Goal: Information Seeking & Learning: Learn about a topic

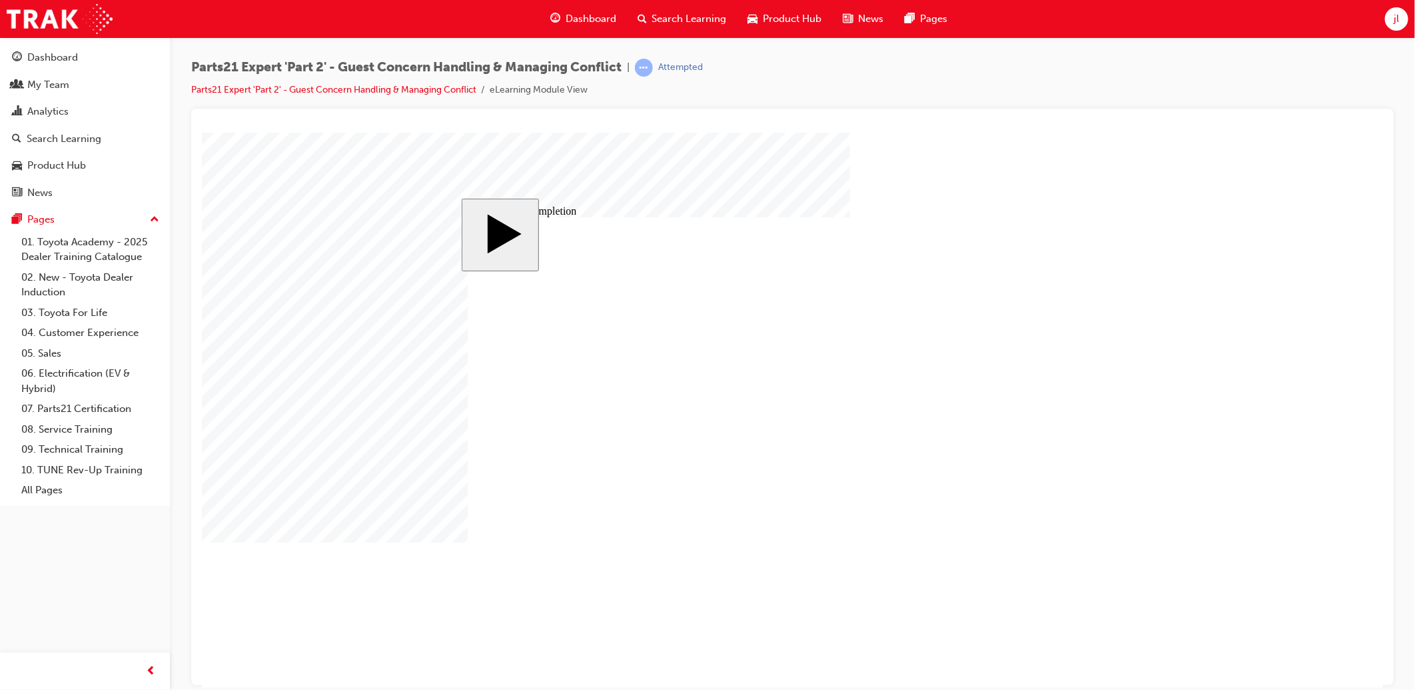
drag, startPoint x: 201, startPoint y: 132, endPoint x: 826, endPoint y: 475, distance: 712.9
type input "3"
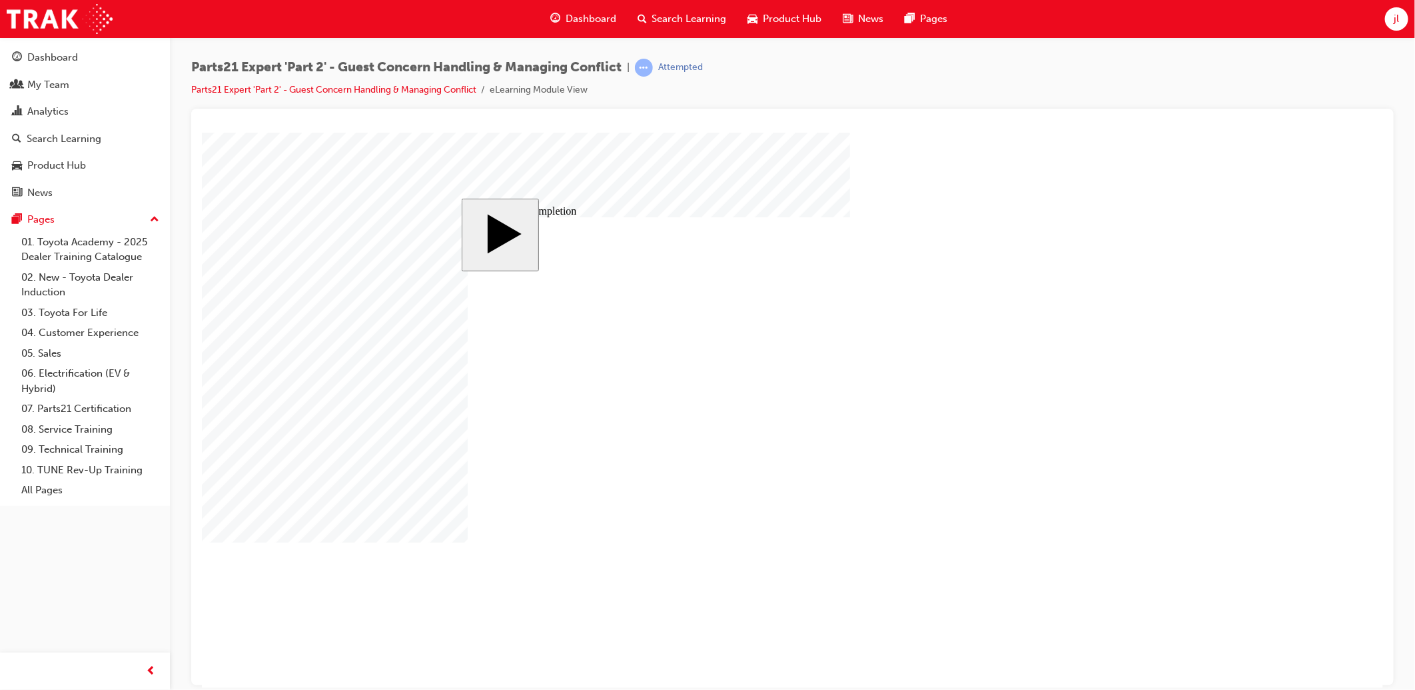
drag, startPoint x: 863, startPoint y: 484, endPoint x: 788, endPoint y: 486, distance: 75.3
type input "5"
type input "1"
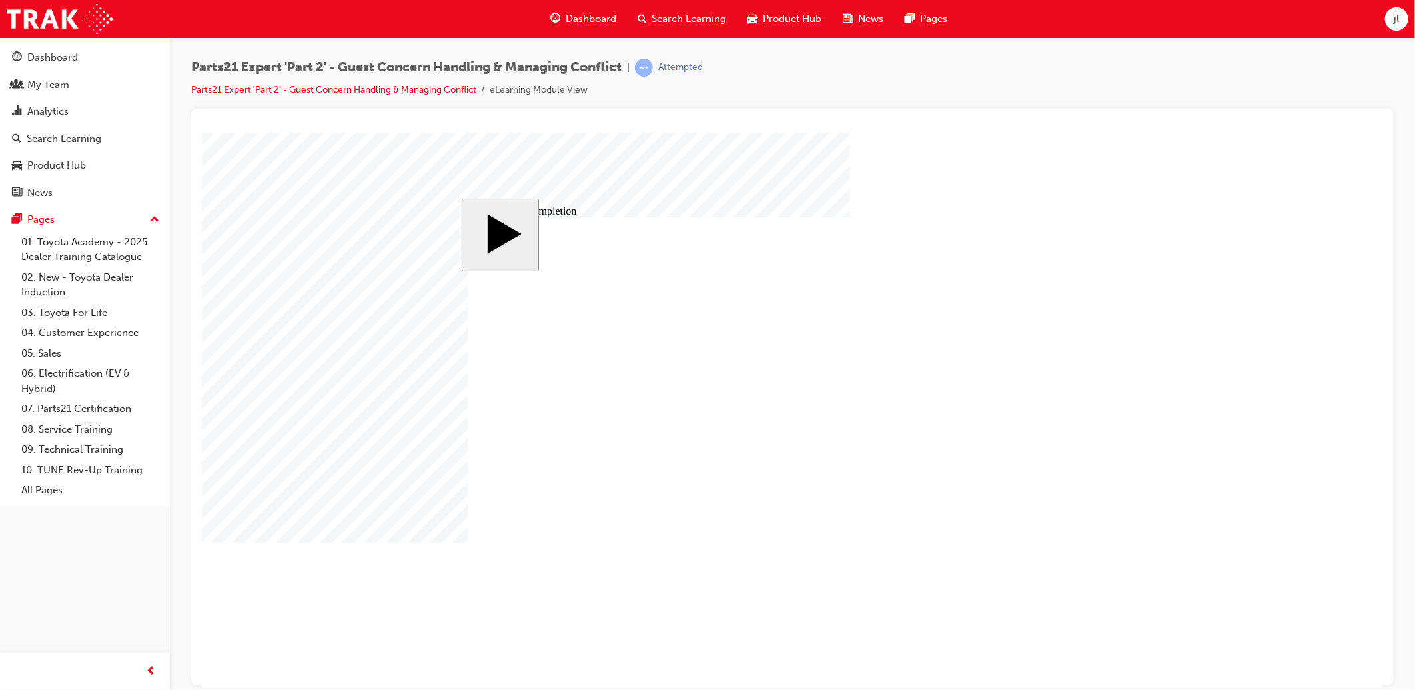
type input "1"
type input "10"
type input "100"
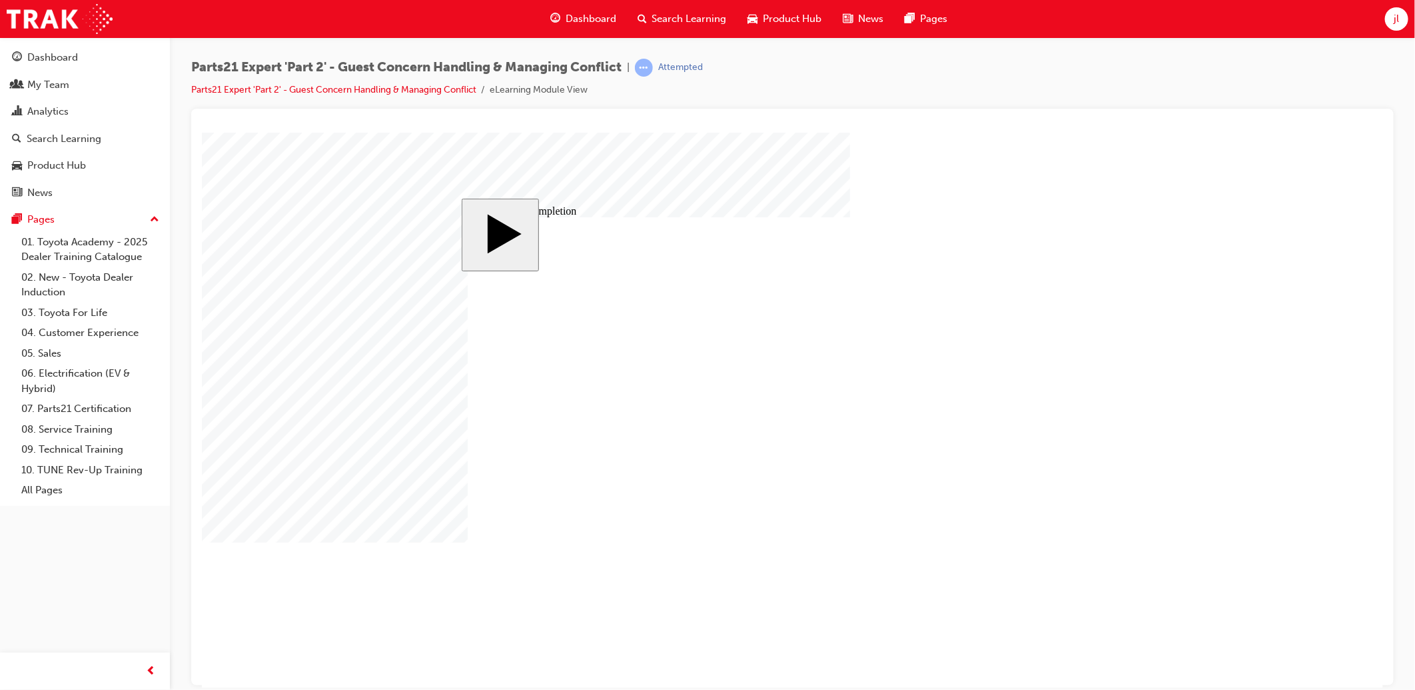
type input "100"
type input "16"
type input "4"
type input "12"
type input "3"
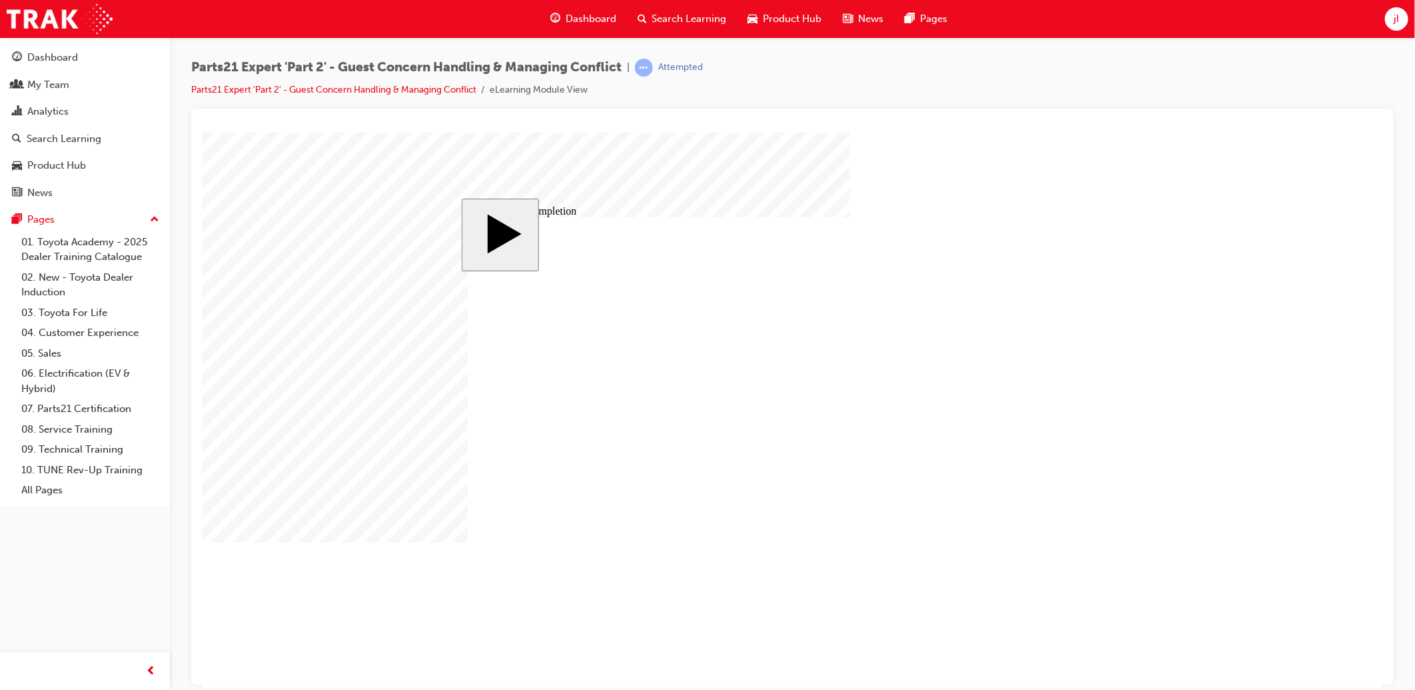
type input "100"
type input "3"
type input "6"
type input "50"
type input "4"
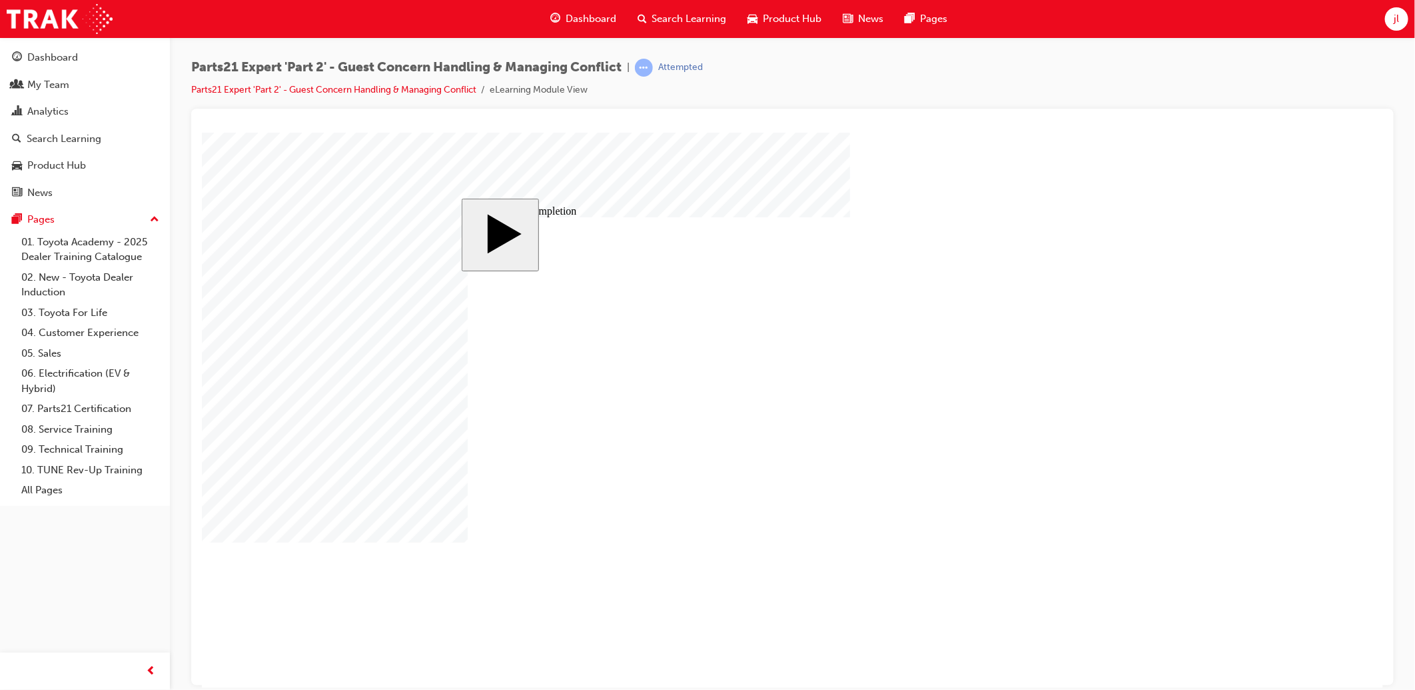
type input "16"
type input "25"
type input "16"
type input "4"
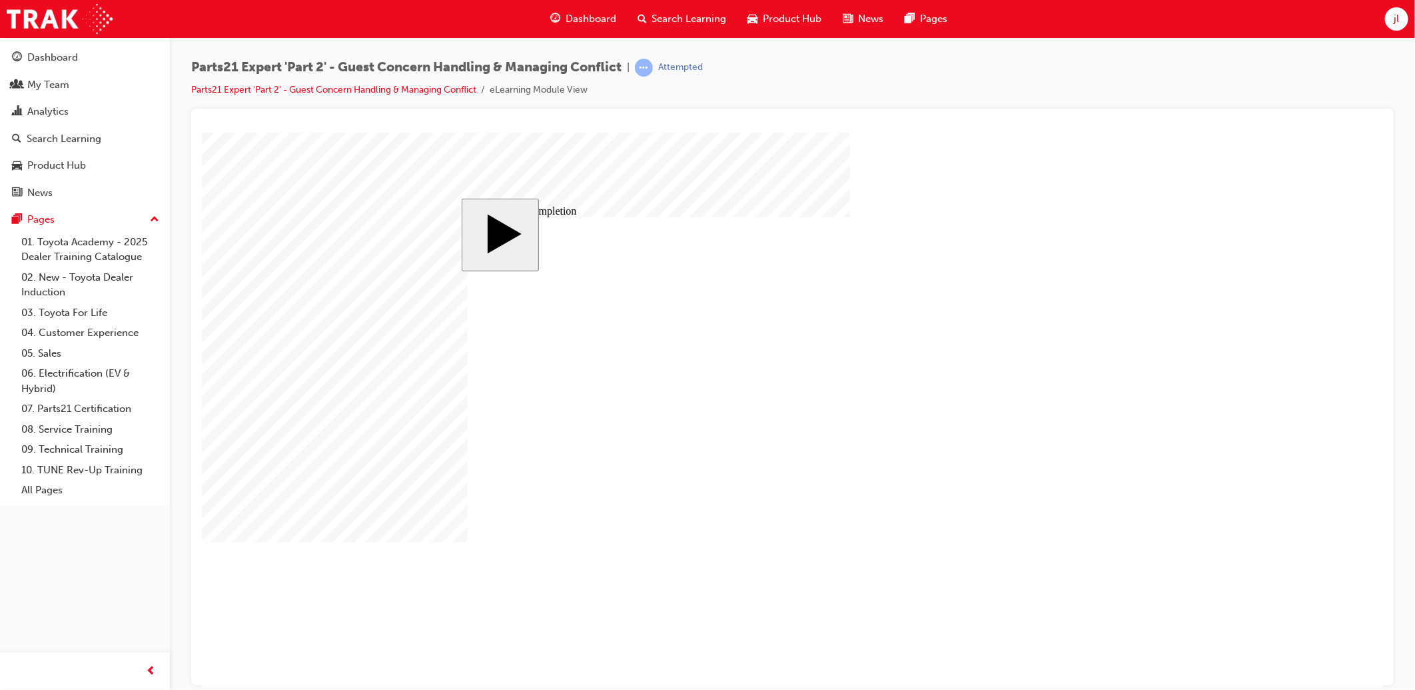
type input "12"
type input "3"
type input "100"
type input "3"
type input "6"
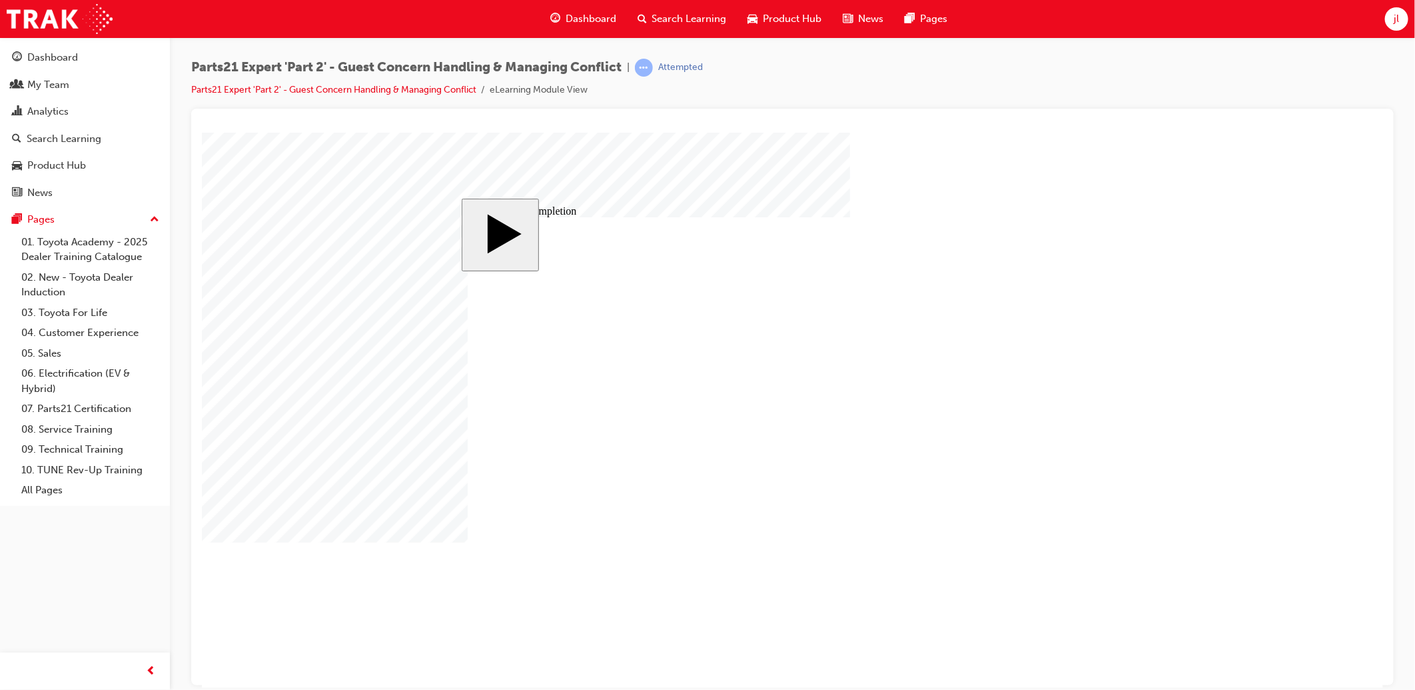
type input "50"
type input "4"
type input "16"
type input "25"
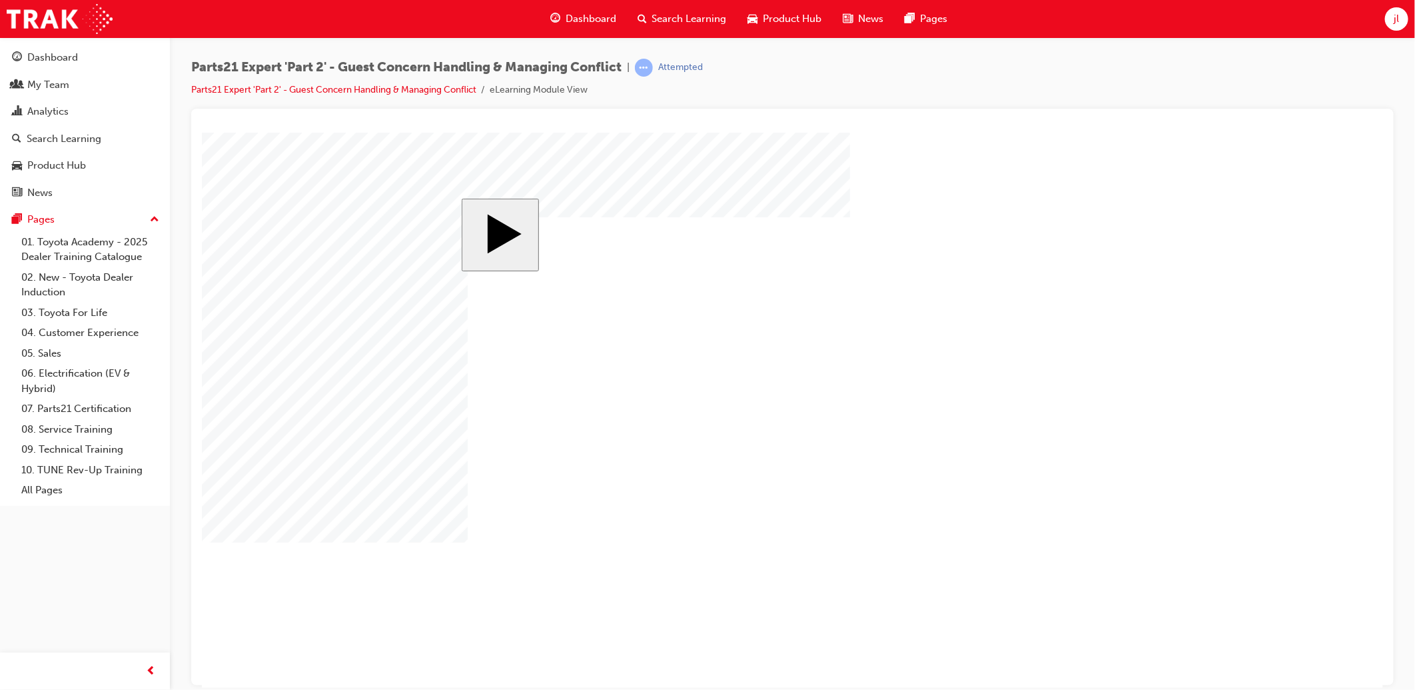
type input "1"
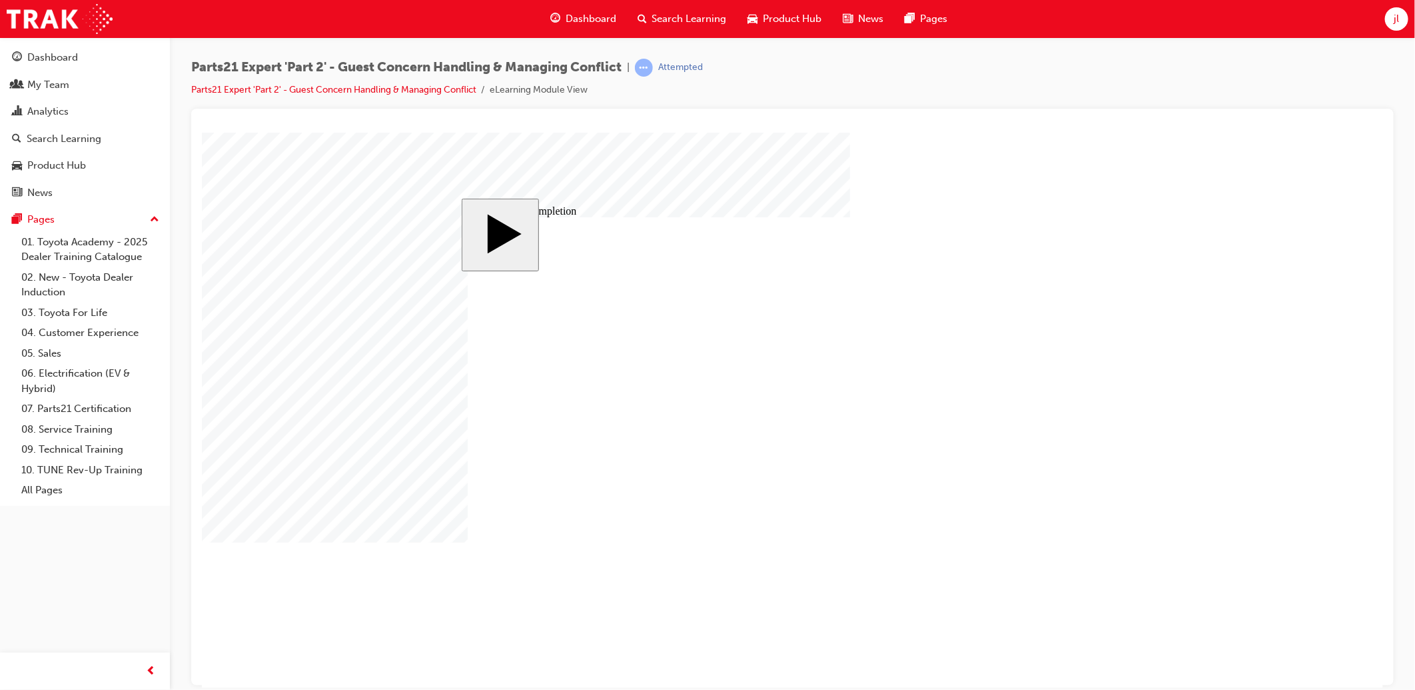
type input "16"
type input "4"
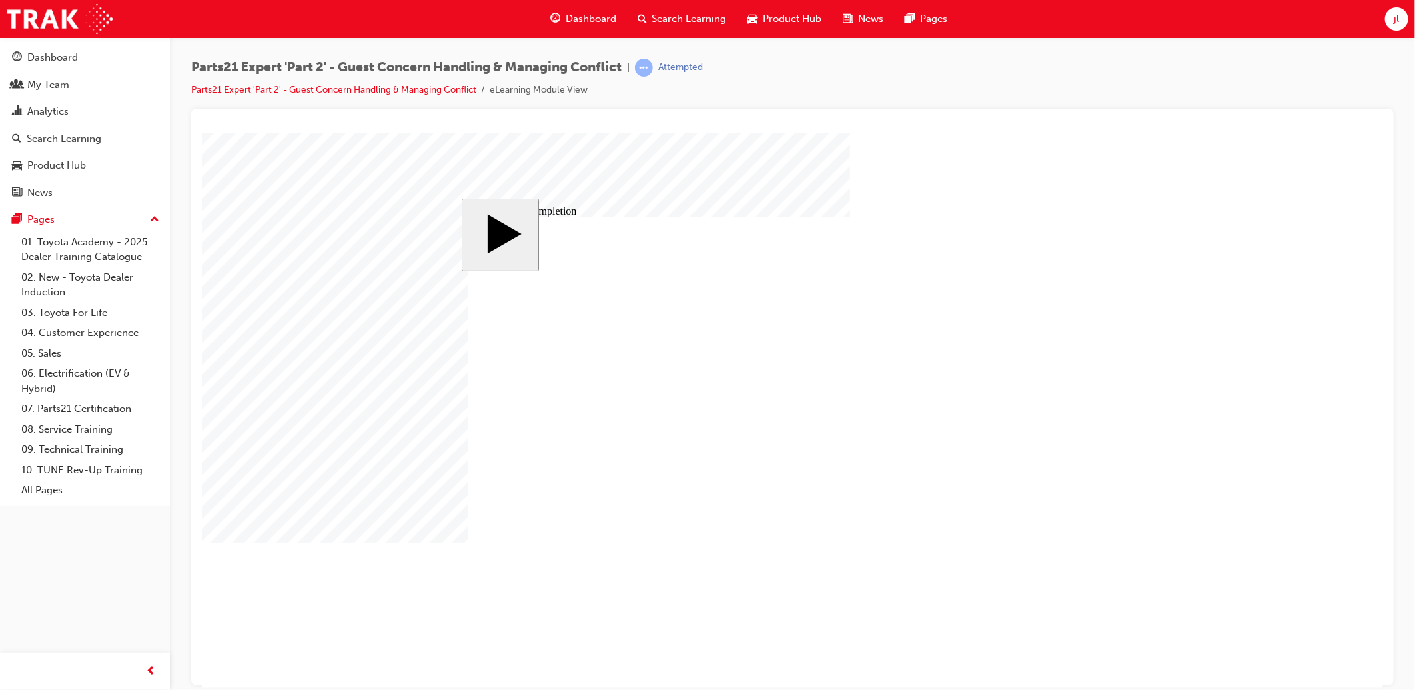
type input "4"
type input "1"
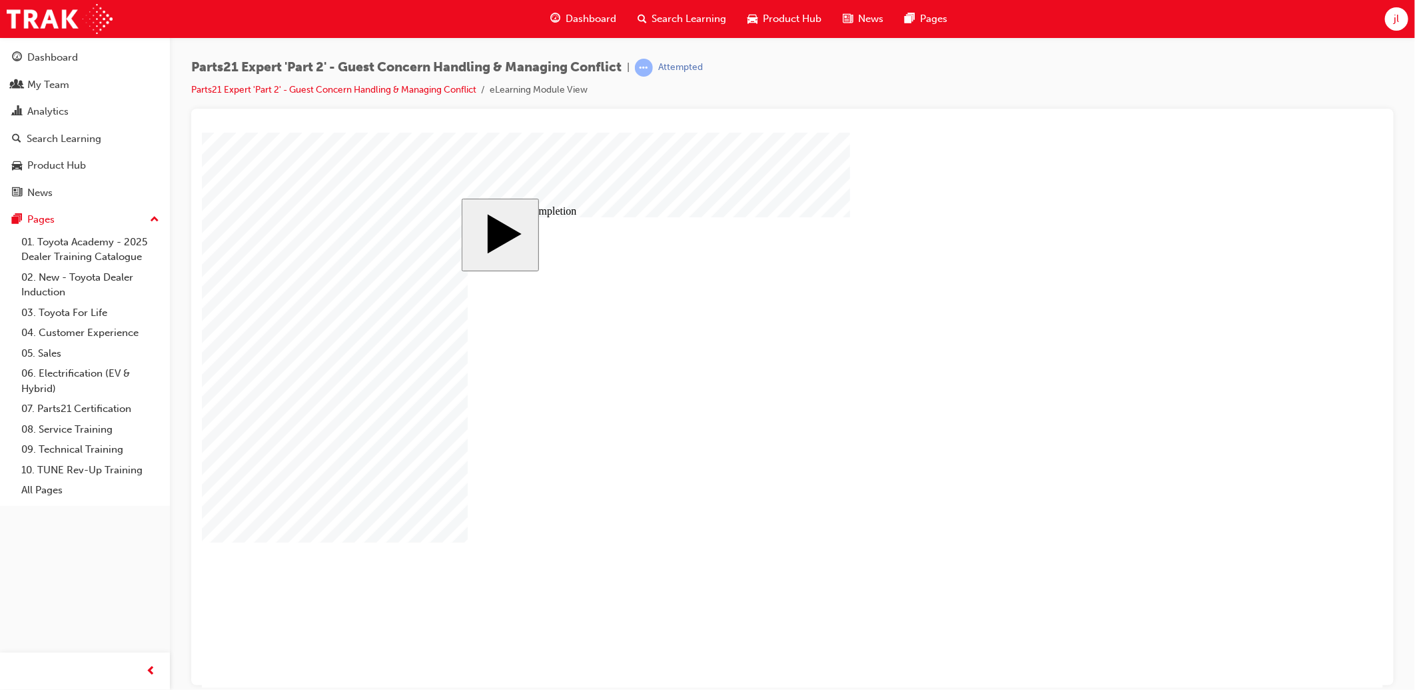
type input "12"
type input "3"
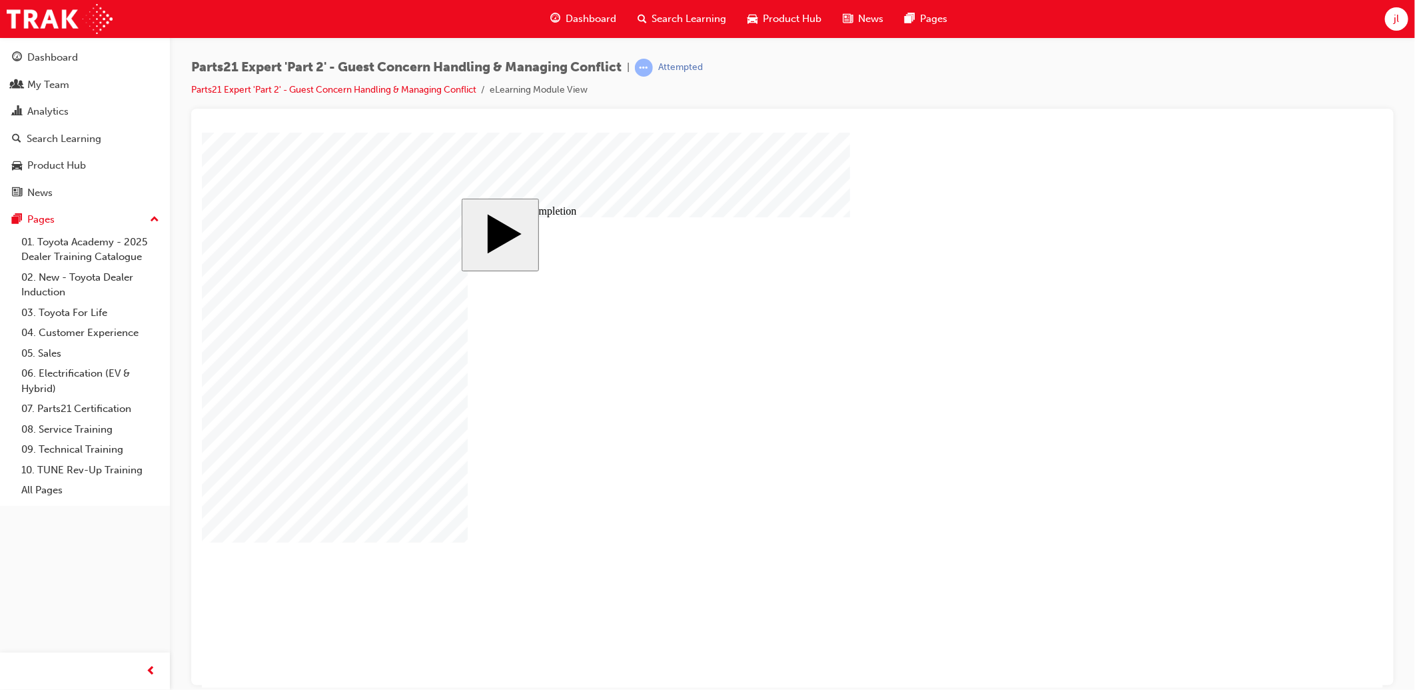
type input "3"
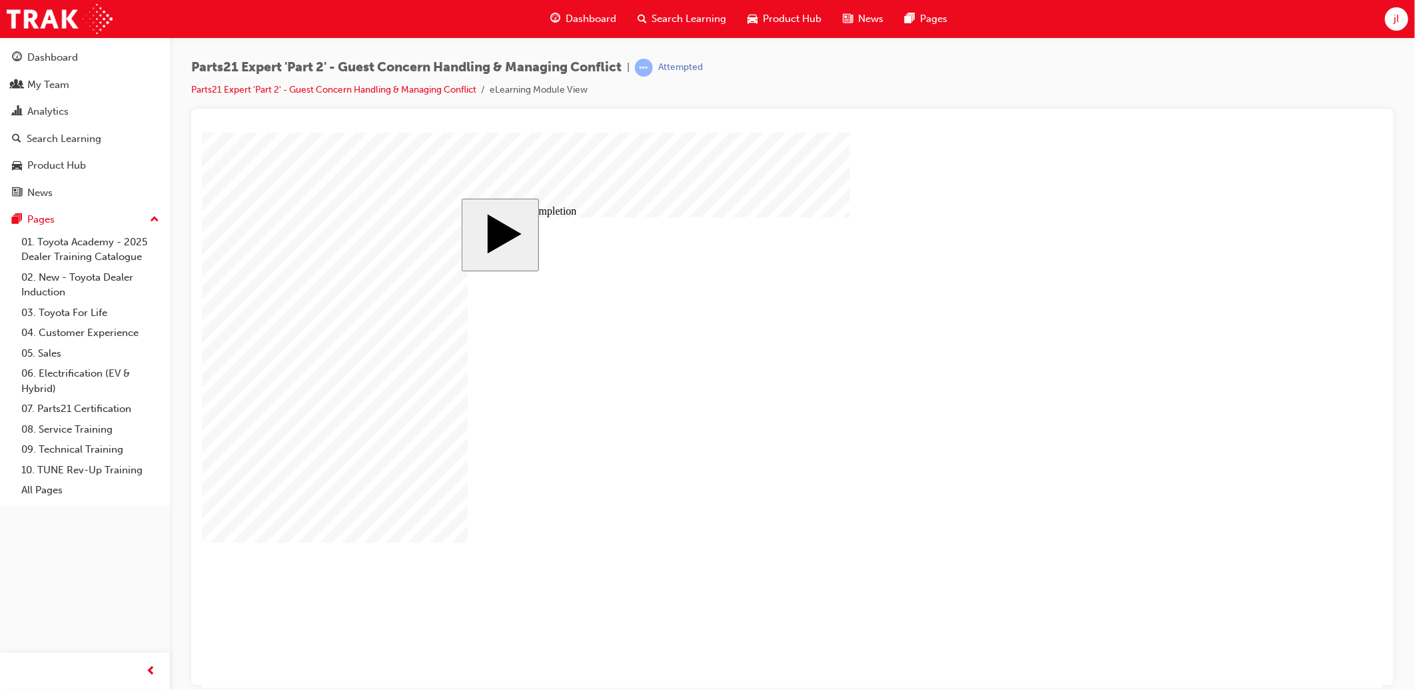
type input "3"
type input "1"
type input "10"
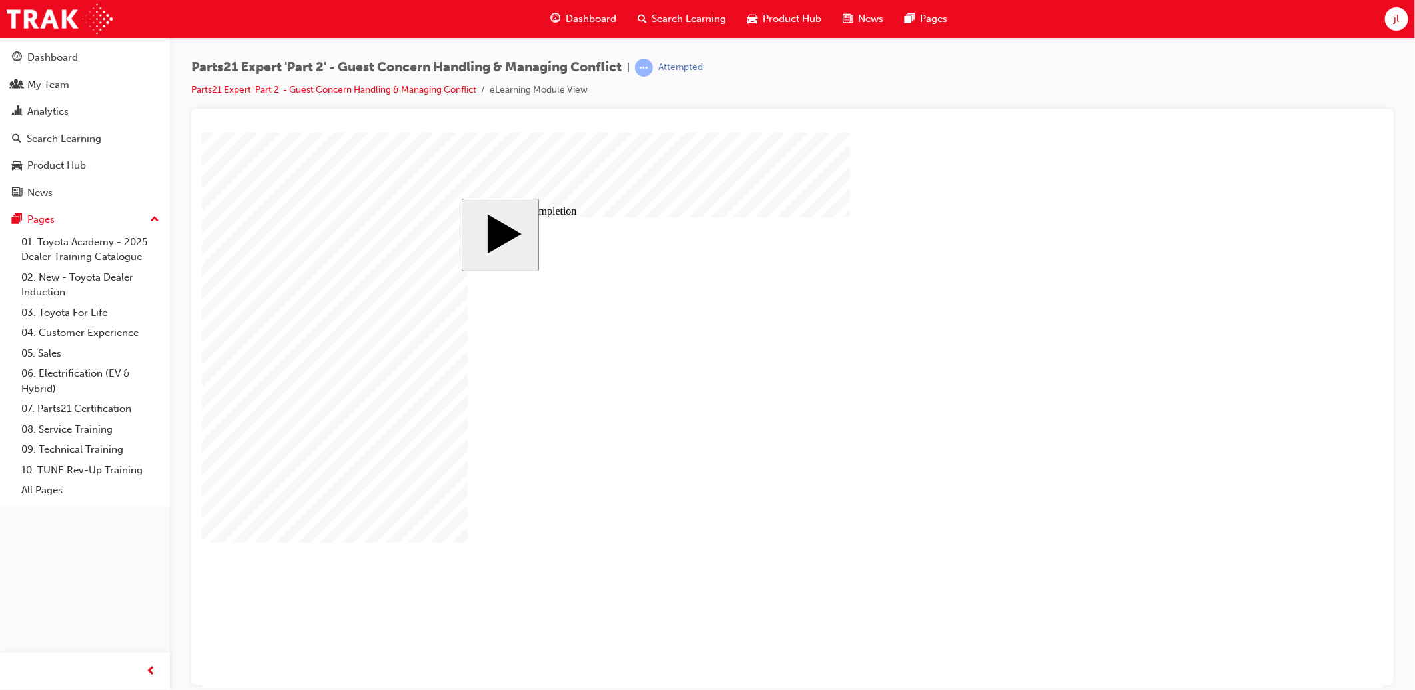
type input "10"
type input "100"
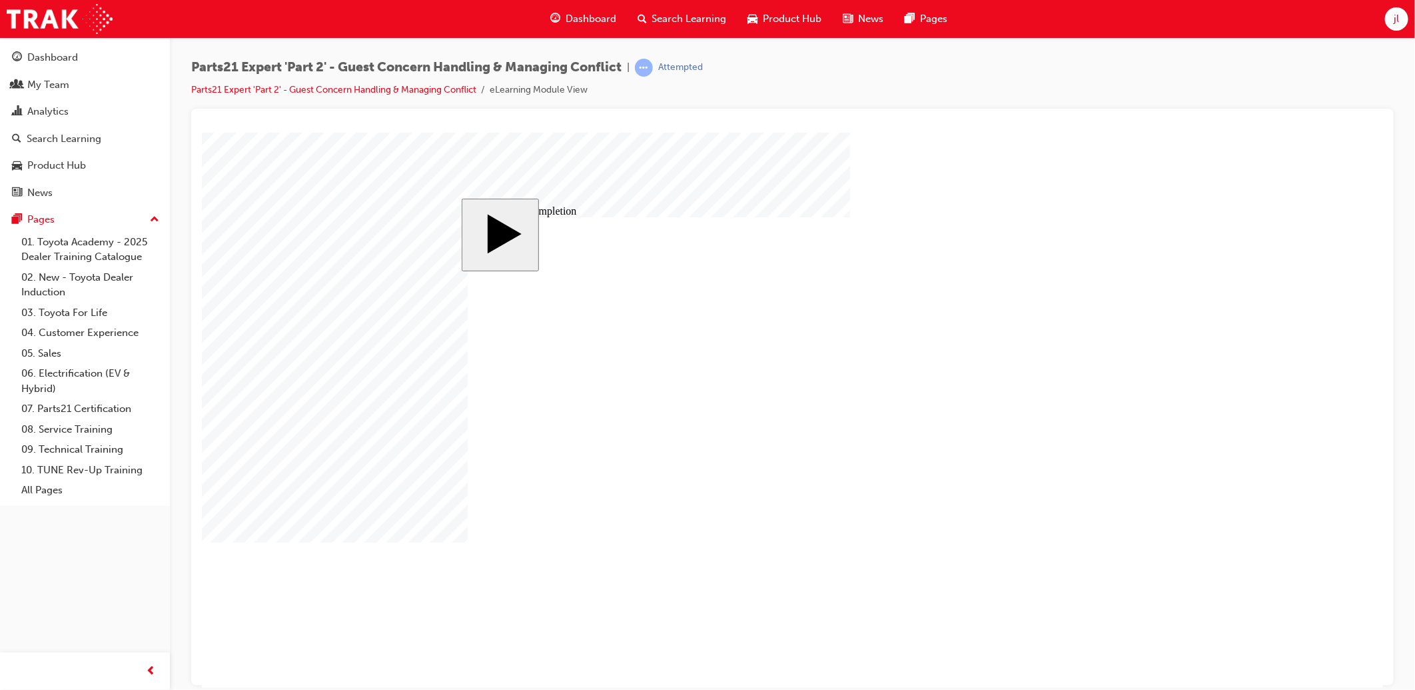
type input "3"
type input "6"
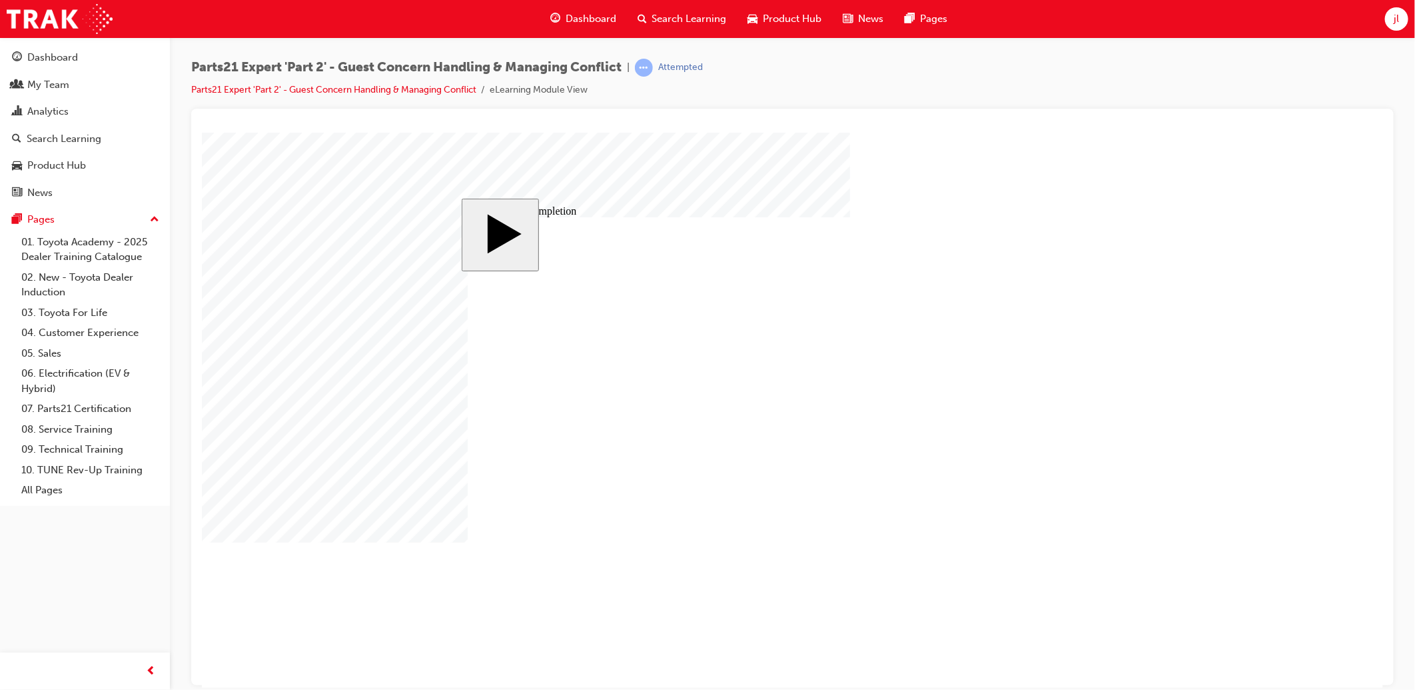
type input "6"
type input "5"
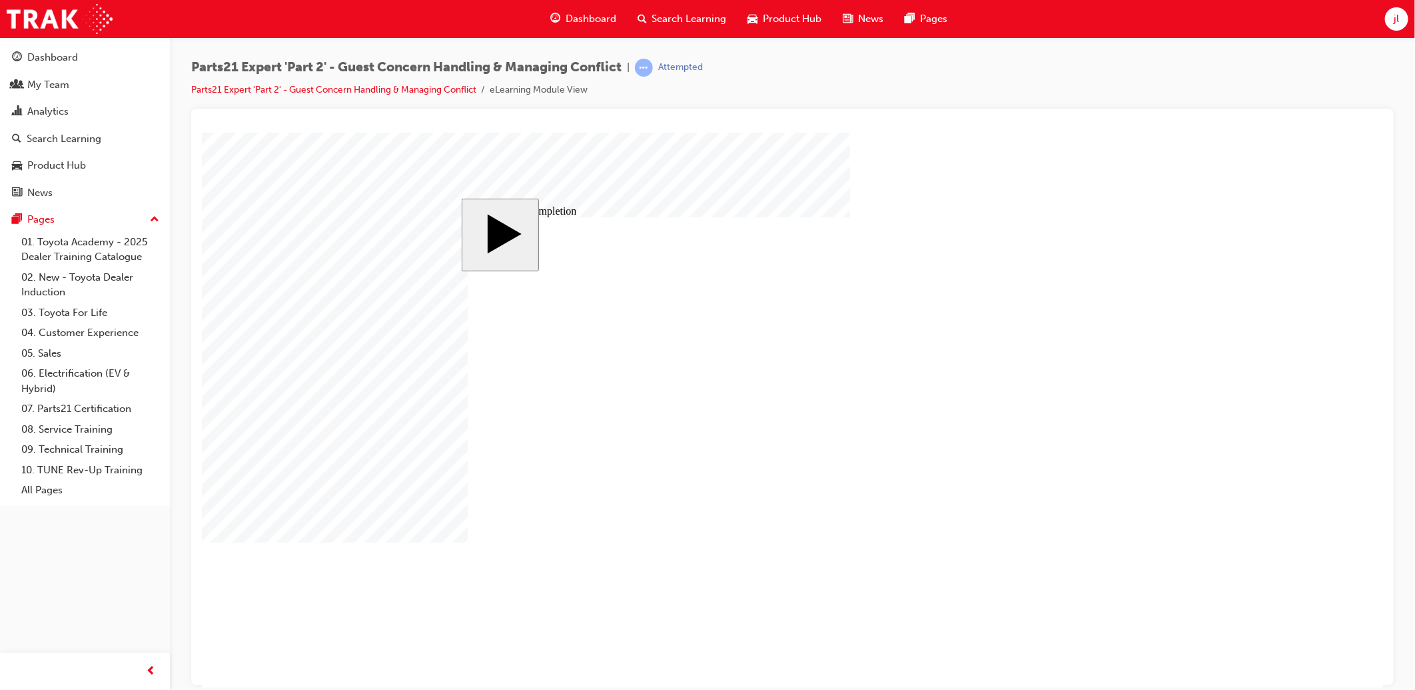
type input "50"
type input "4"
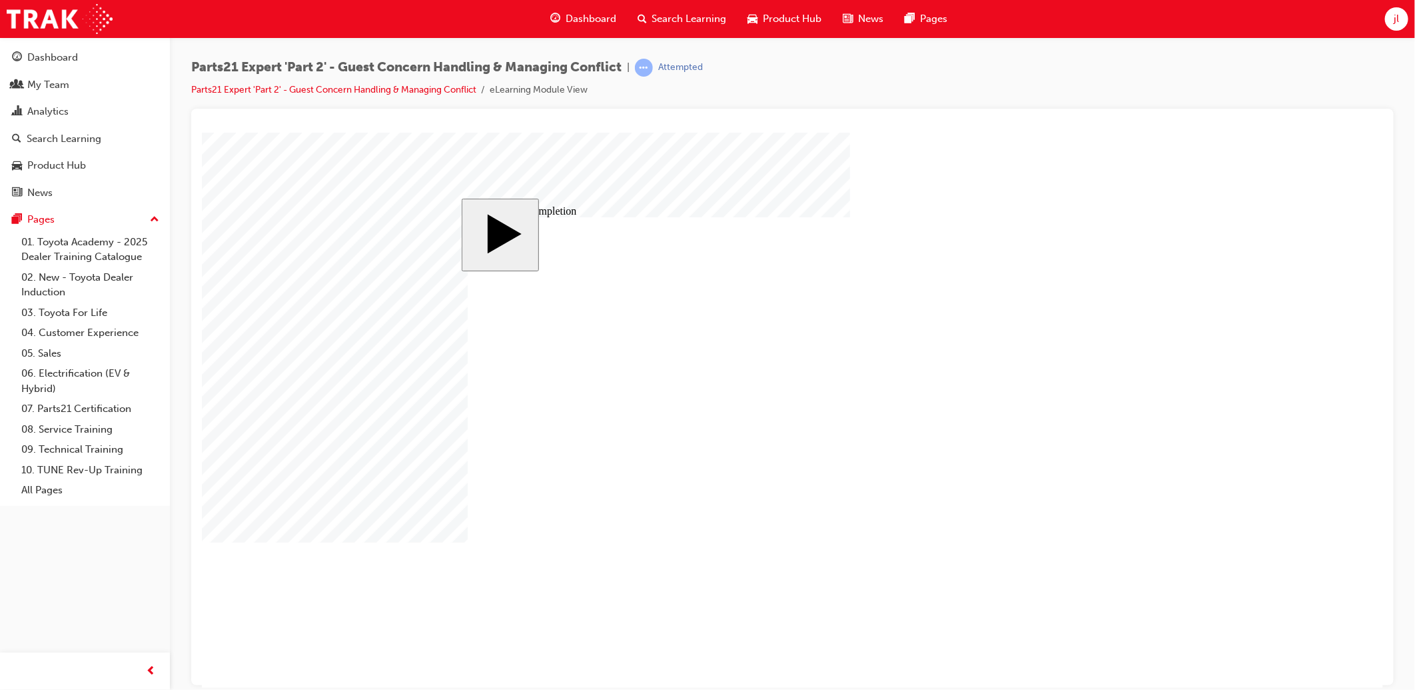
type input "4"
type input "1"
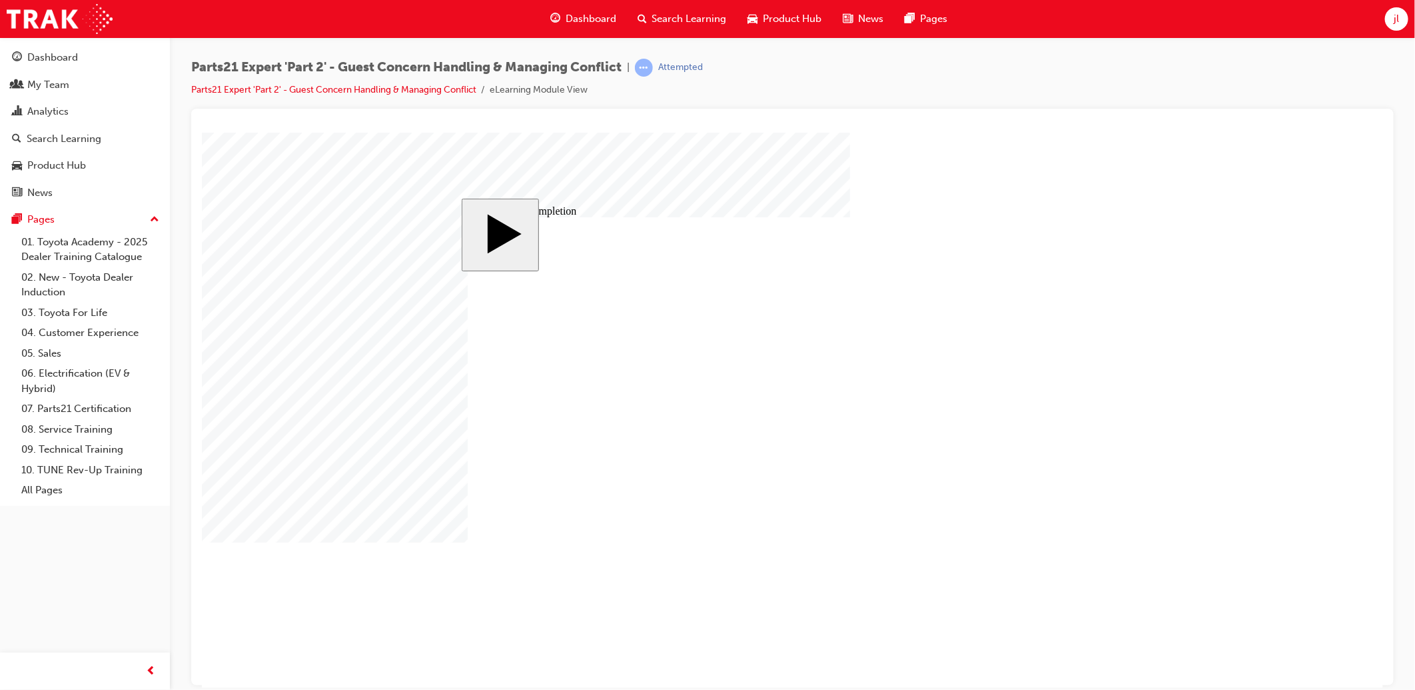
type input "16"
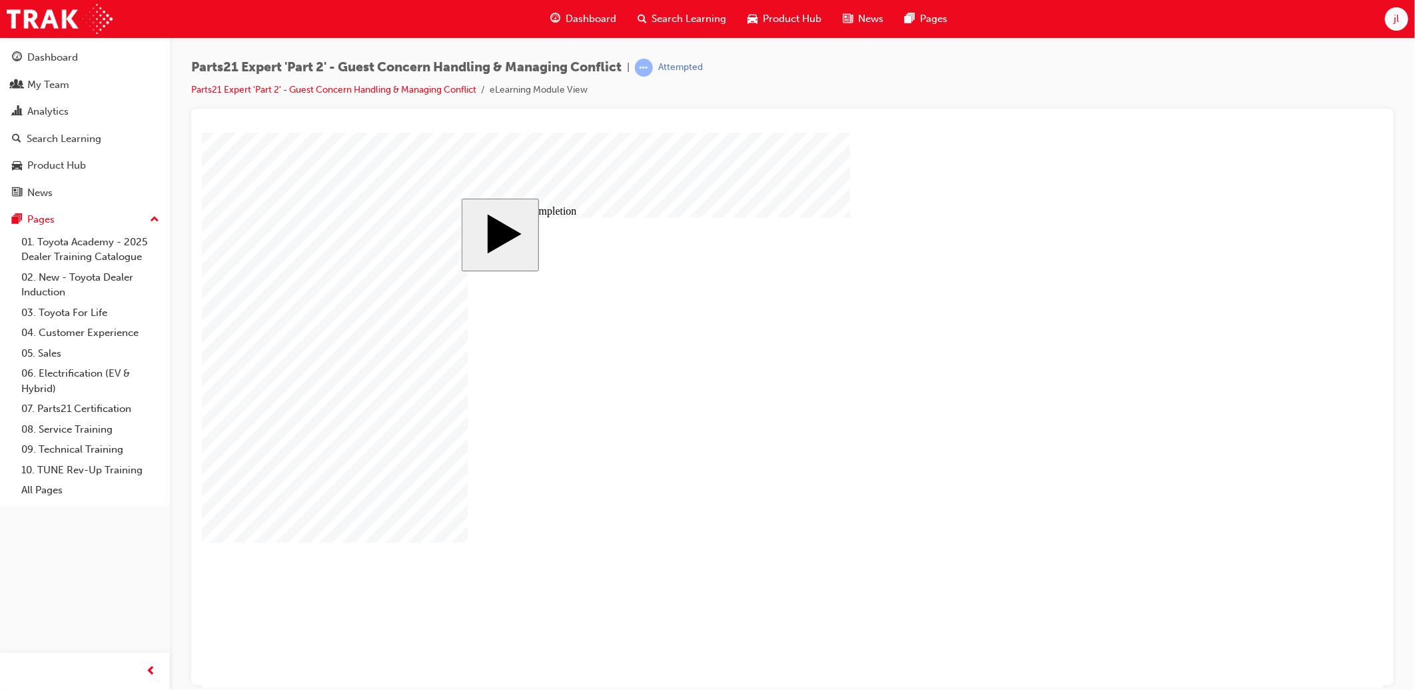
type input "2"
type input "25"
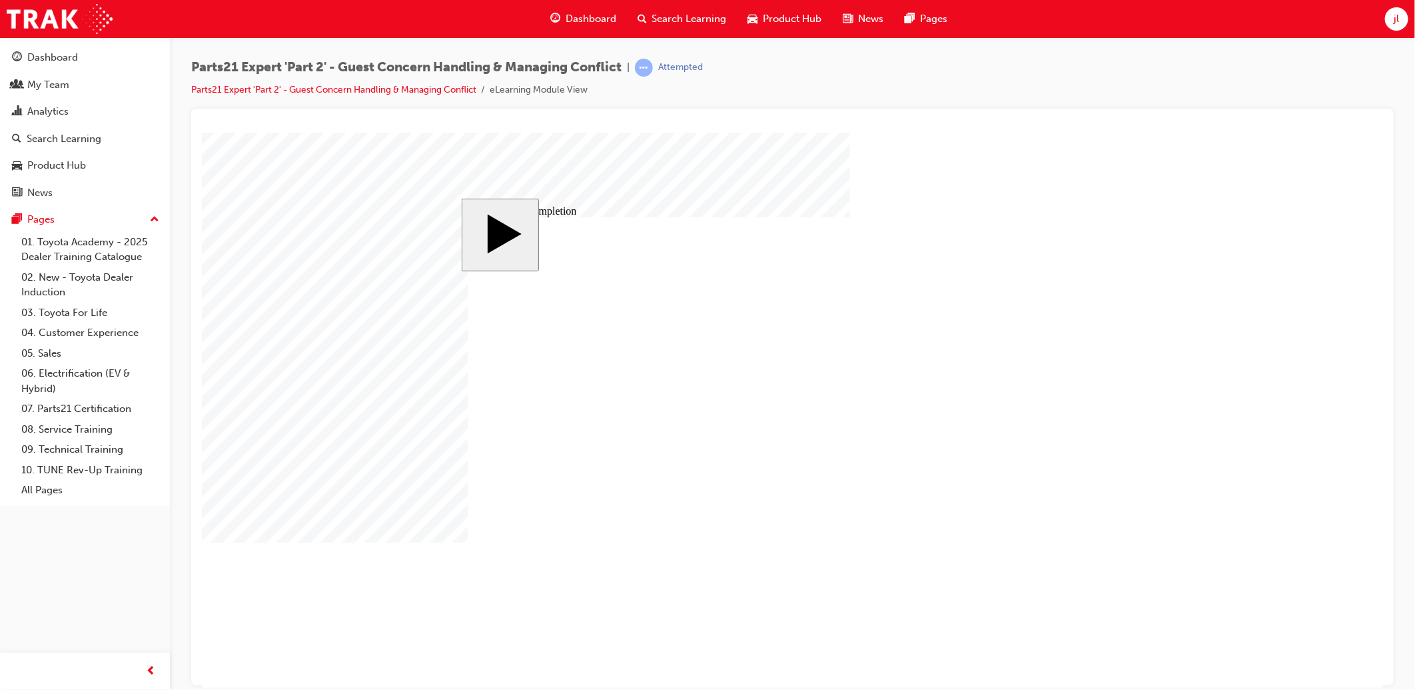
type input "16"
type input "4"
type input "12"
type input "3"
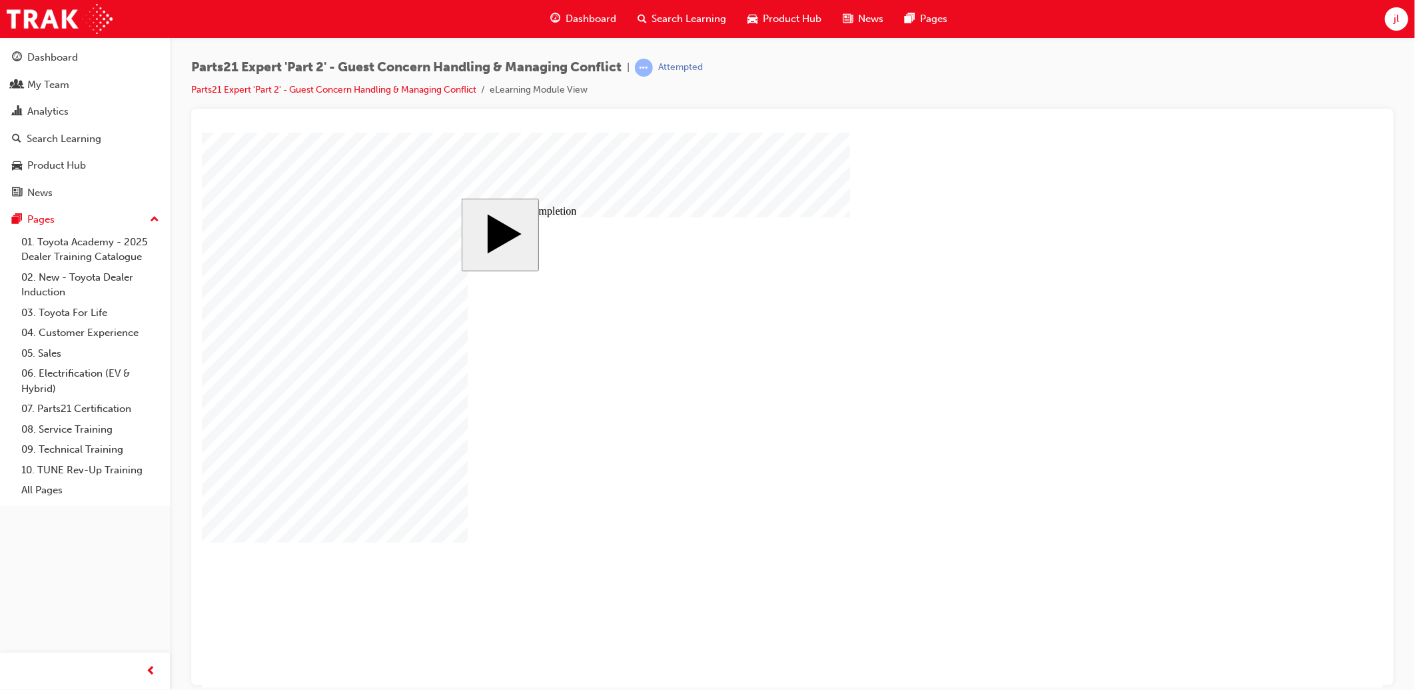
type input "3"
type input "100"
type input "3"
type input "6"
type input "50"
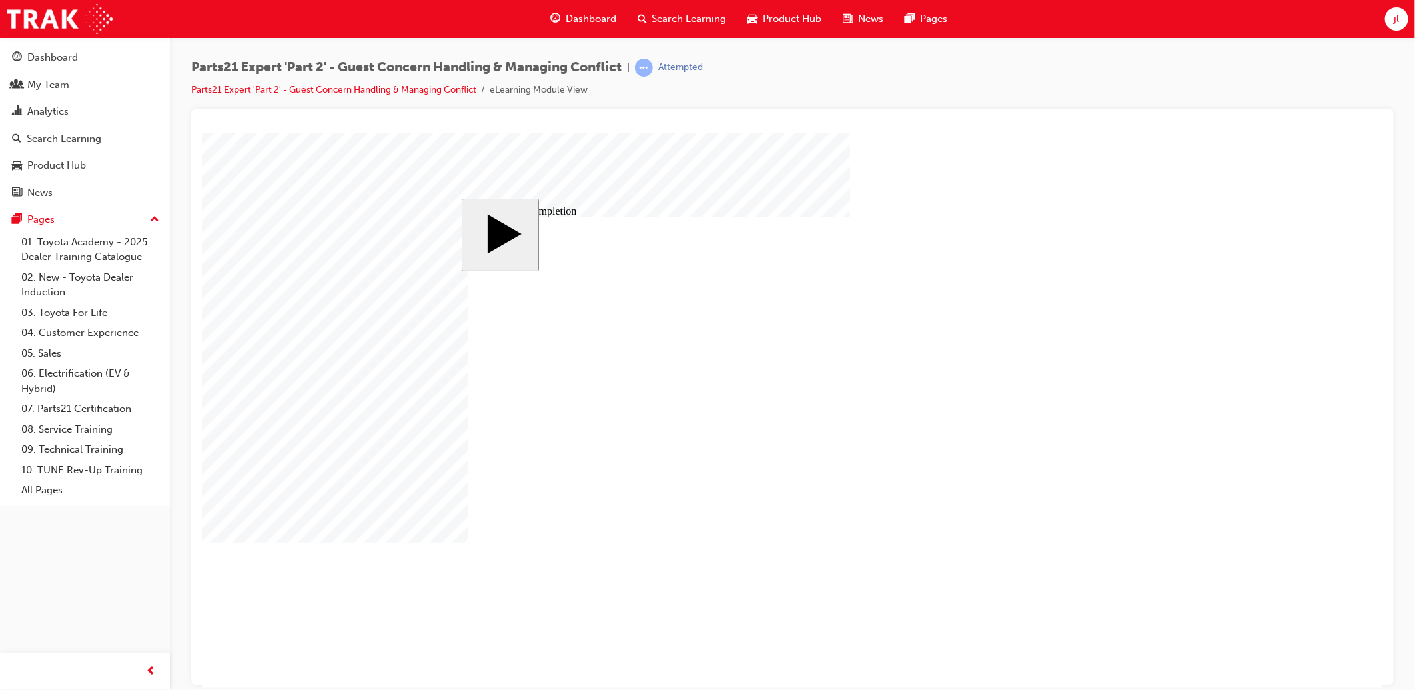
type input "4"
type input "16"
type input "25"
type input "16"
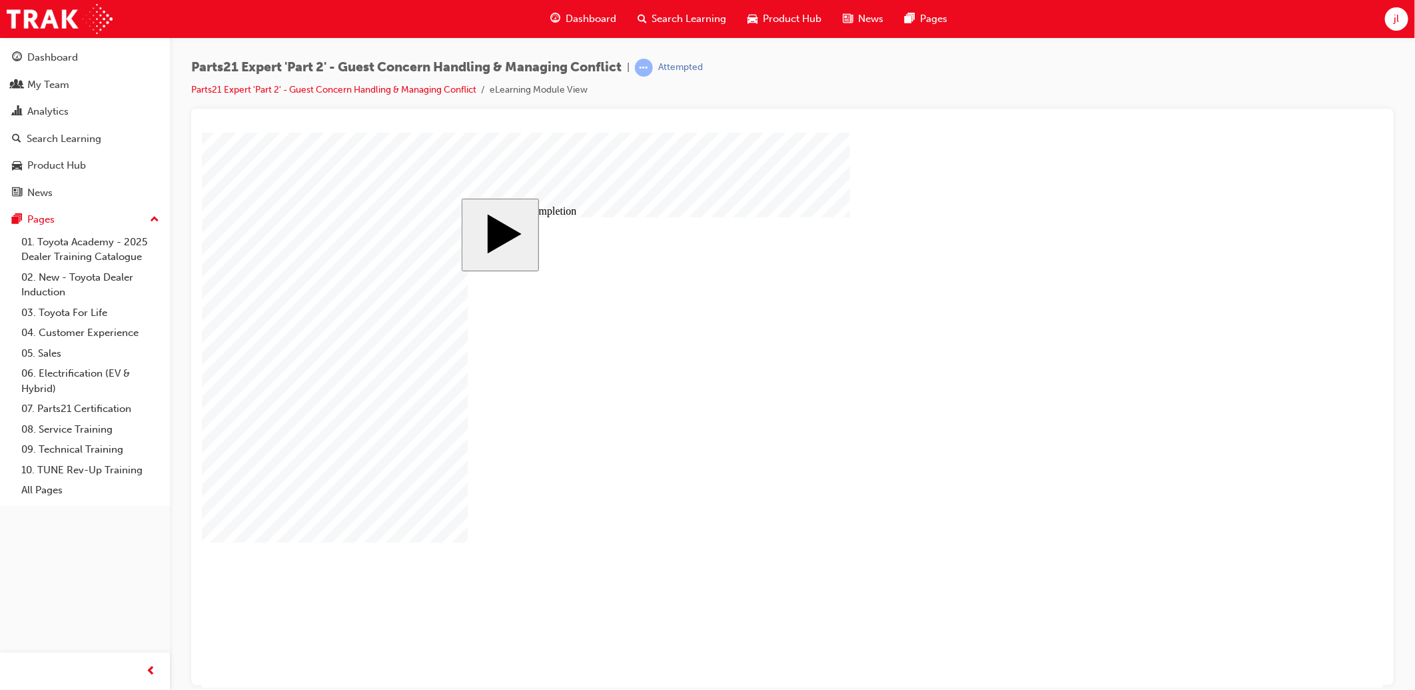
type input "4"
type input "12"
type input "3"
type input "100"
type input "3"
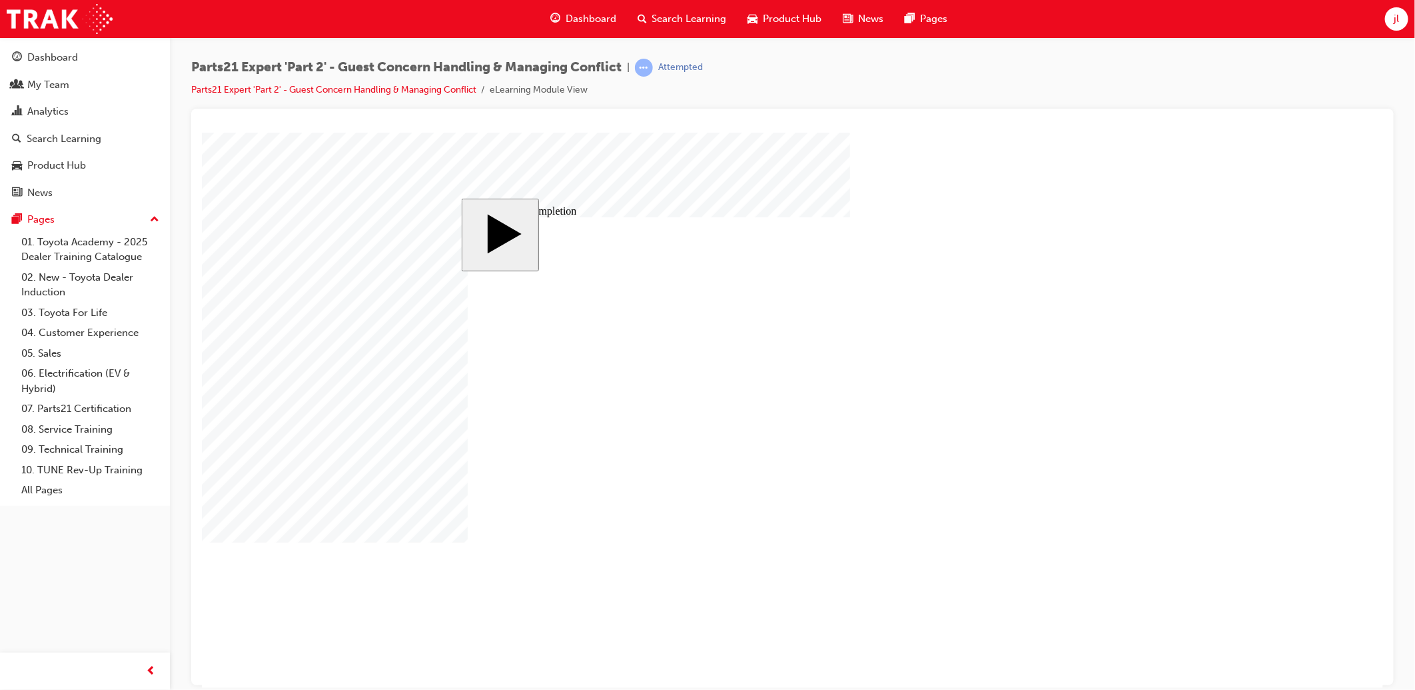
type input "6"
type input "50"
type input "4"
type input "16"
type input "25"
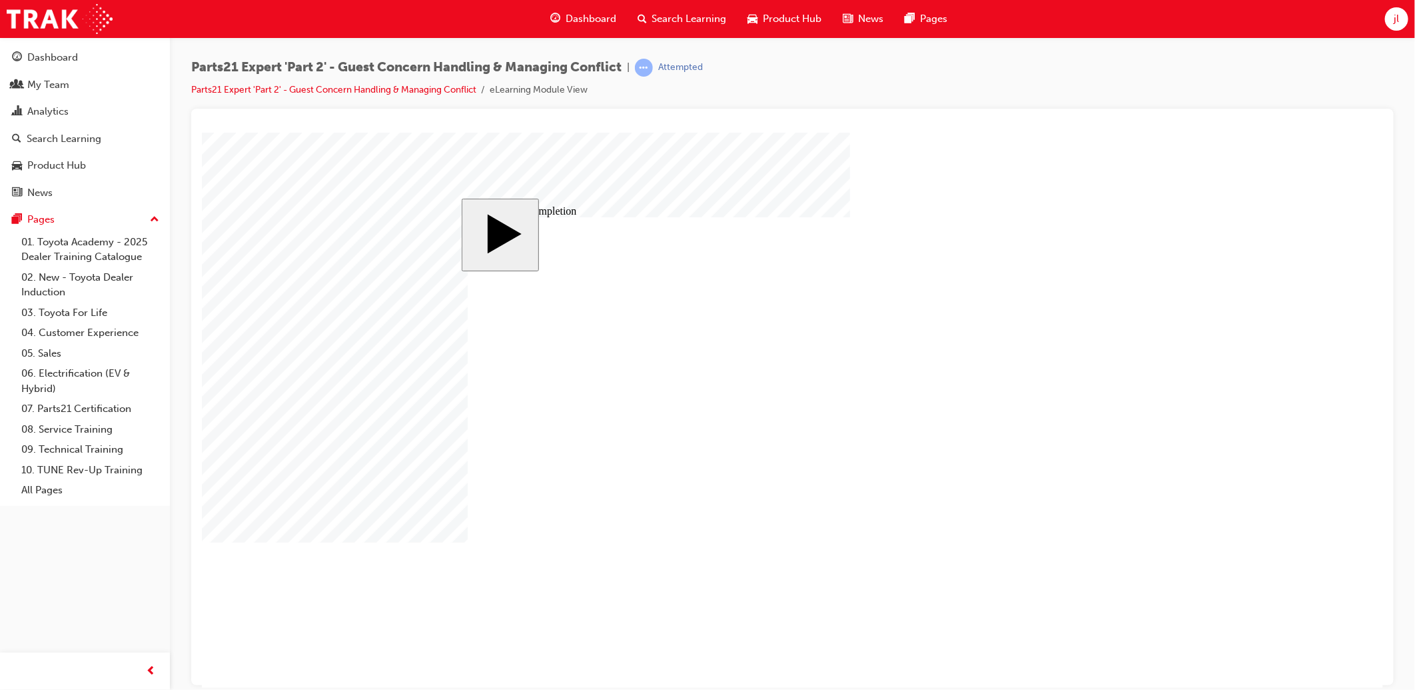
type input "16"
type input "4"
type input "12"
type input "3"
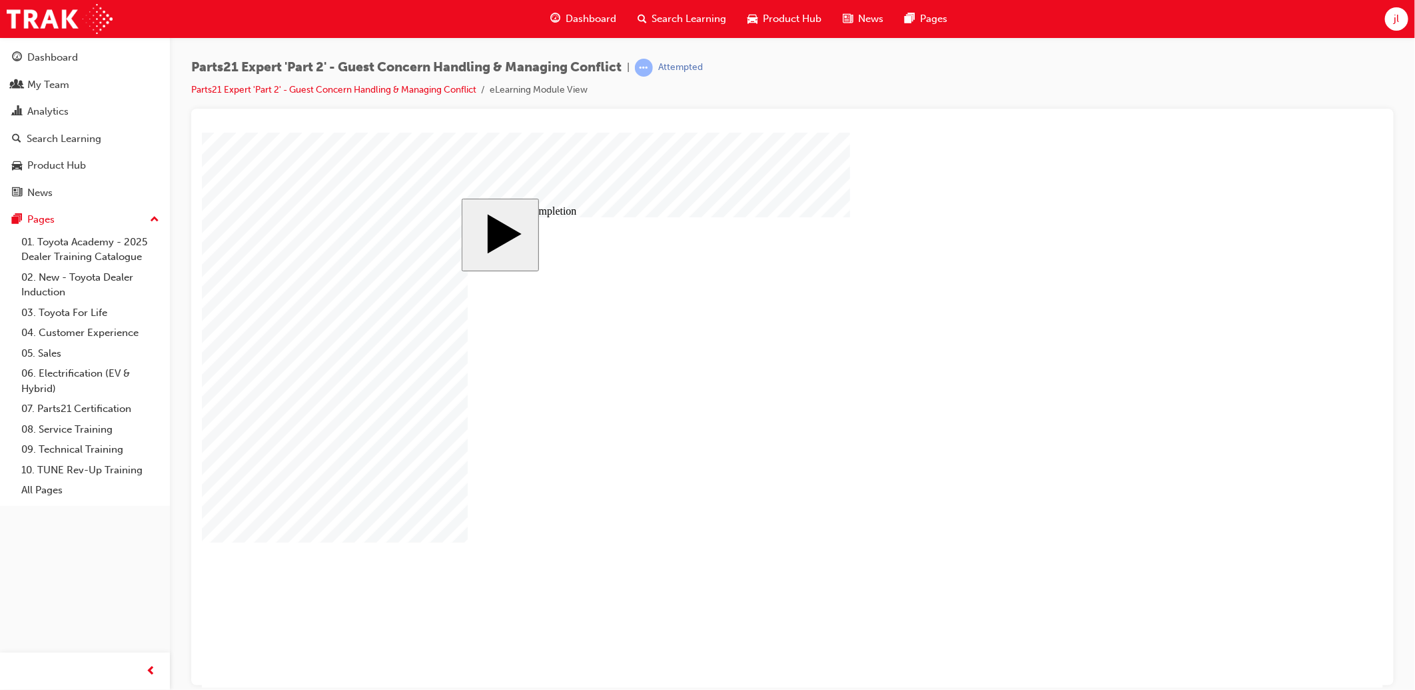
type input "100"
type input "3"
type input "6"
type input "50"
type input "4"
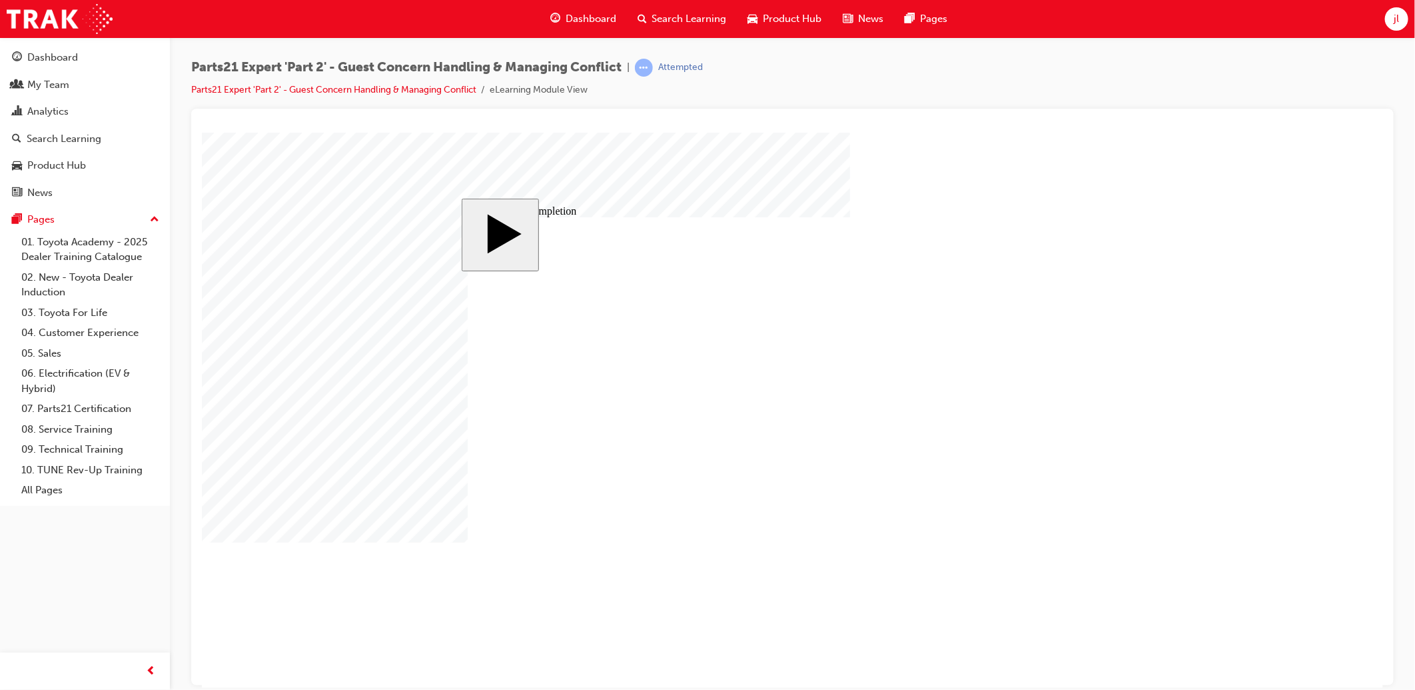
type input "16"
type input "25"
drag, startPoint x: 826, startPoint y: 448, endPoint x: 812, endPoint y: 450, distance: 14.1
type input "16"
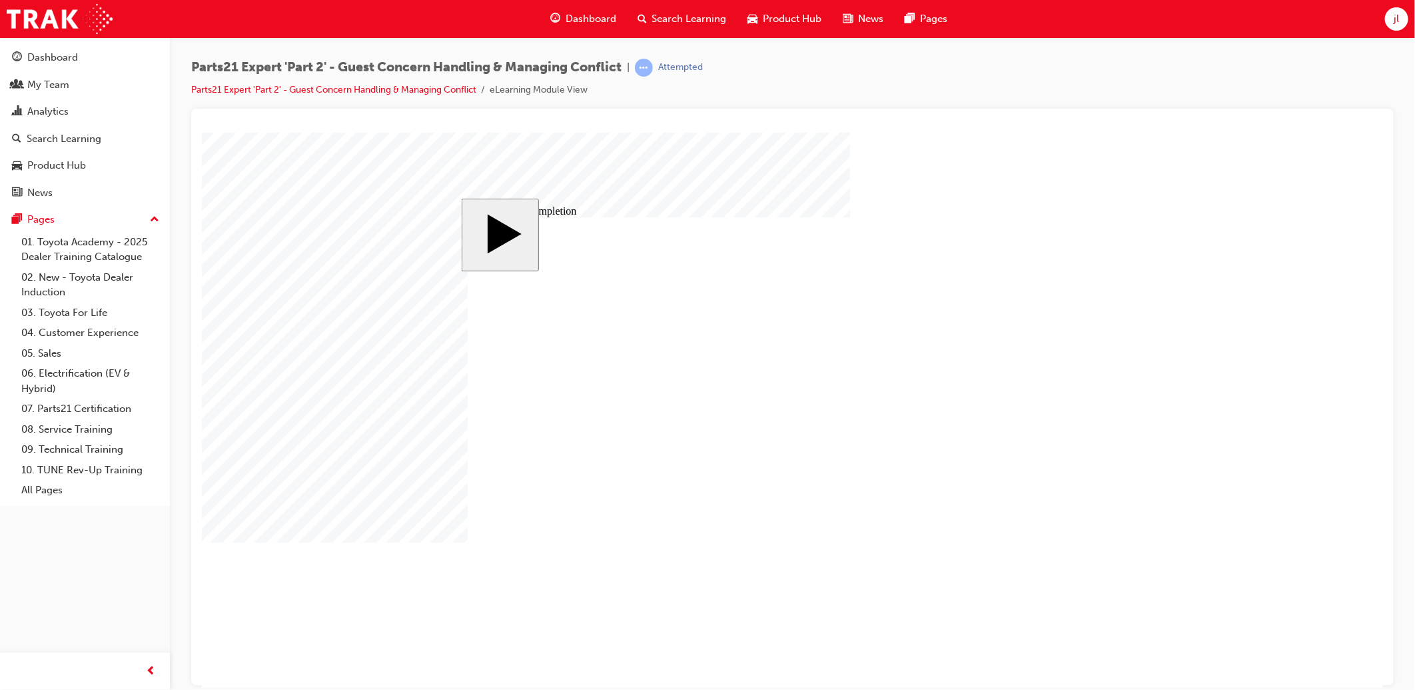
type input "4"
type input "12"
type input "3"
type input "100"
type input "3"
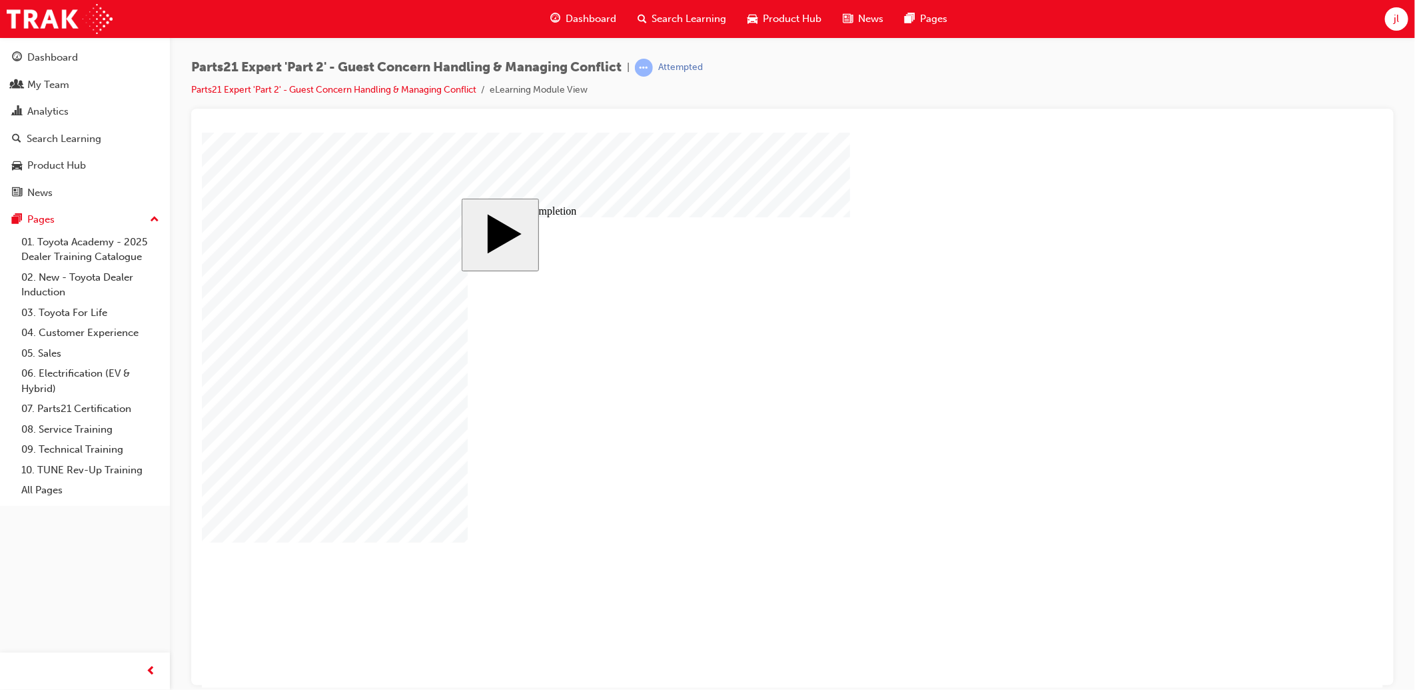
type input "6"
type input "50"
type input "4"
type input "16"
type input "25"
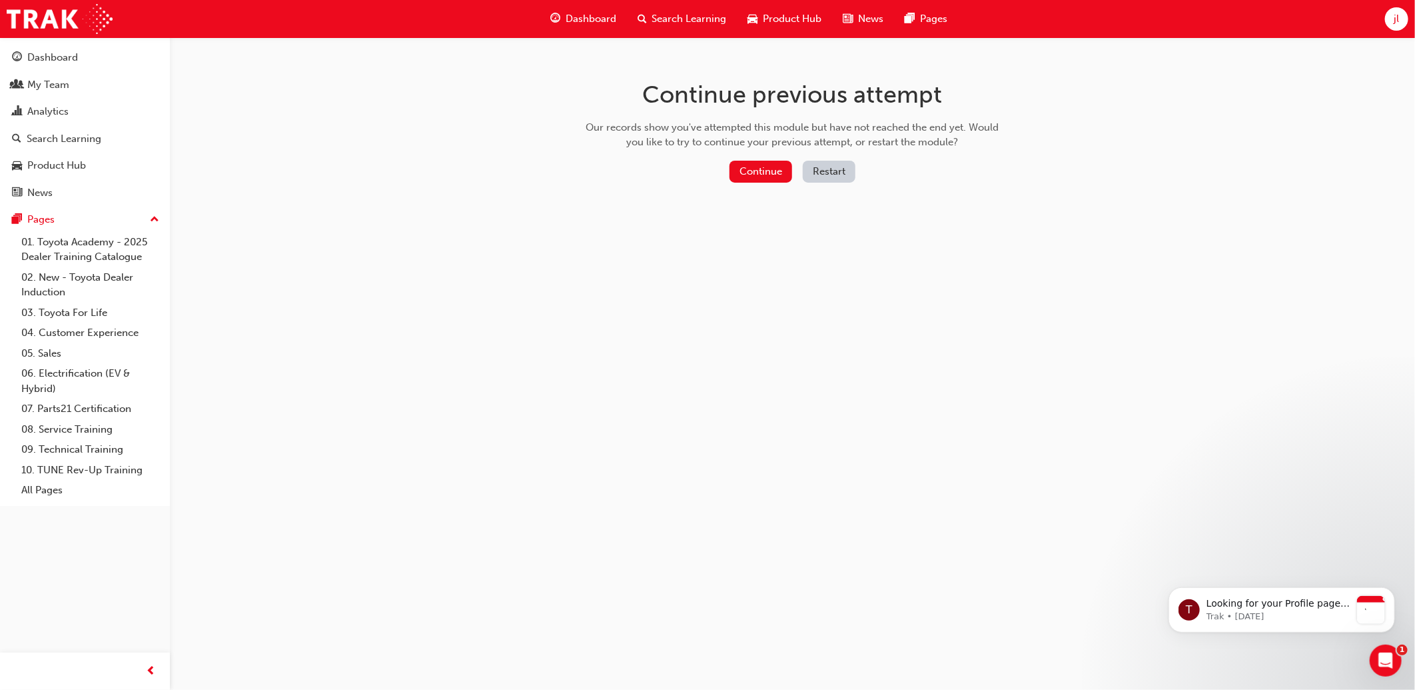
click at [702, 440] on div "Continue previous attempt Our records show you've attempted this module but hav…" at bounding box center [707, 345] width 1415 height 690
click at [767, 169] on button "Continue" at bounding box center [761, 172] width 63 height 22
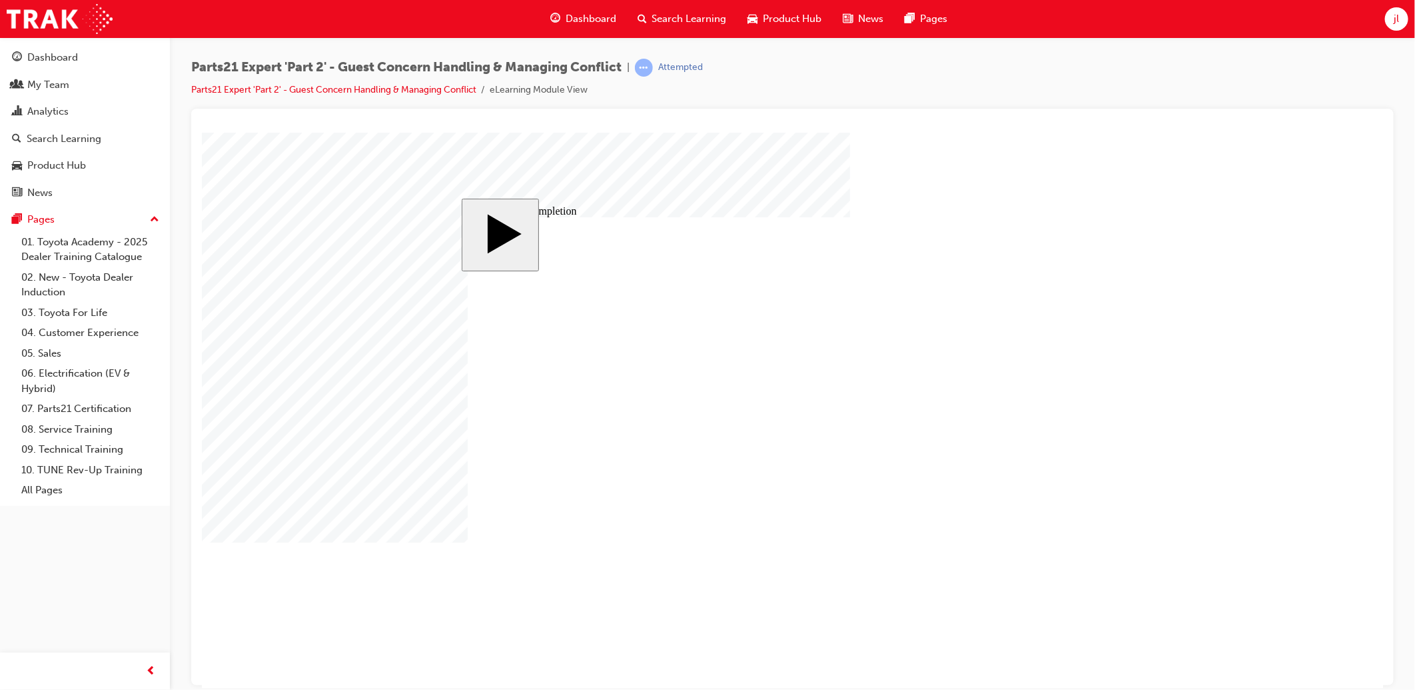
type input "1"
type input "16"
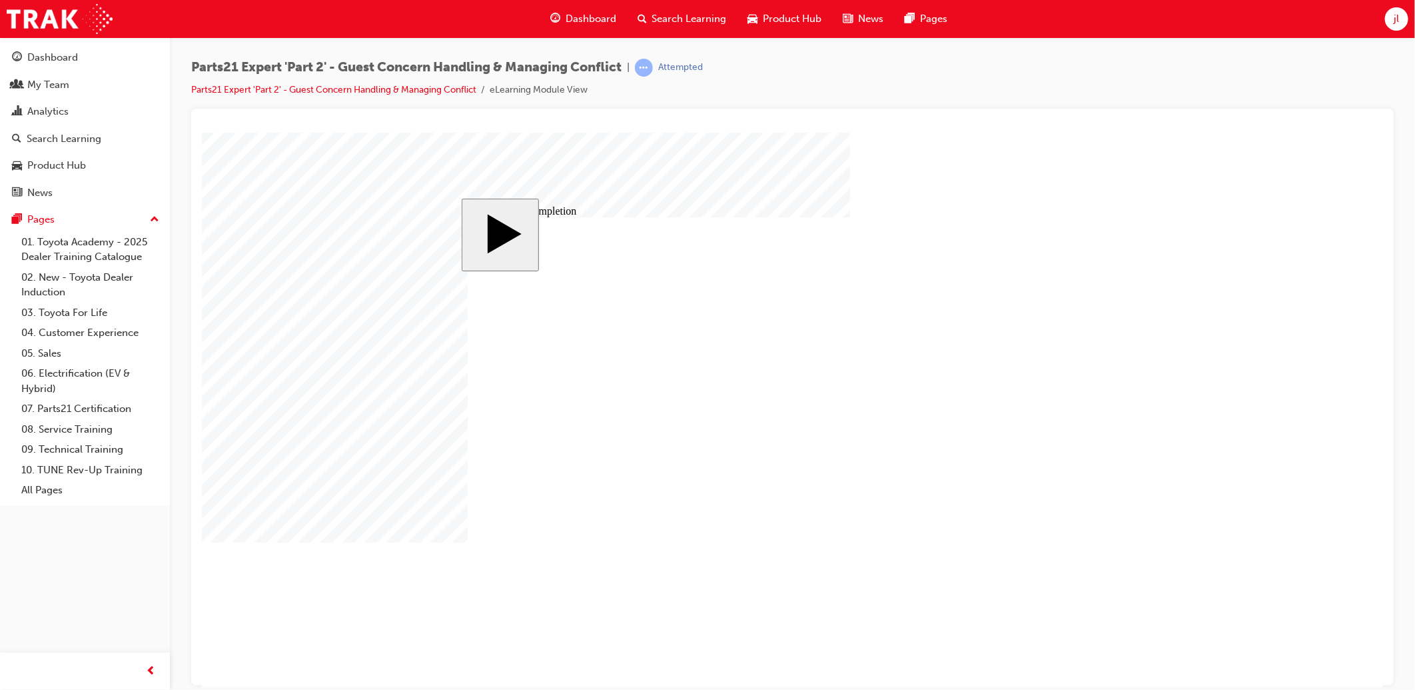
type input "16"
type input "4"
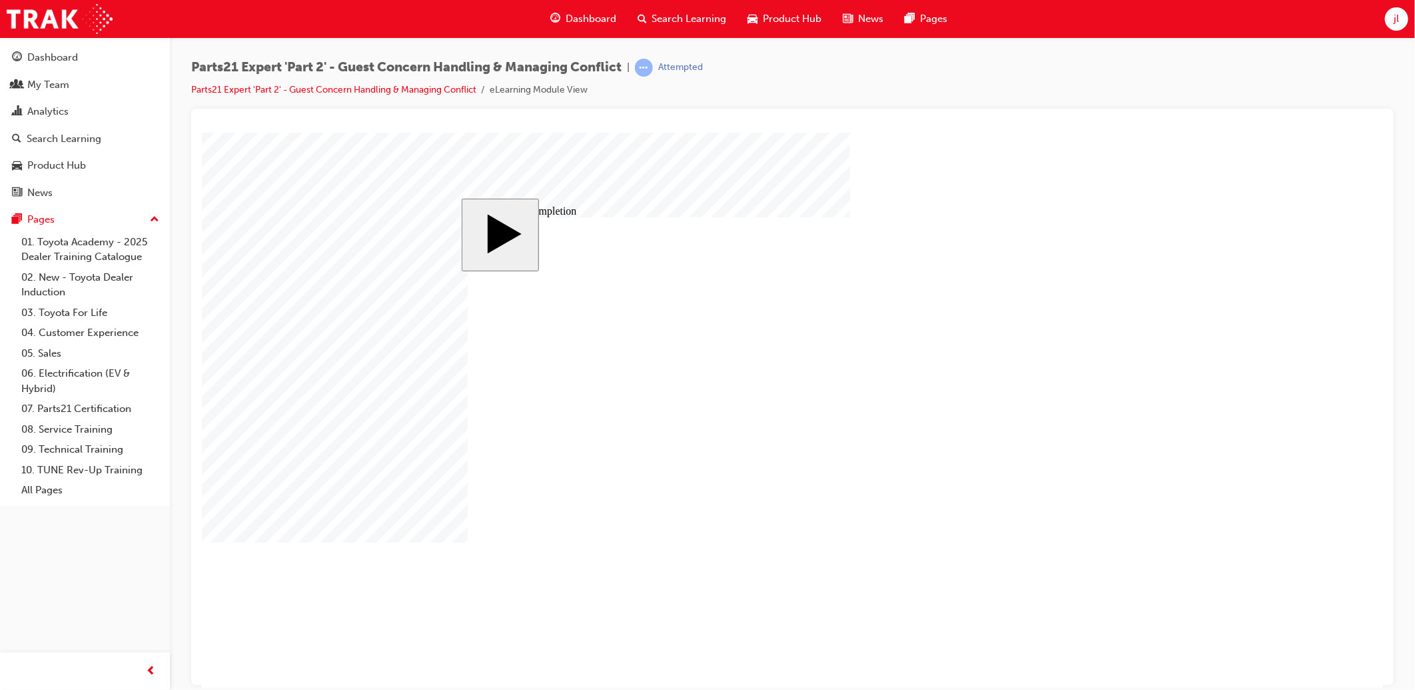
type input "4"
type input "1"
type input "12"
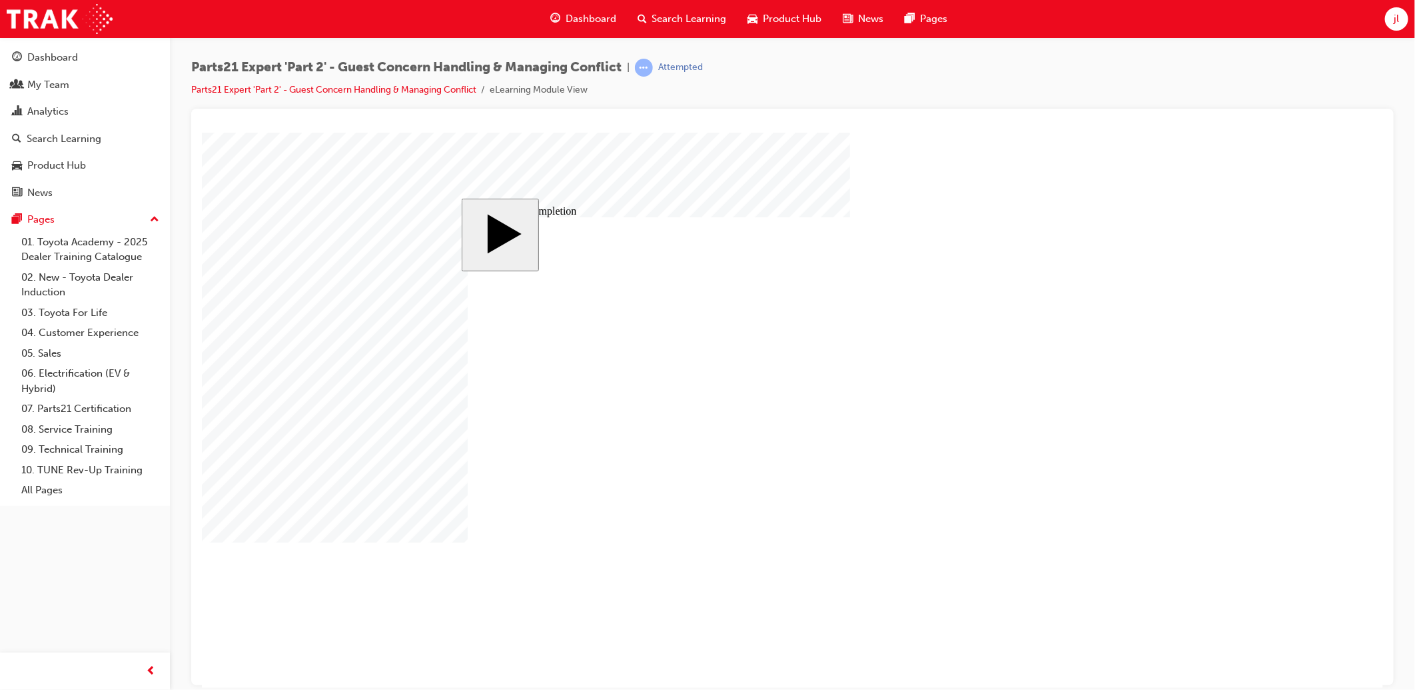
type input "12"
type input "3"
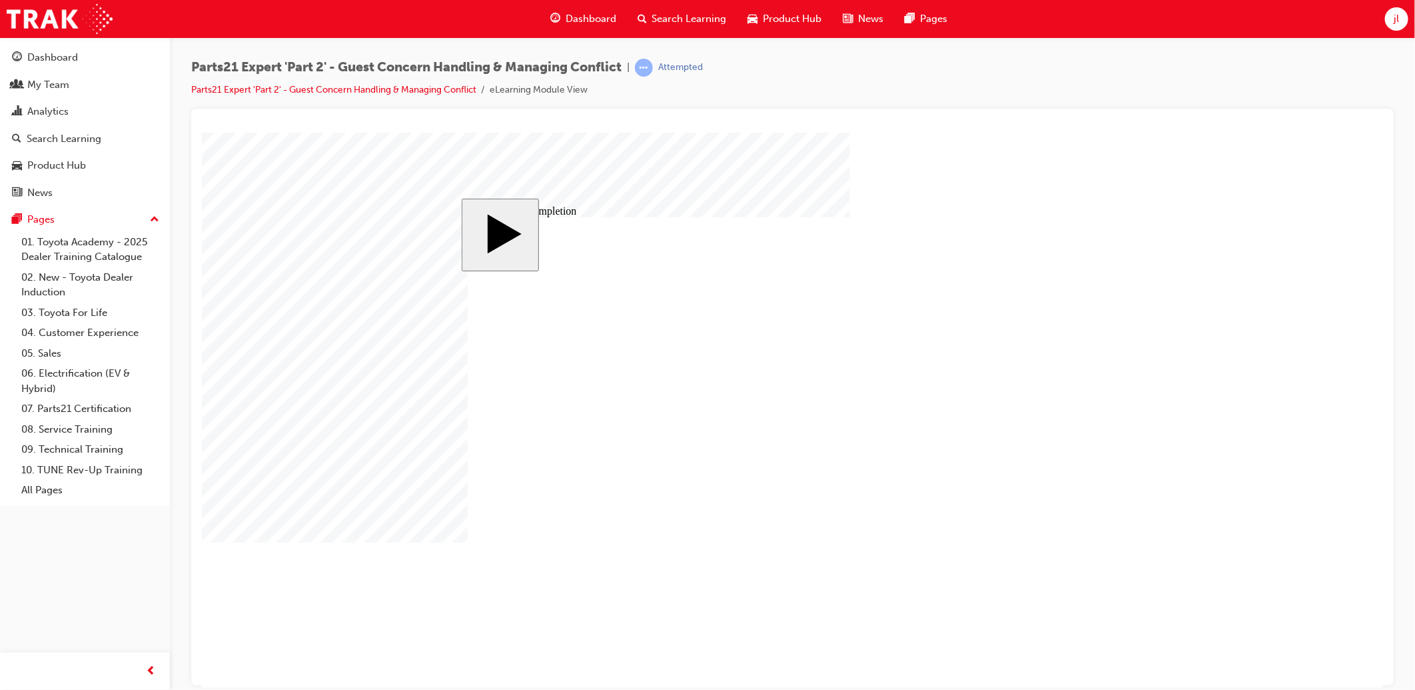
type input "3"
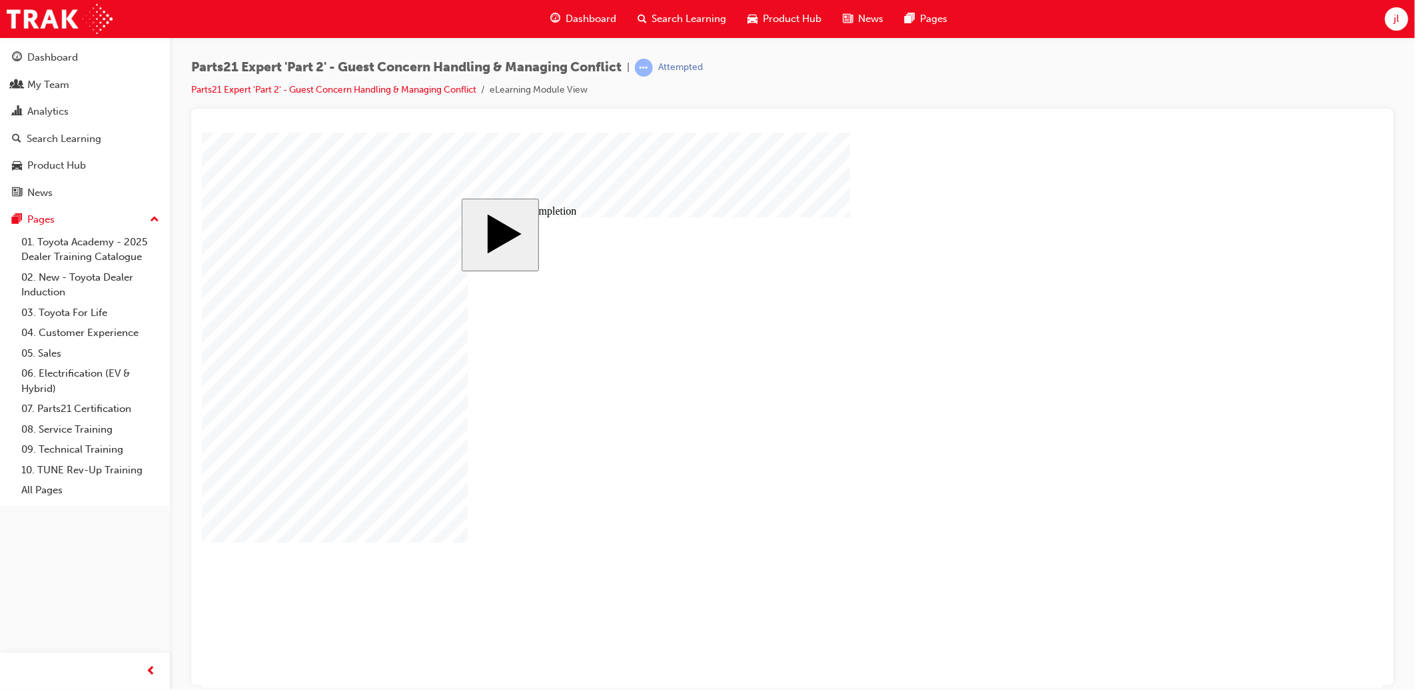
type input "1"
type input "10"
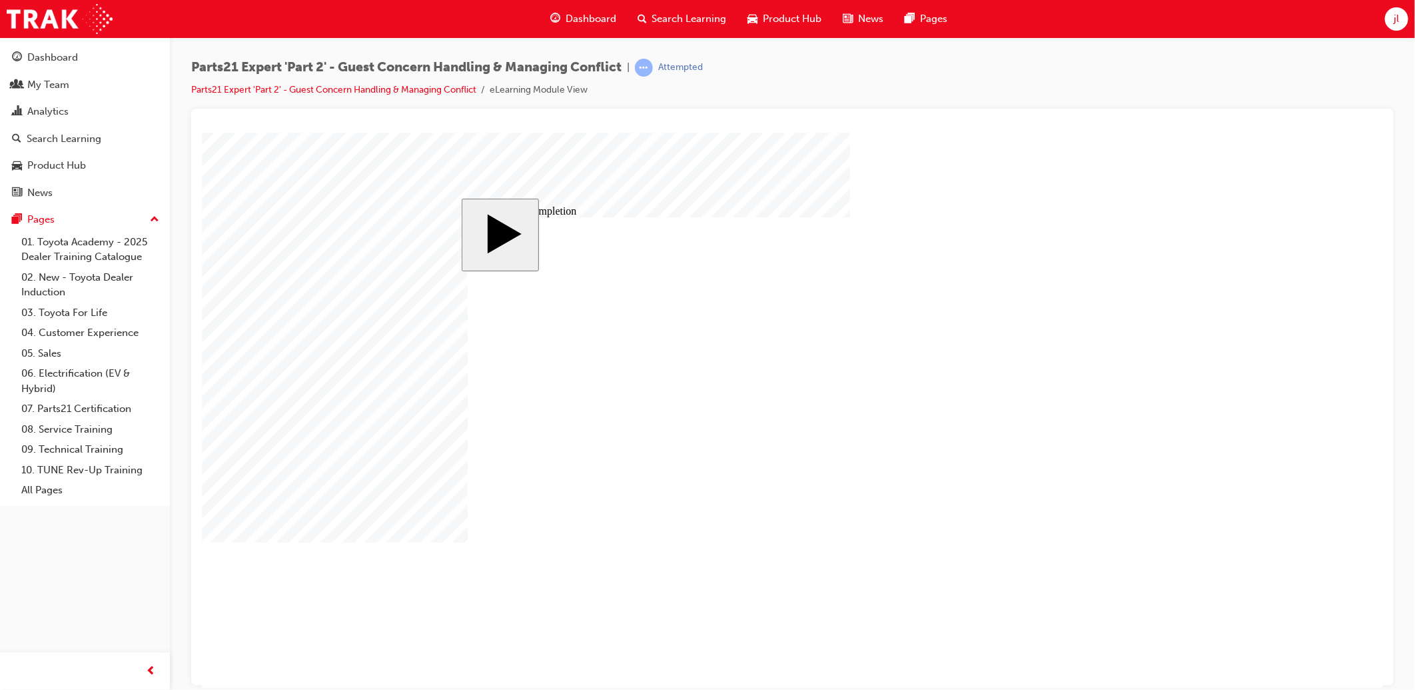
type input "100"
type input "3"
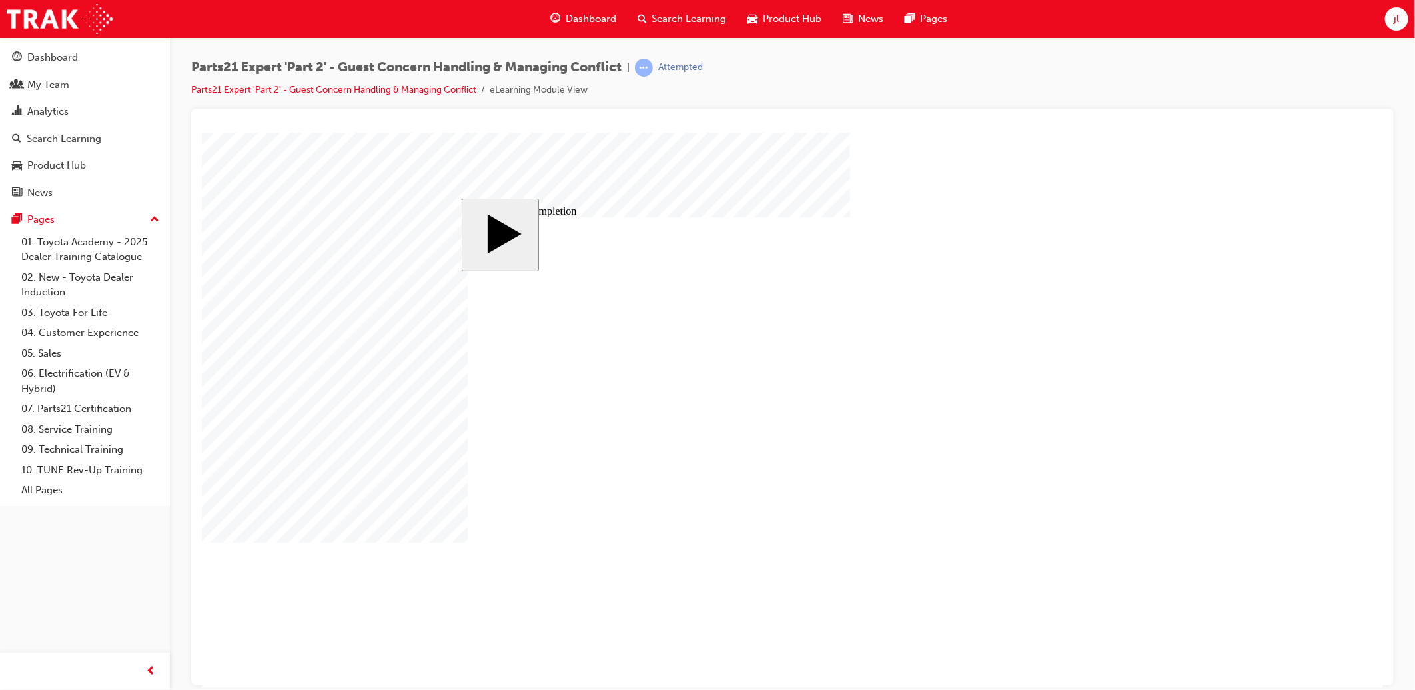
type input "3"
type input "6"
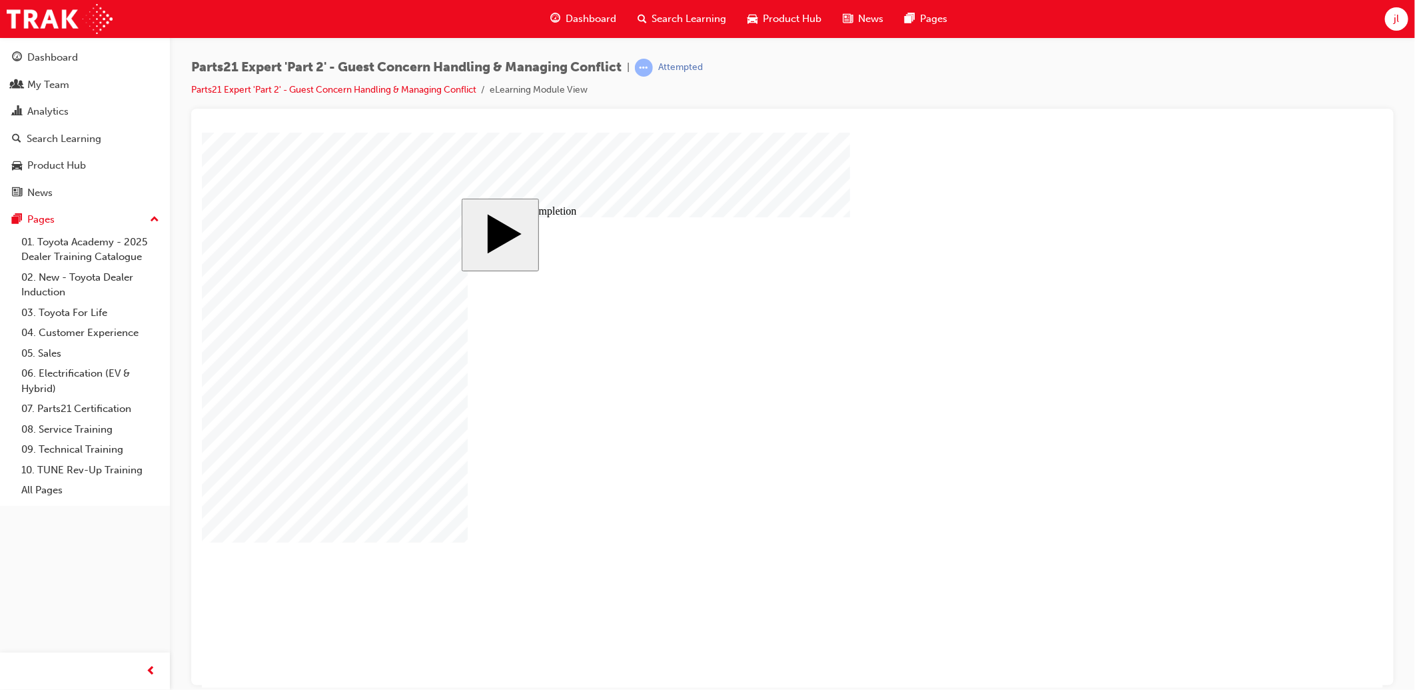
type input "6"
type input "5"
type input "50"
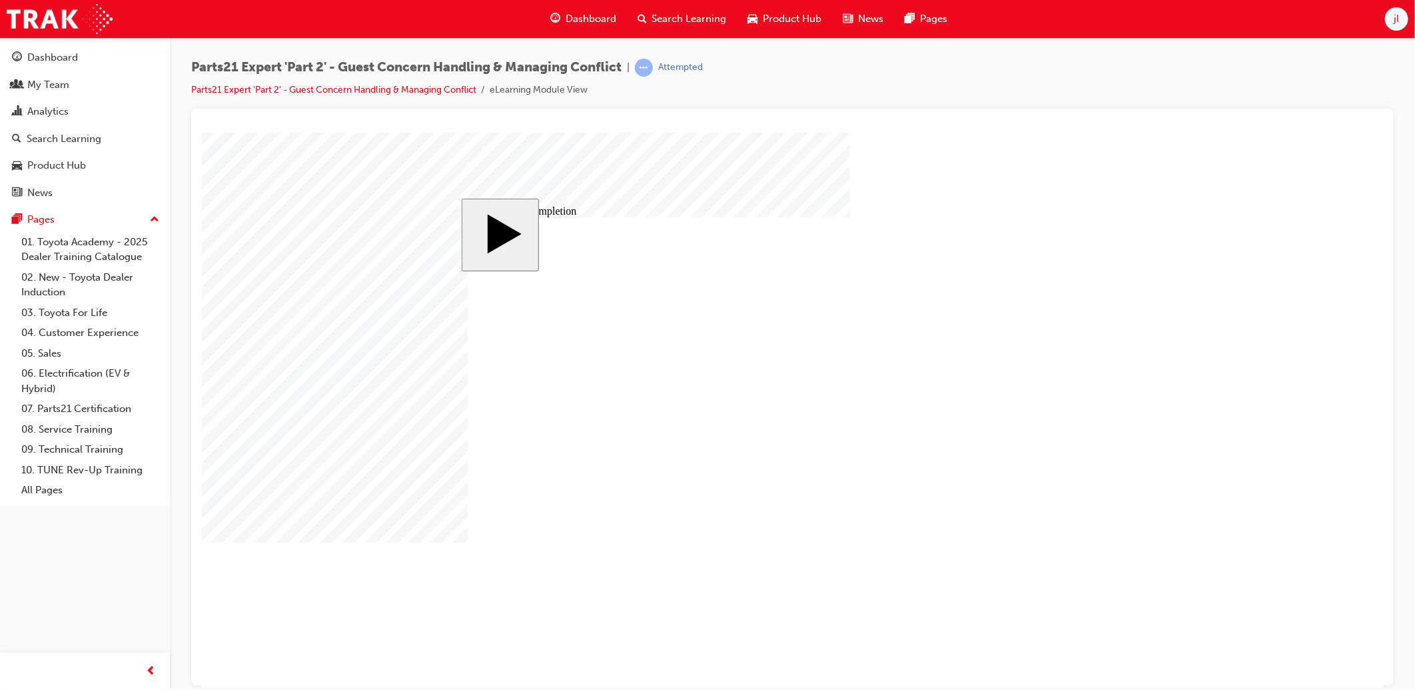
type input "50"
type input "4"
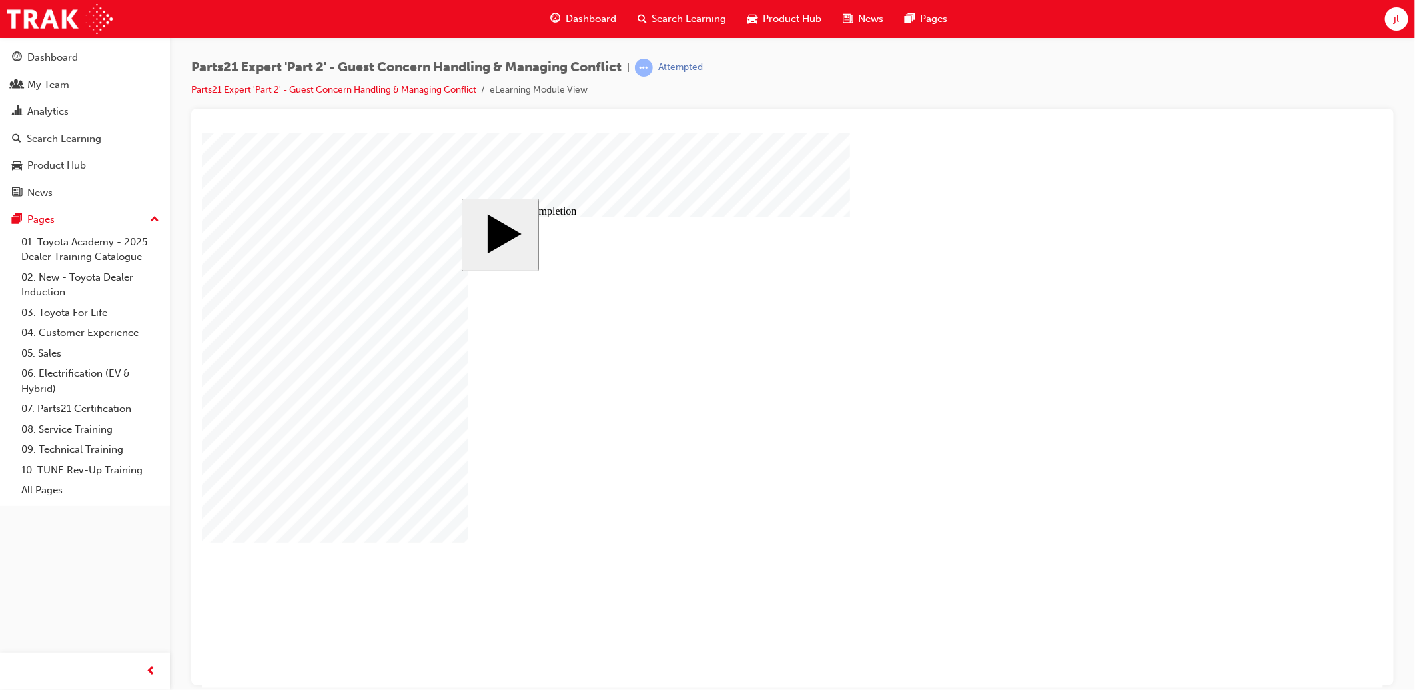
type input "4"
type input "1"
type input "16"
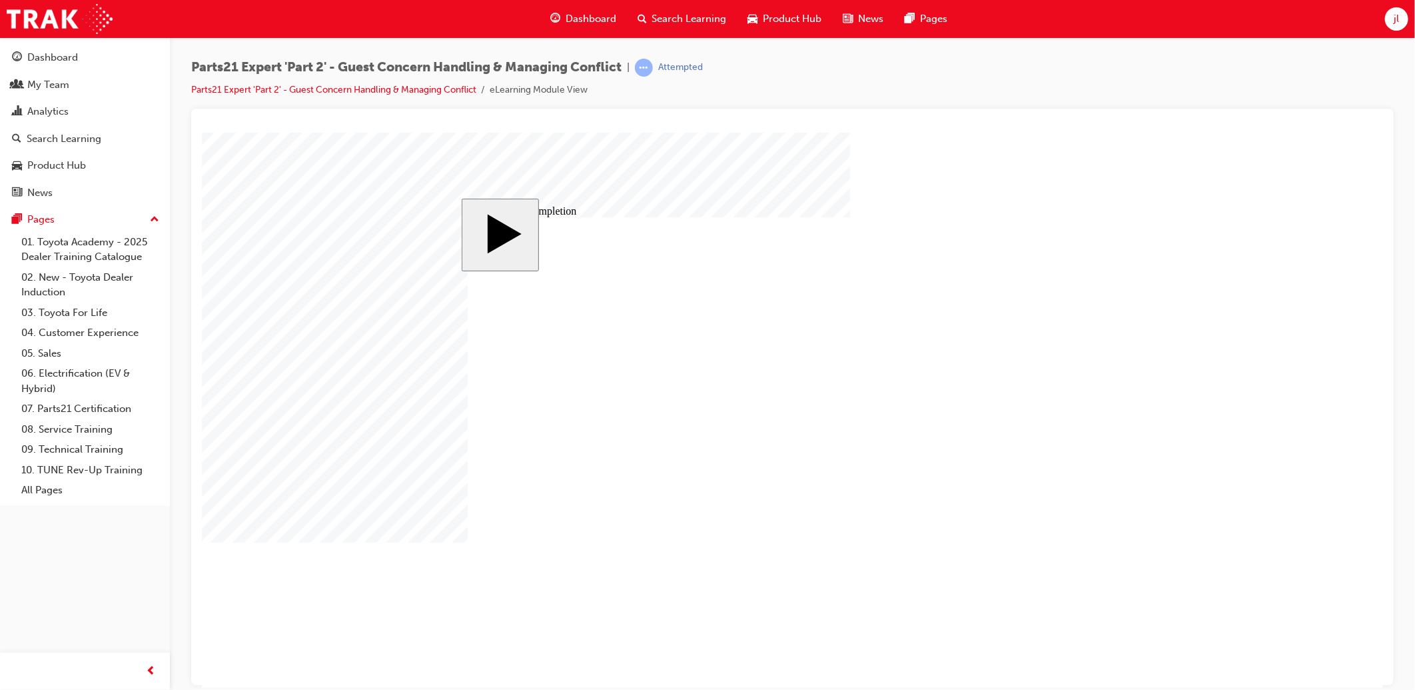
type input "16"
drag, startPoint x: 759, startPoint y: 559, endPoint x: 824, endPoint y: 554, distance: 65.5
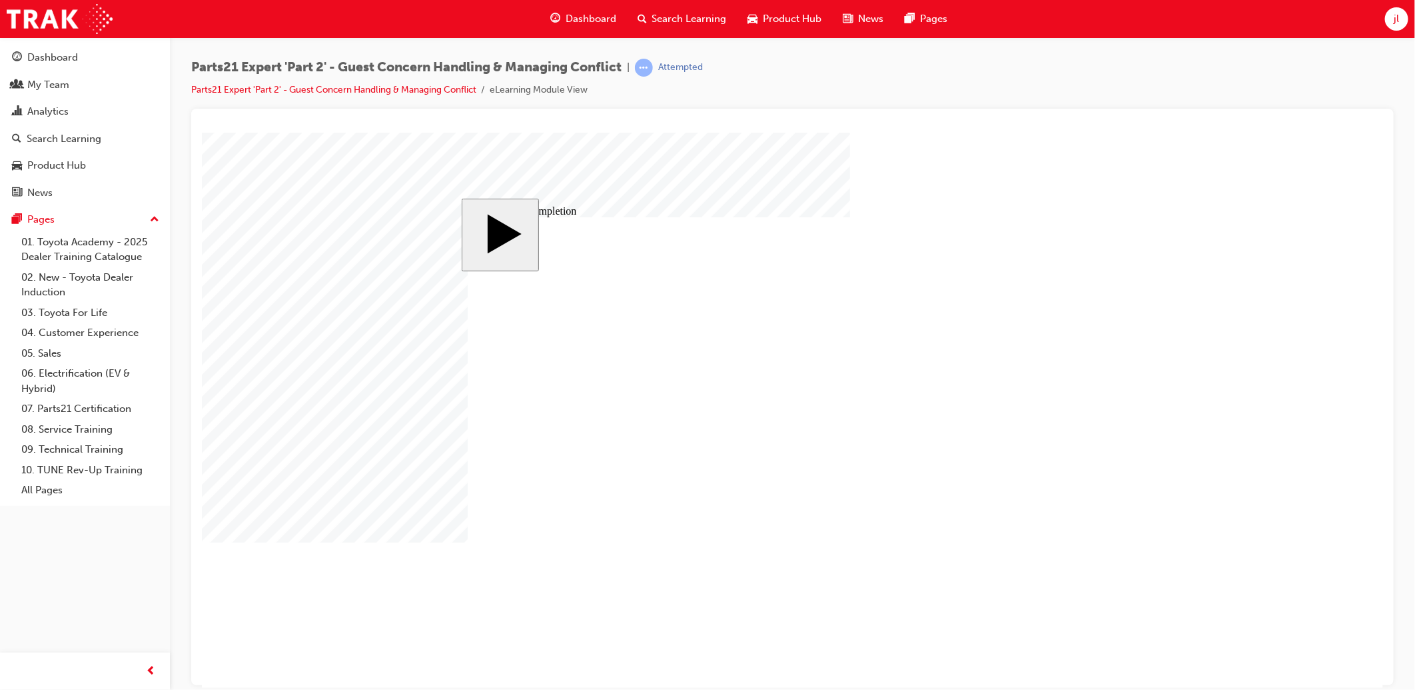
type input "2"
type input "25"
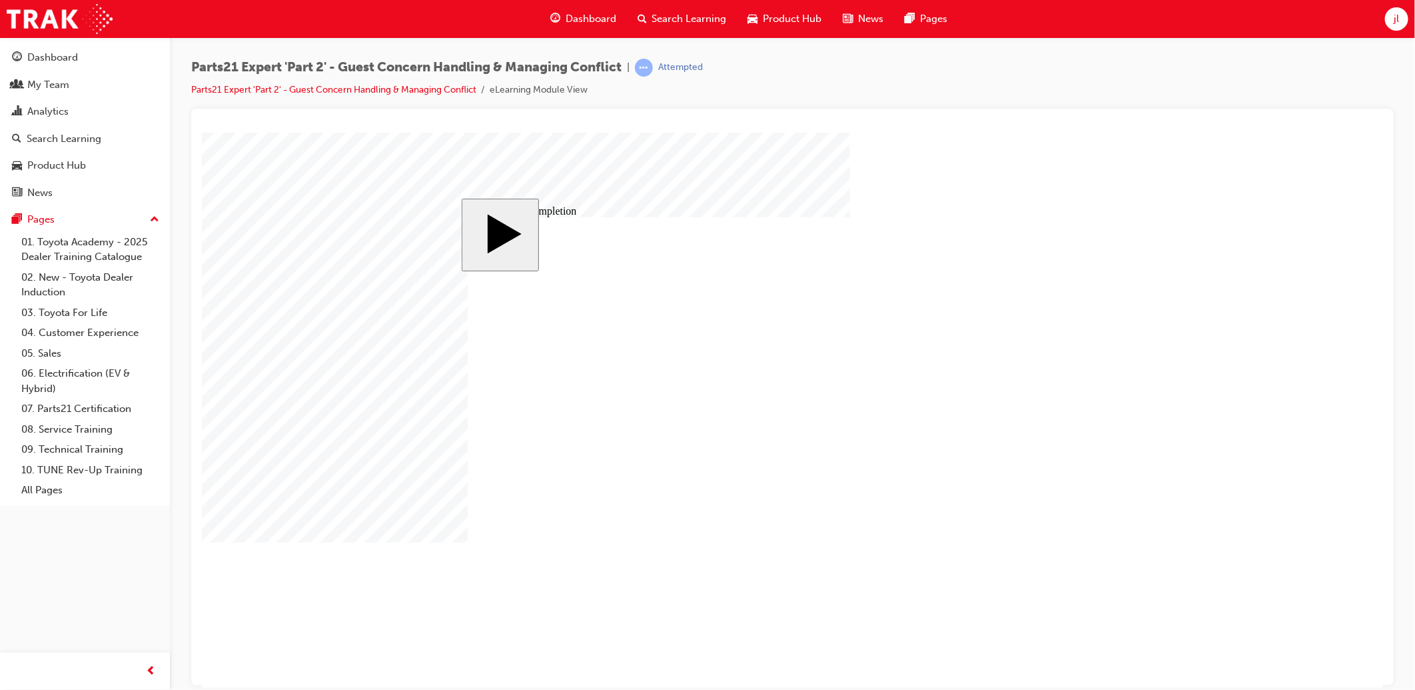
type input "16"
type input "4"
type input "12"
type input "3"
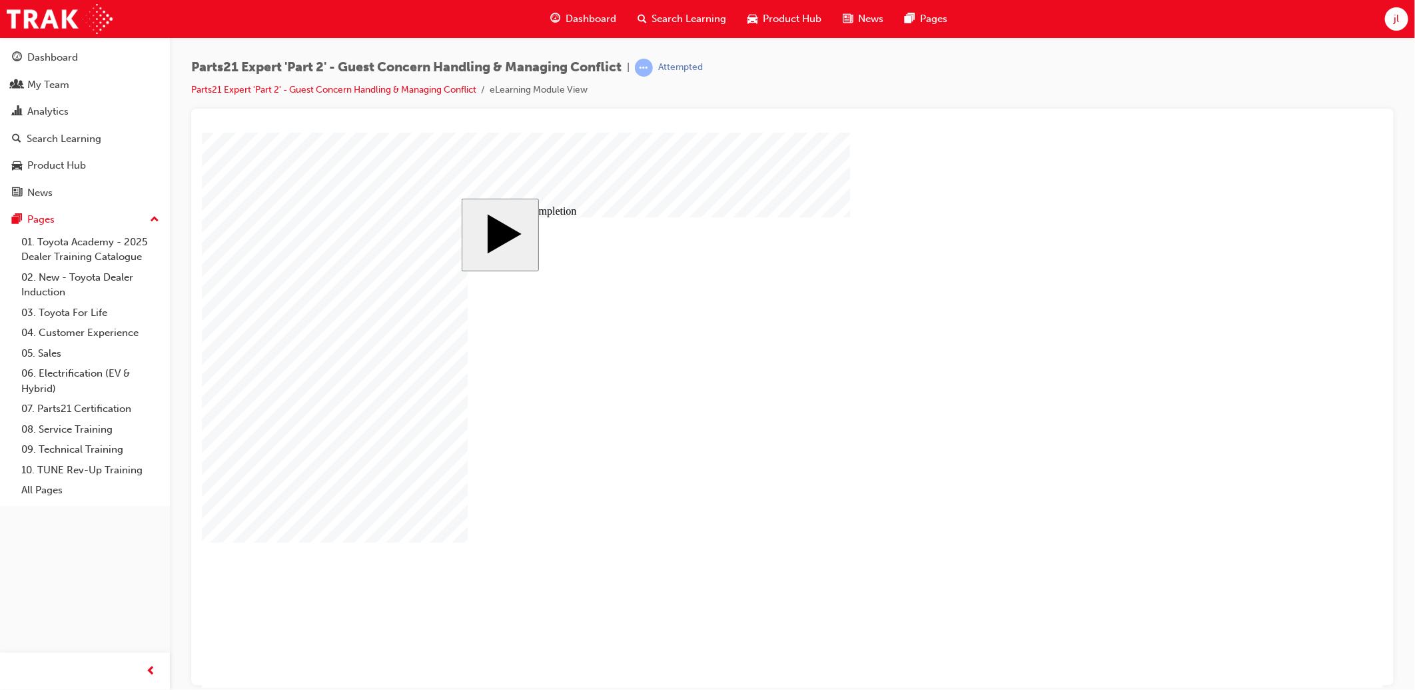
type input "100"
type input "3"
type input "6"
type input "50"
type input "4"
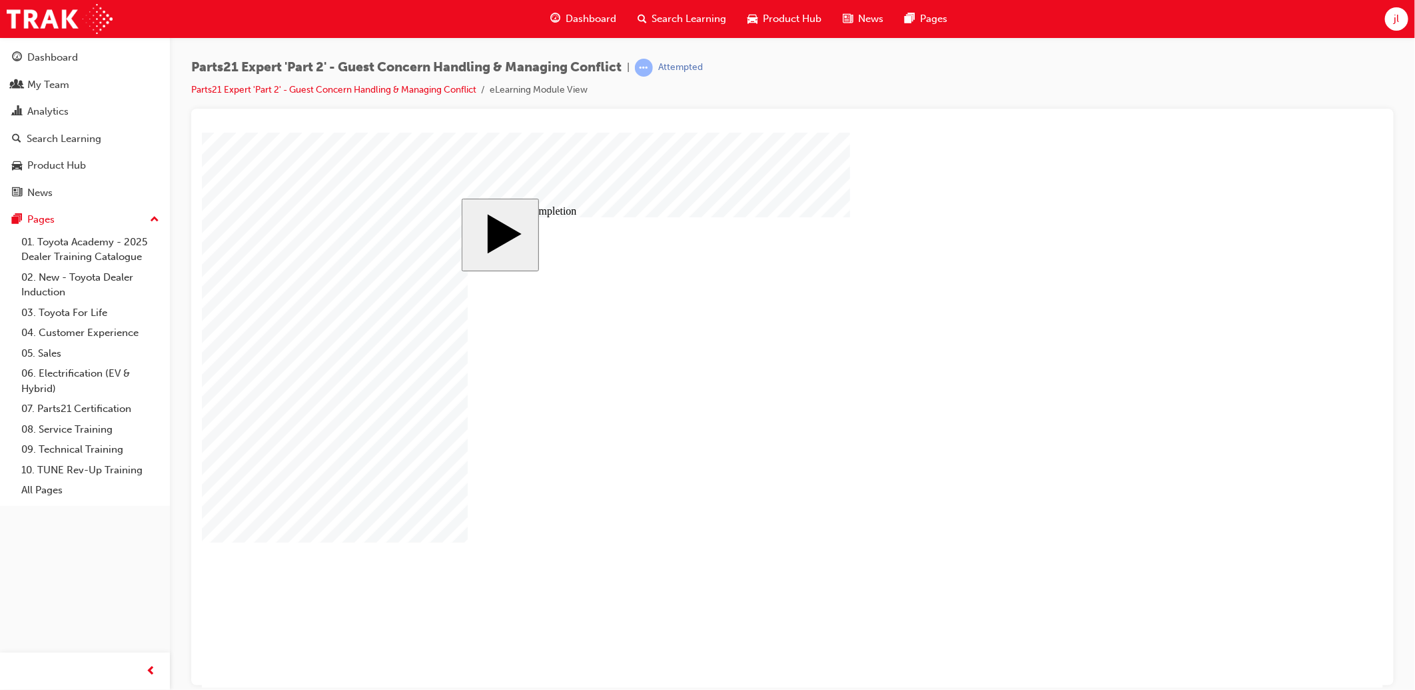
type input "16"
type input "25"
type input "16"
type input "4"
type input "12"
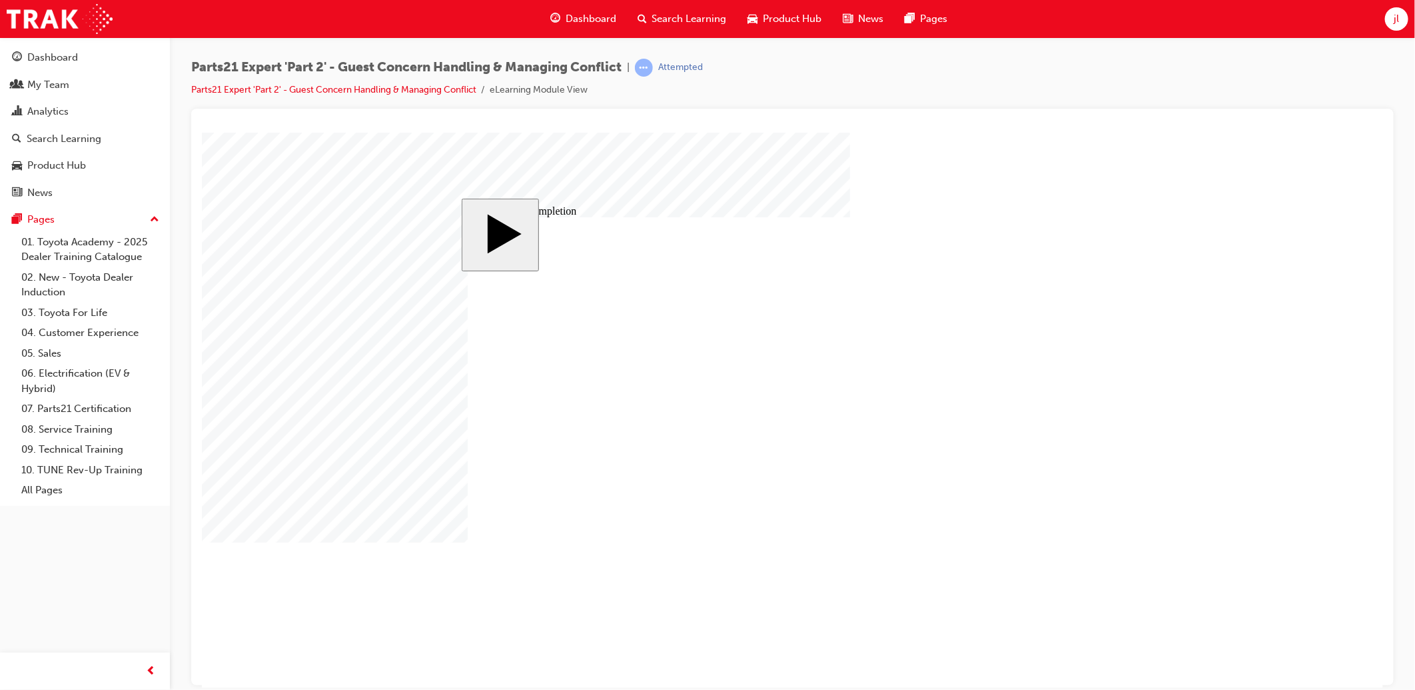
type input "3"
type input "100"
type input "3"
type input "6"
type input "50"
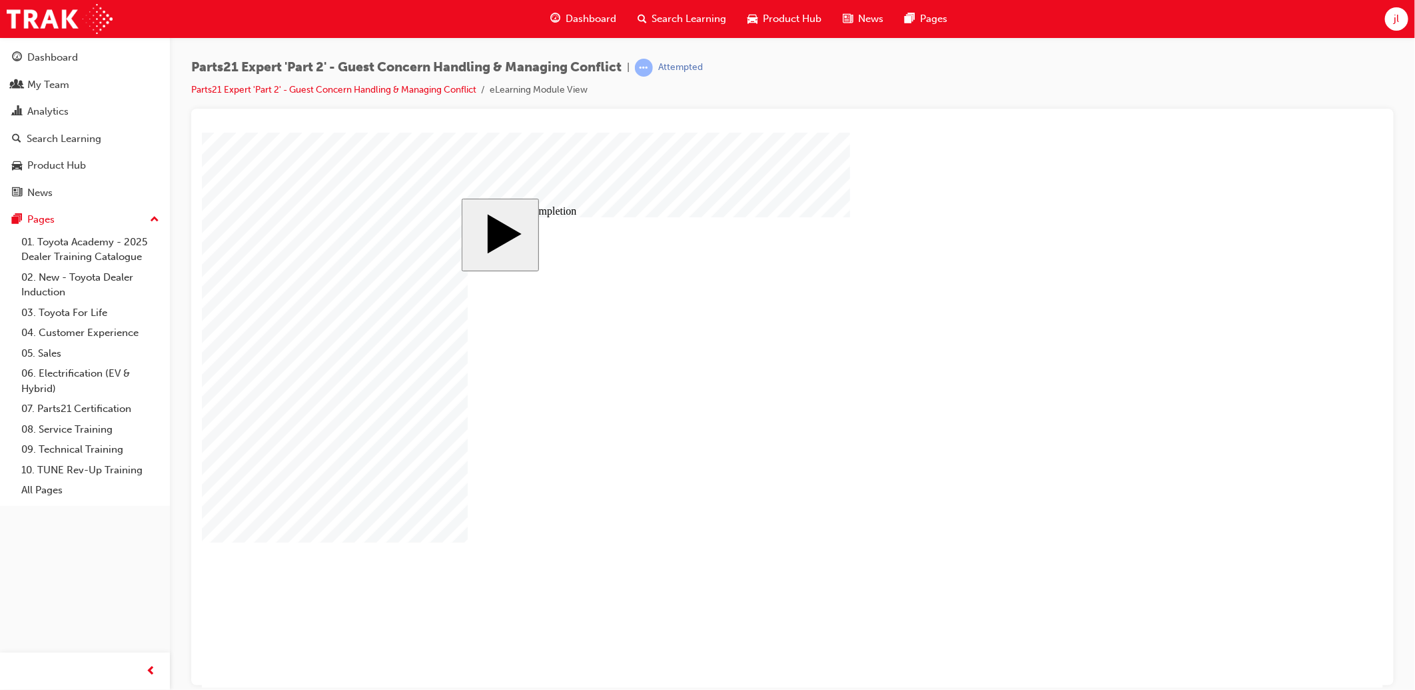
type input "4"
type input "16"
type input "25"
drag, startPoint x: 855, startPoint y: 516, endPoint x: 923, endPoint y: 498, distance: 70.5
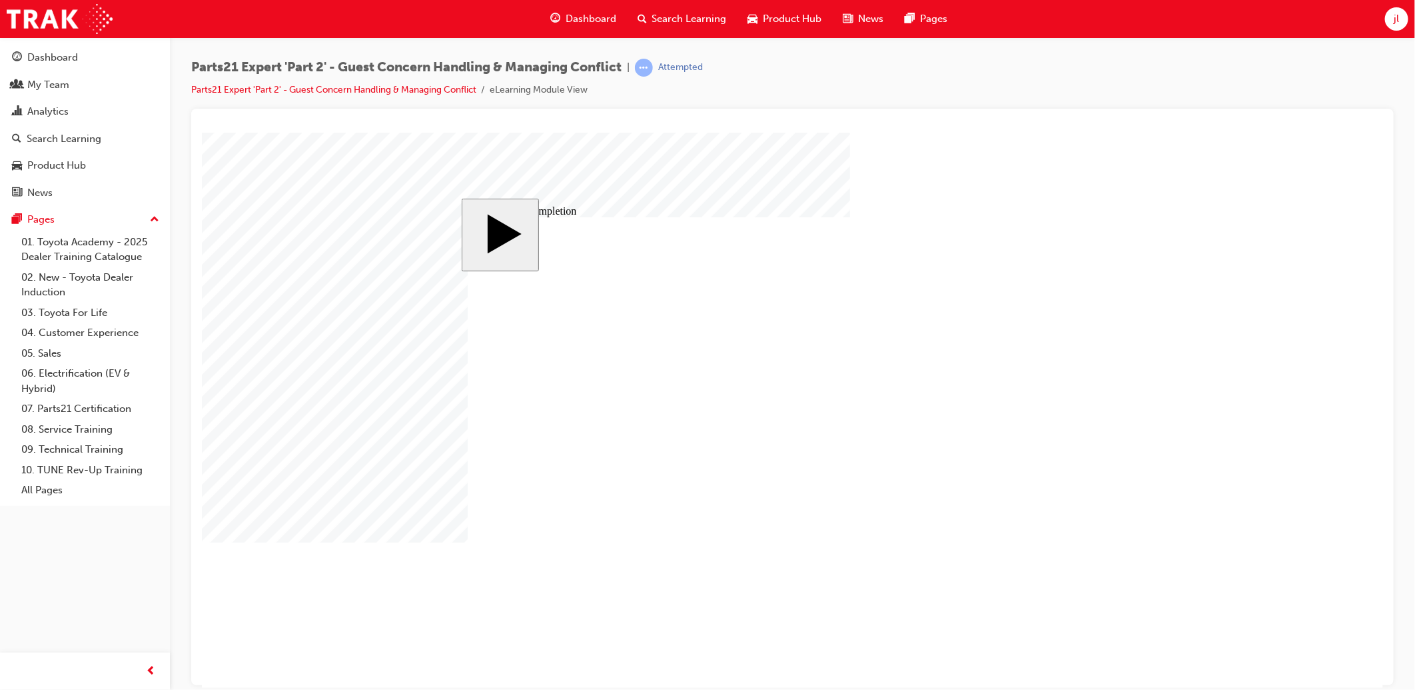
type input "050"
type input "025"
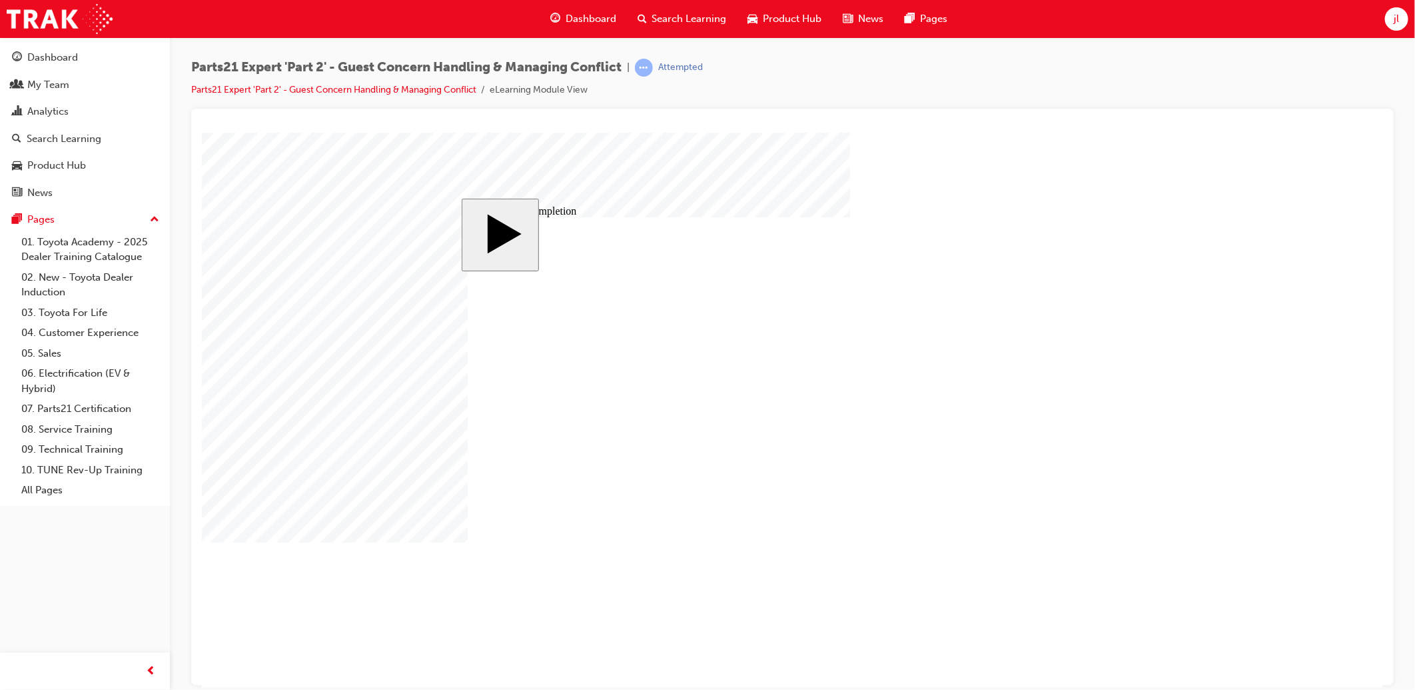
type input "025"
type input "16"
type input "4"
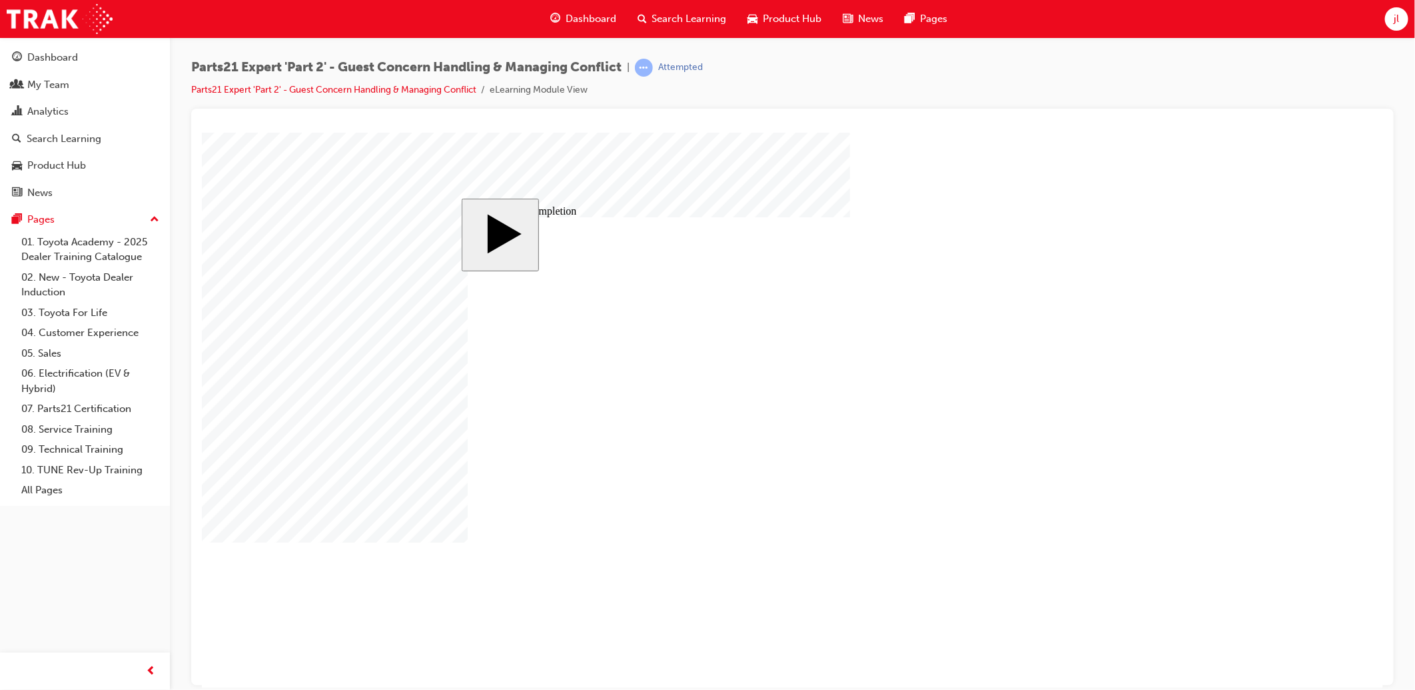
type input "12"
type input "3"
type input "100"
type input "3"
type input "6"
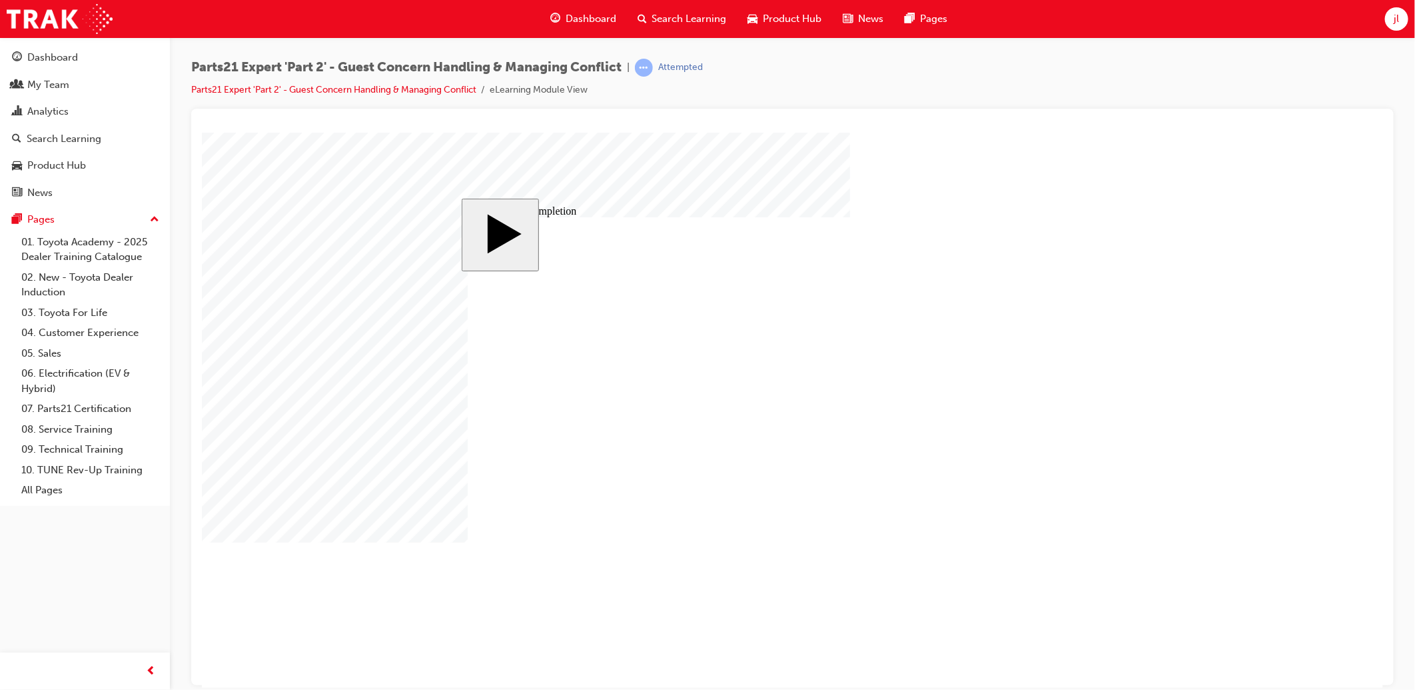
type input "050"
type input "4"
type input "16"
type input "025"
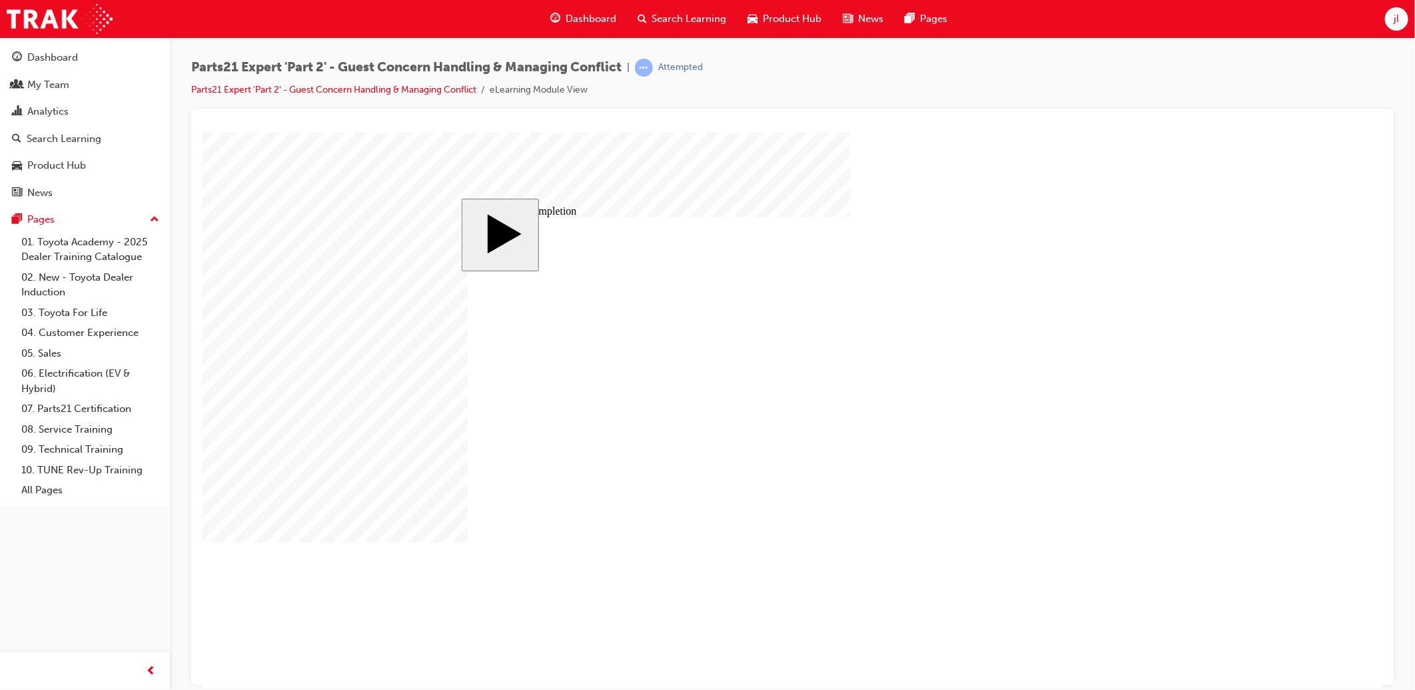
type input "16"
type input "4"
type input "12"
type input "3"
type input "100"
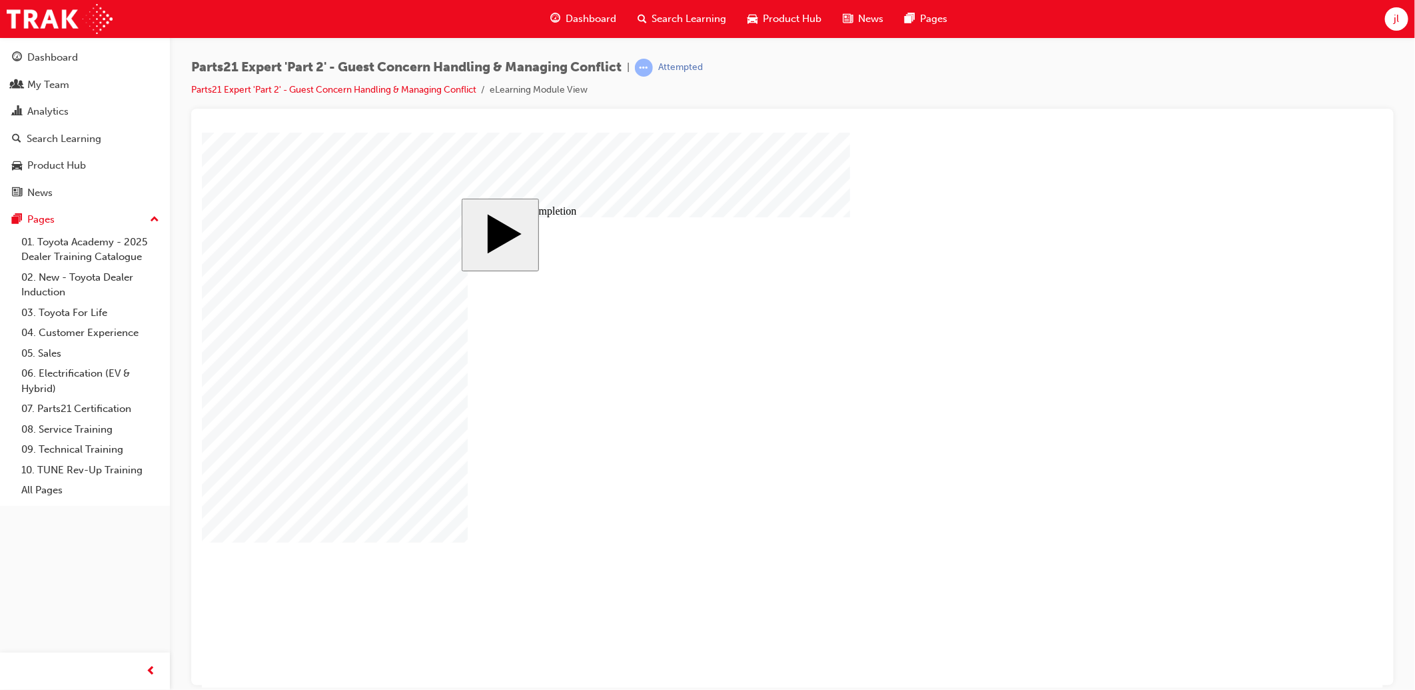
type input "3"
type input "6"
type input "050"
type input "4"
type input "16"
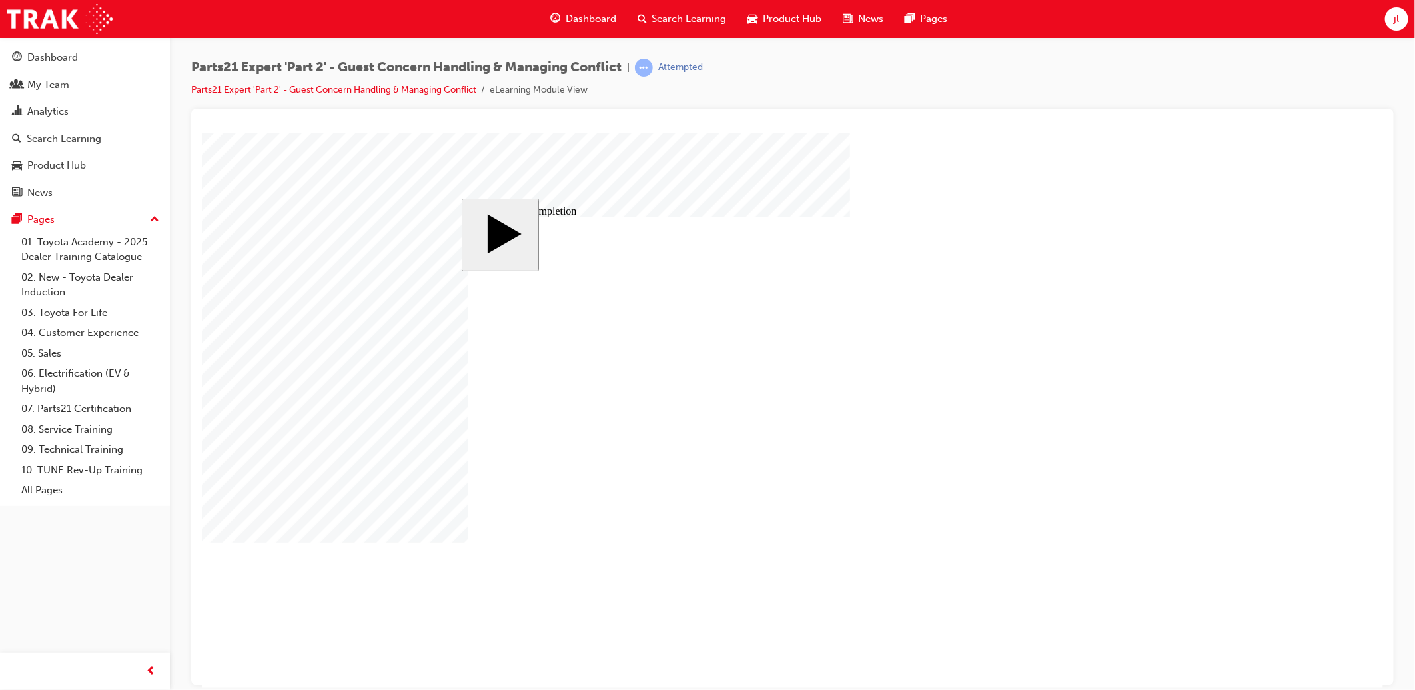
type input "025"
type input "1"
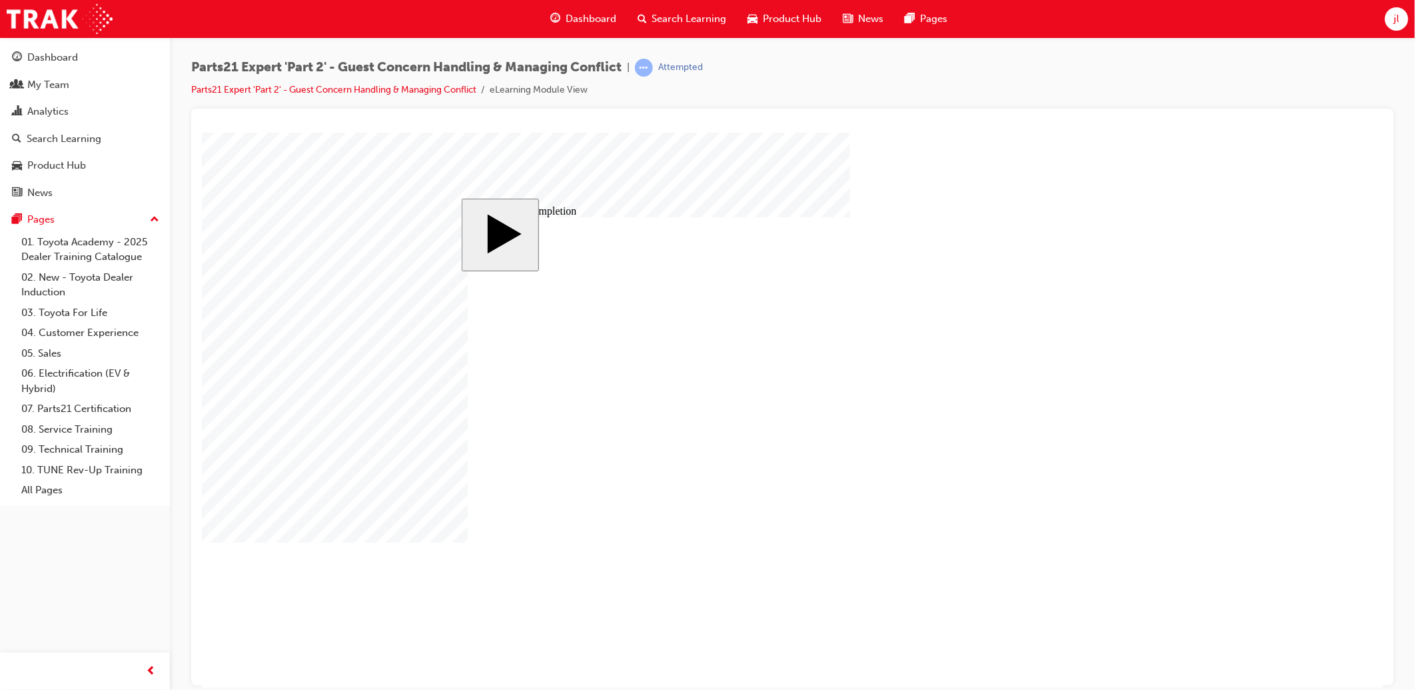
type input "16"
type input "A"
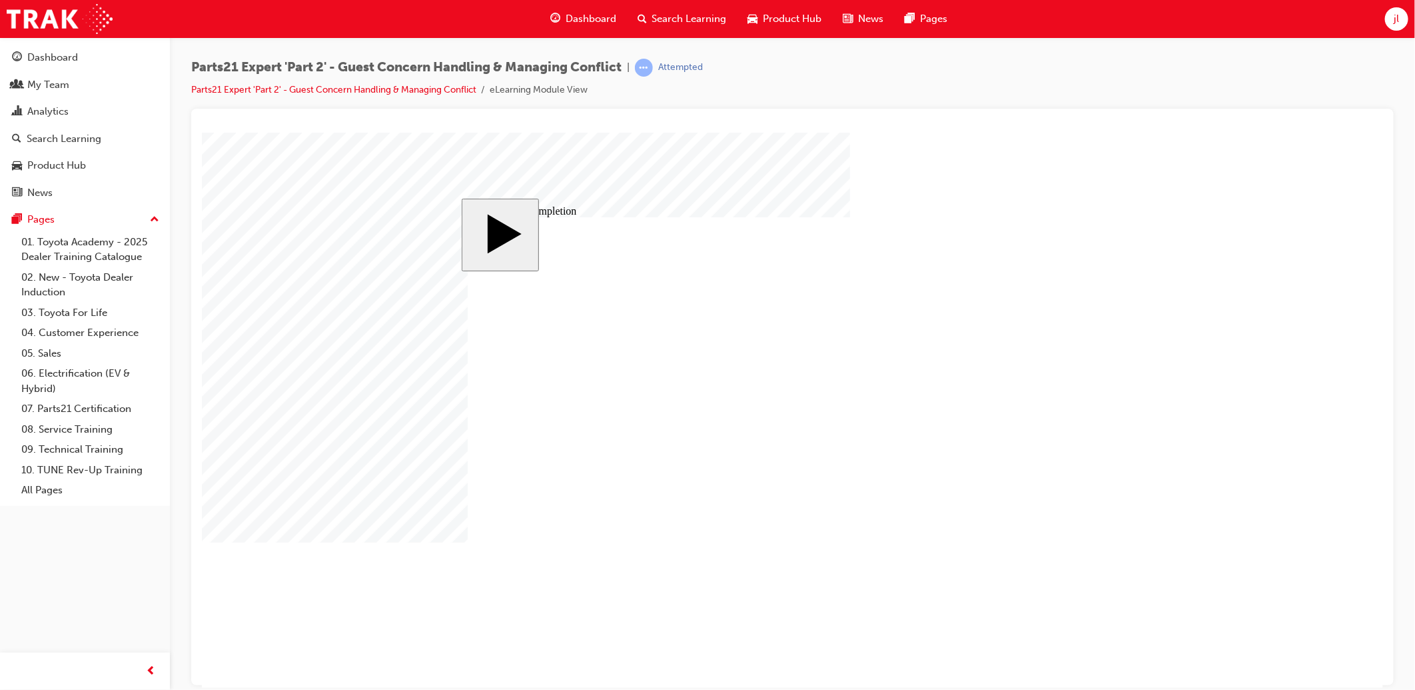
type input "A"
type input "4"
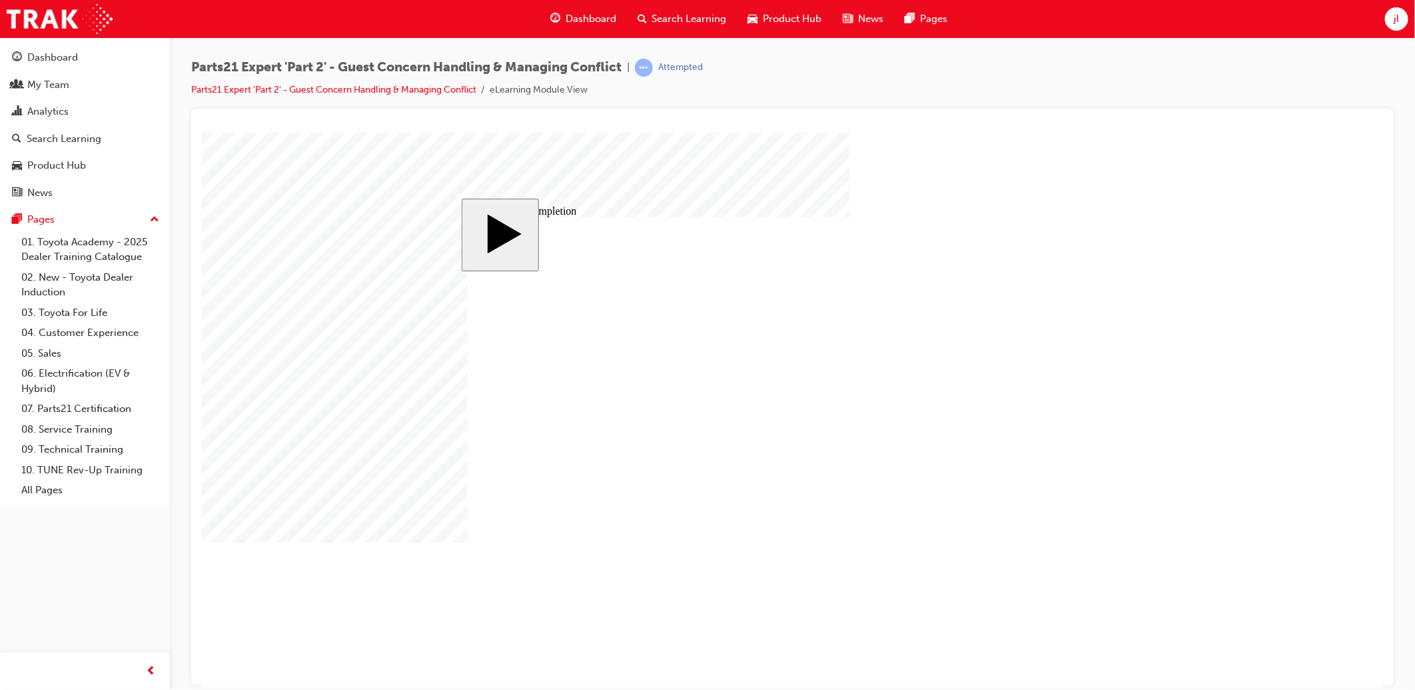
type input "1"
type input "12"
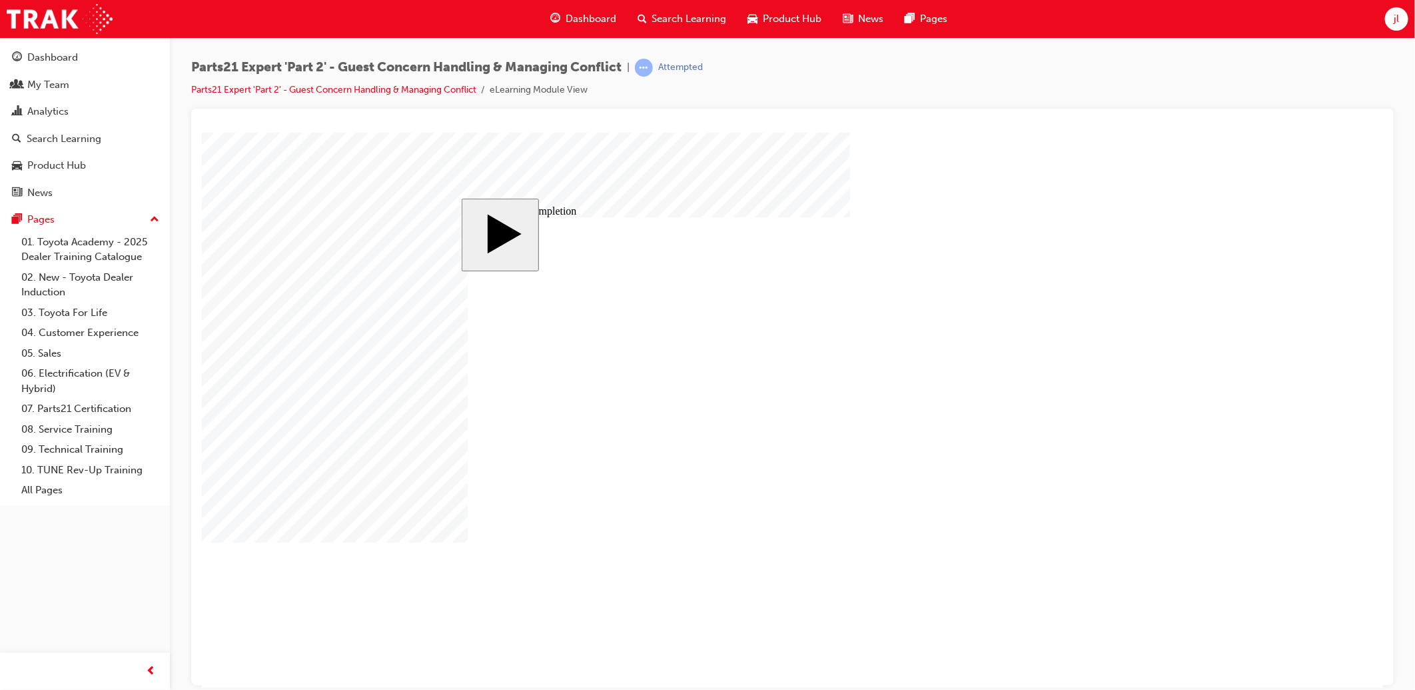
type input "3"
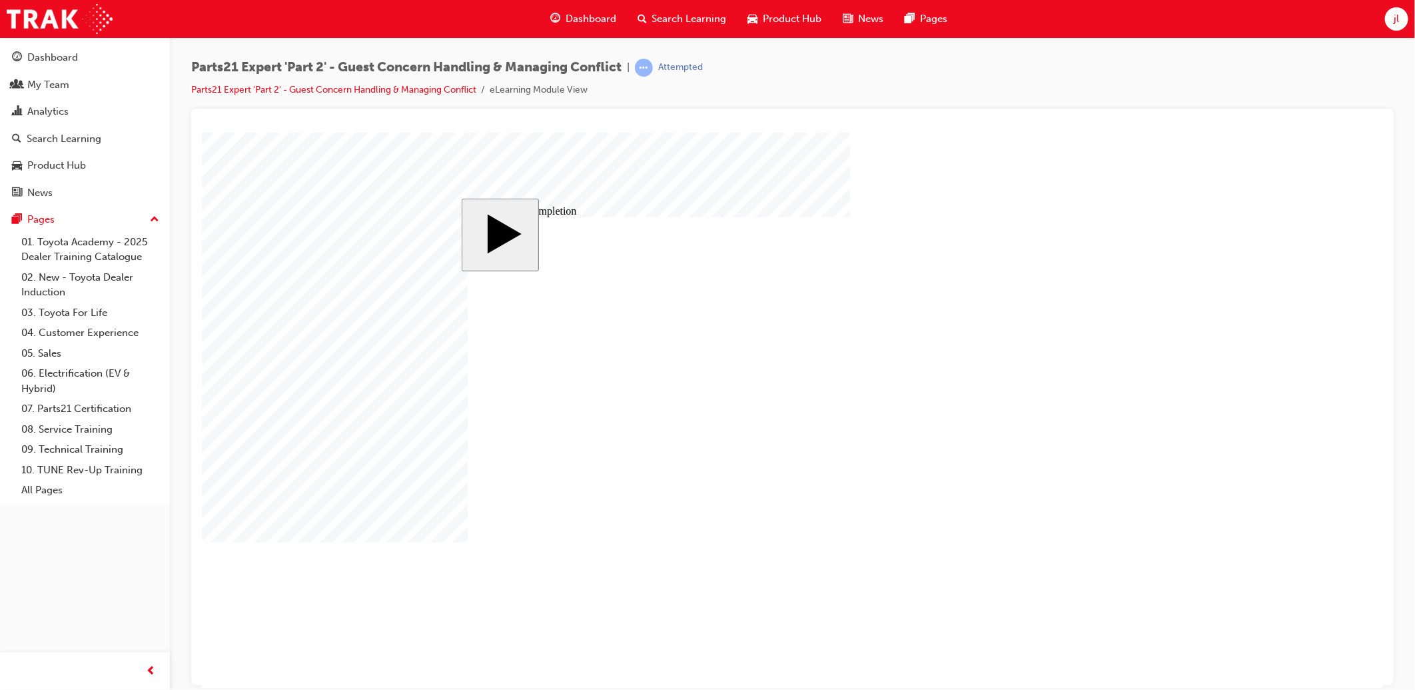
type input "3"
type input "1"
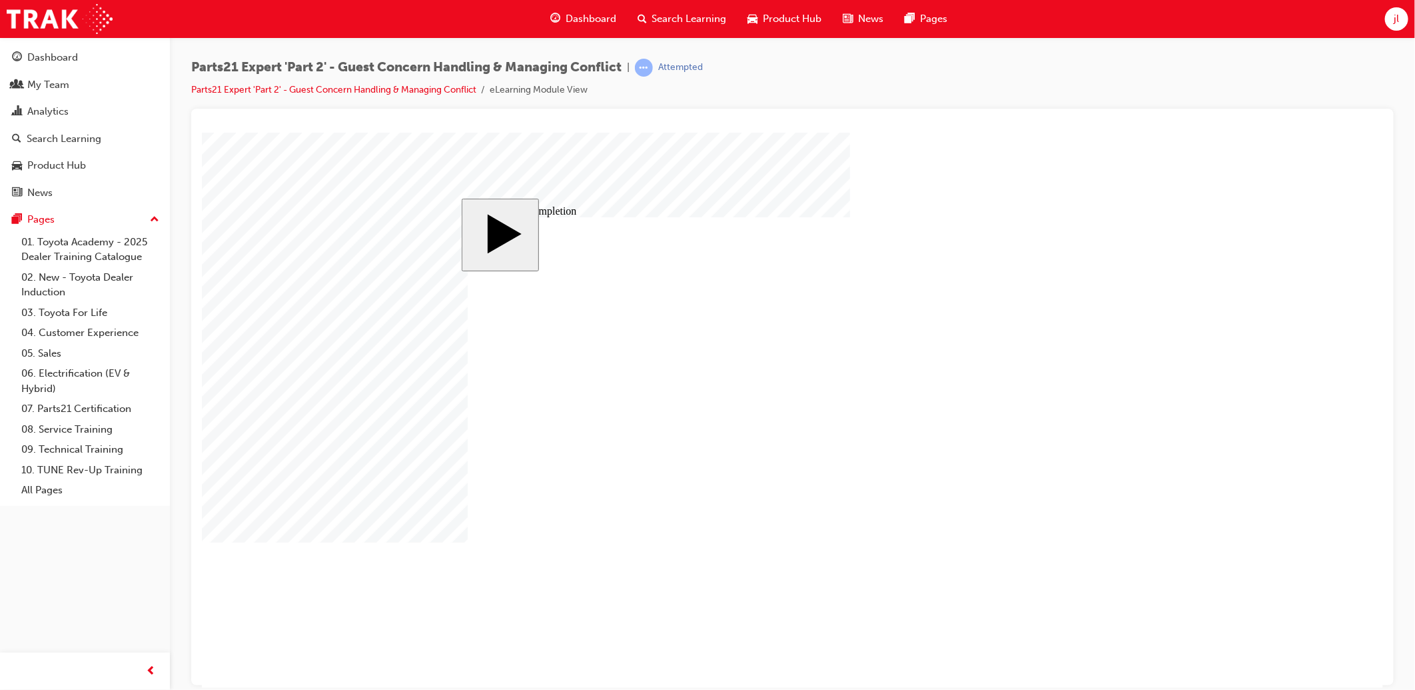
type input "1"
type input "10"
type input "100"
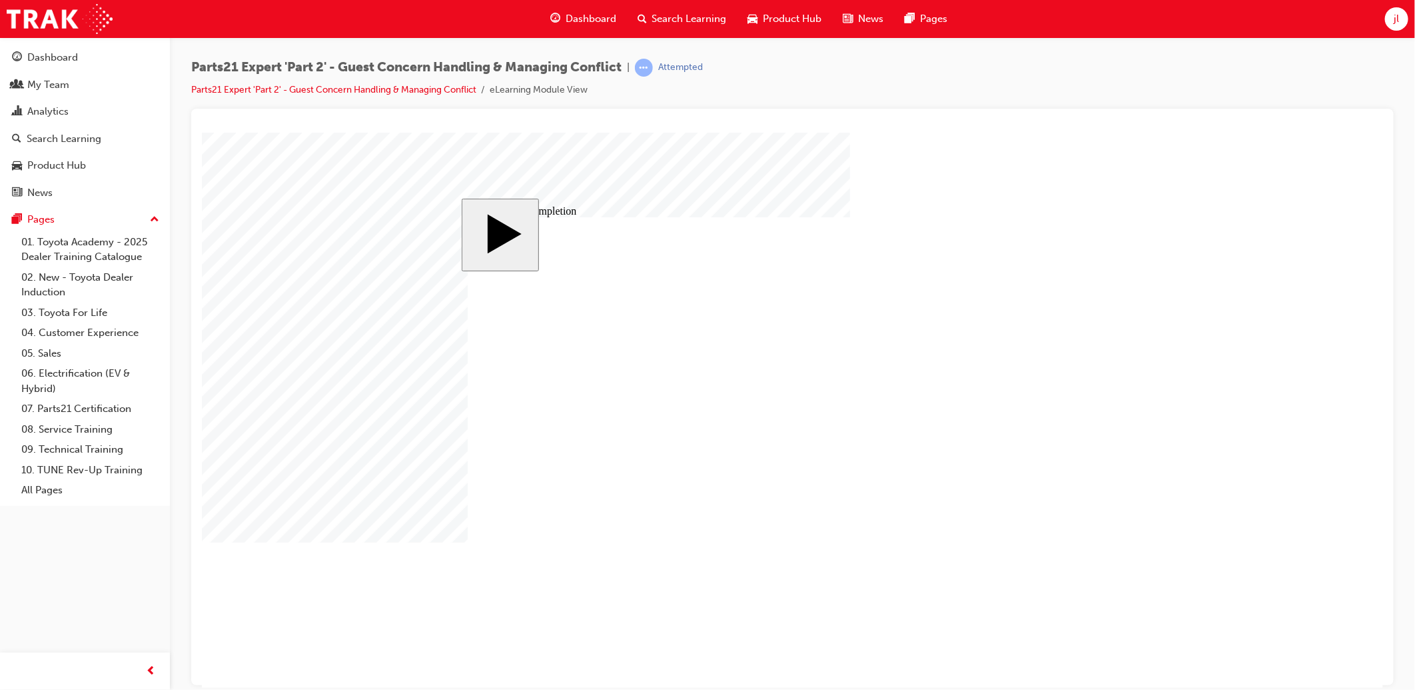
type input "100"
type input "3"
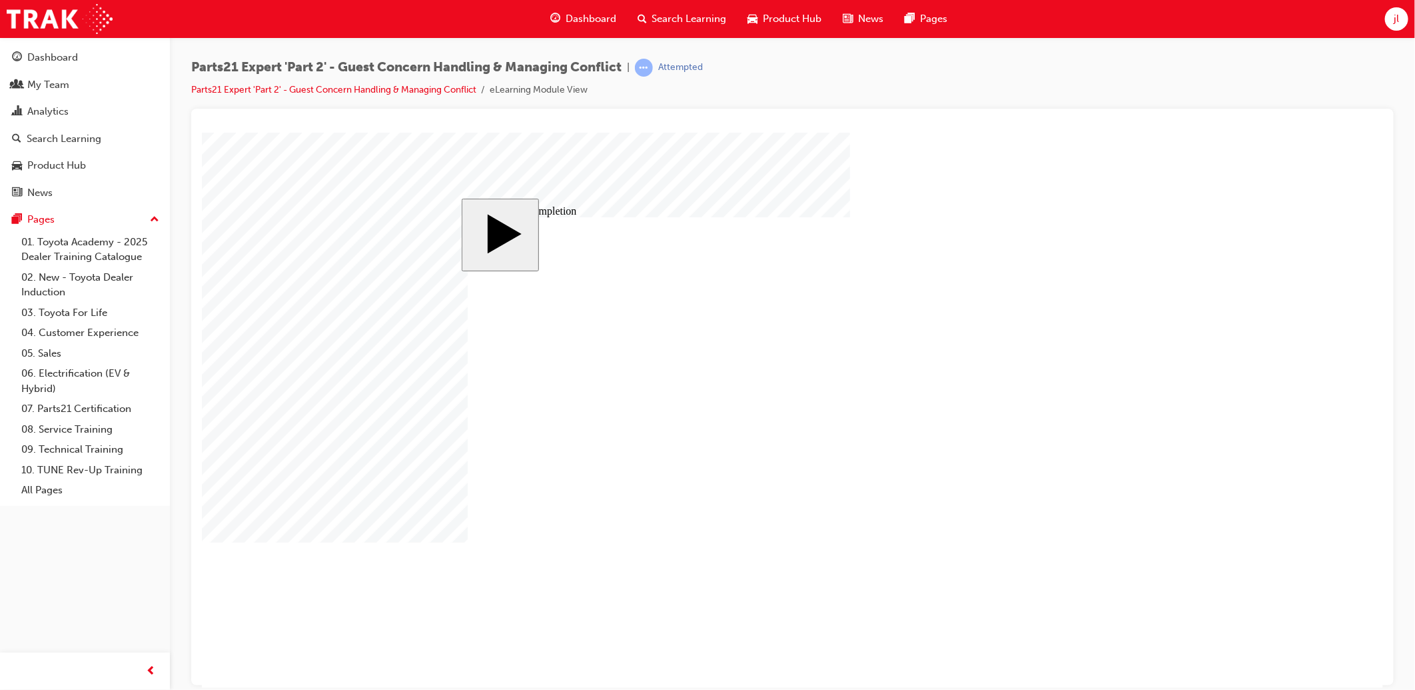
type input "6"
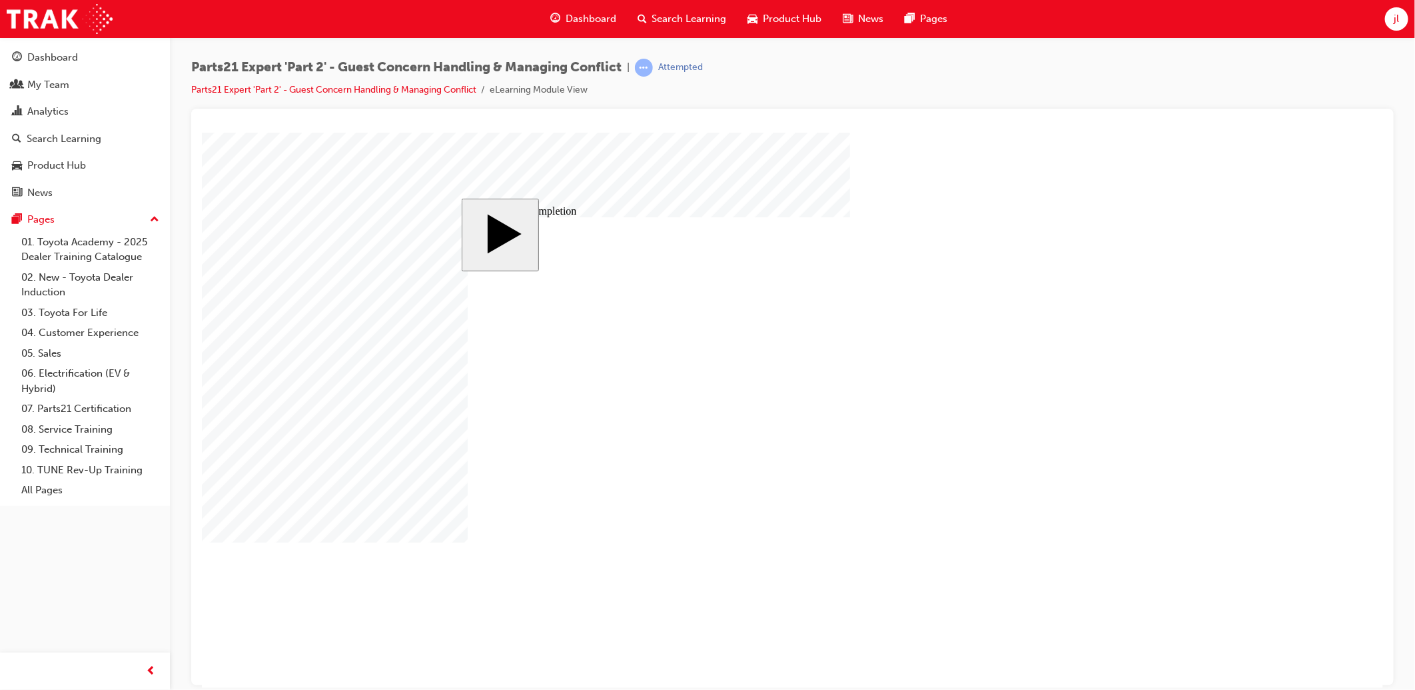
type input "5"
type input "50"
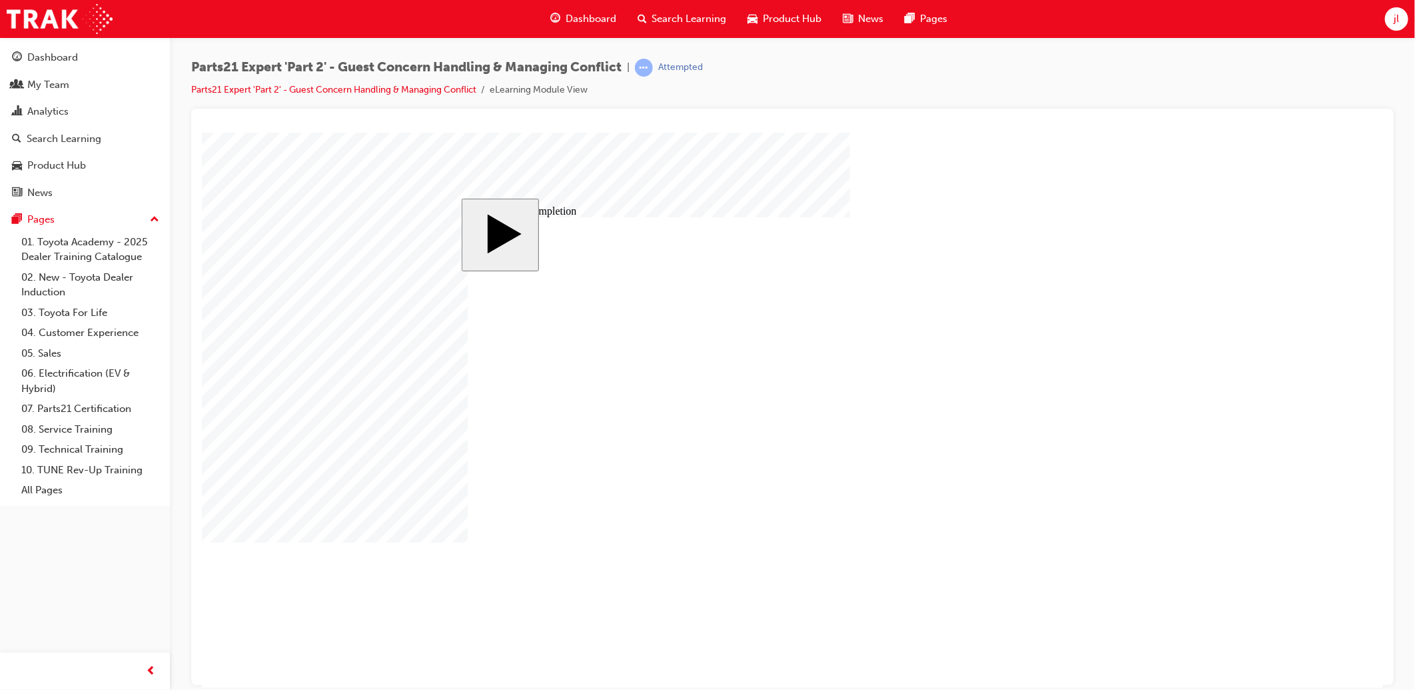
type input "4"
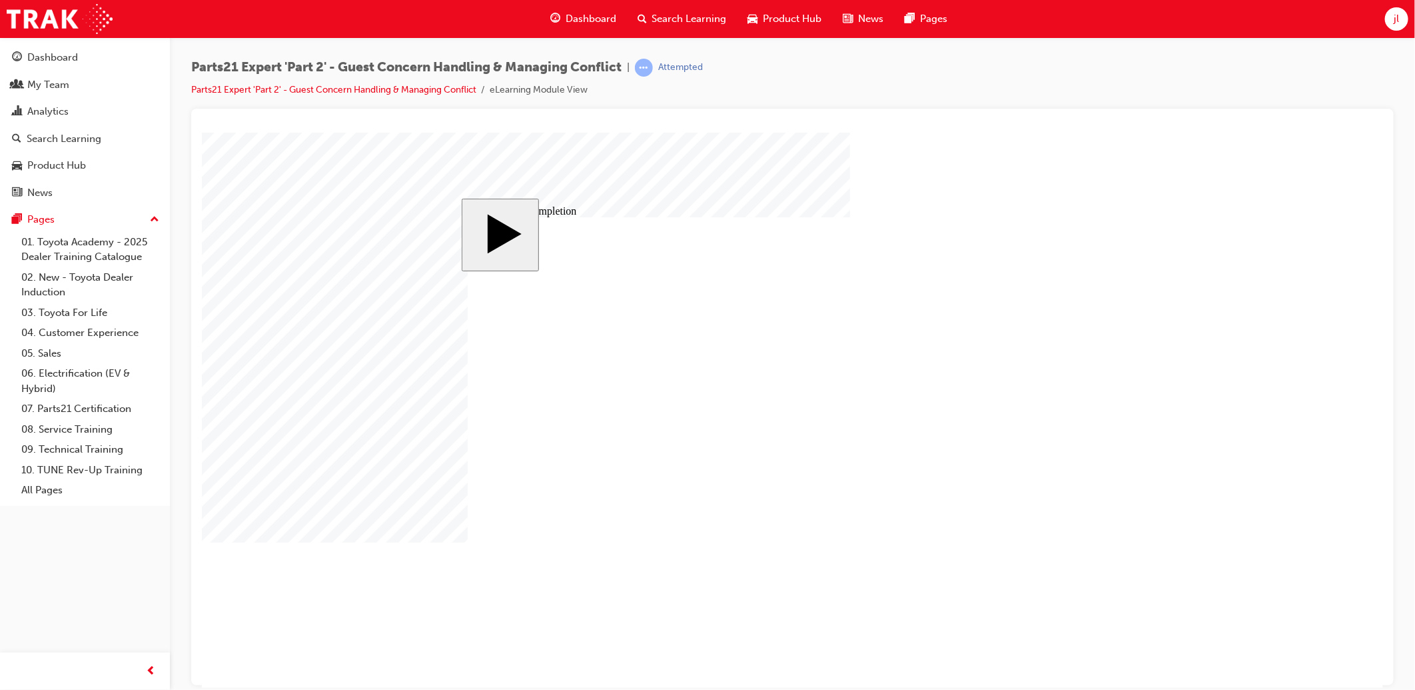
type input "1"
type input "16"
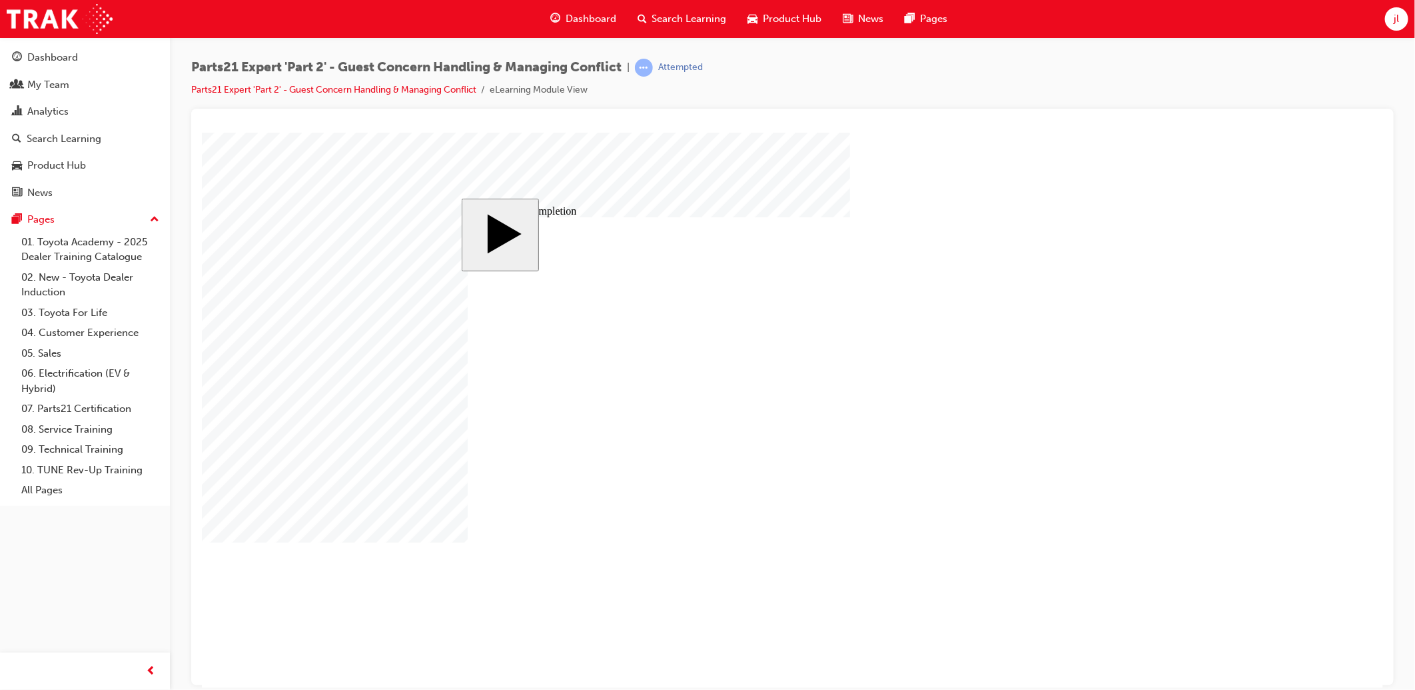
type input "2"
type input "25"
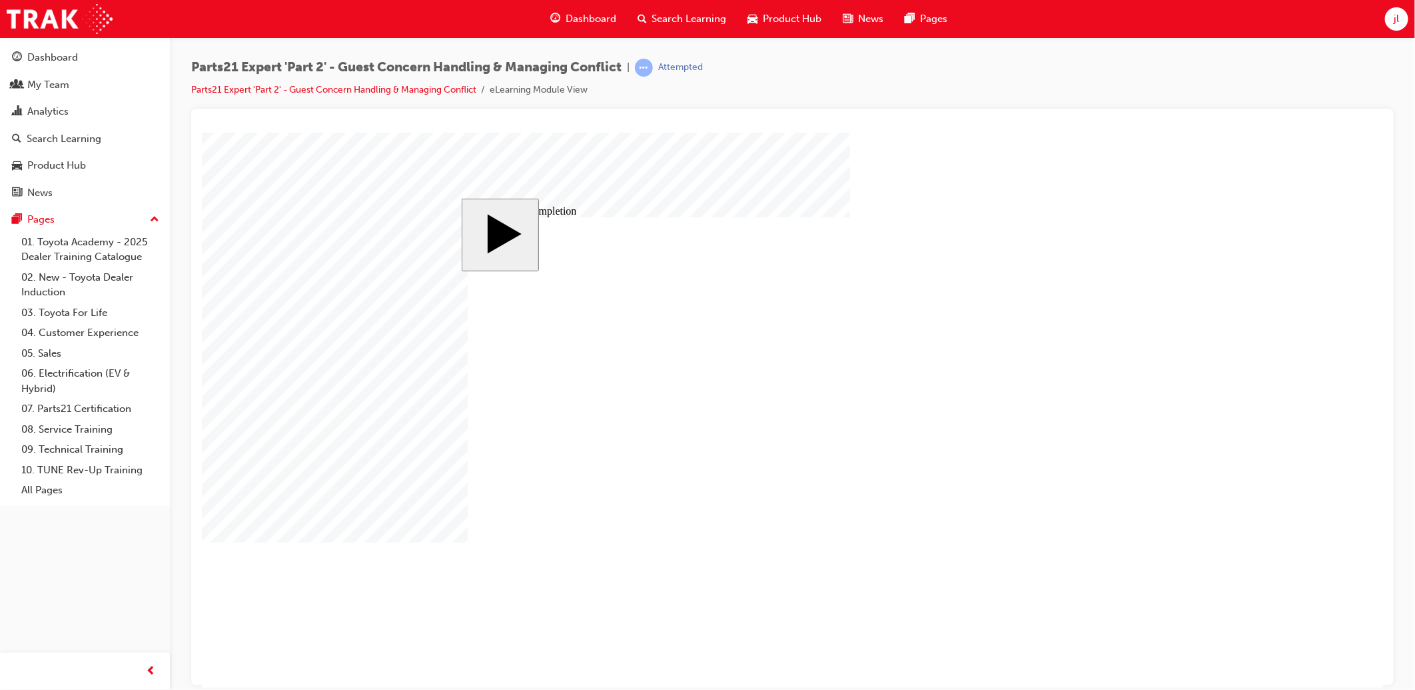
type input "25"
type input "16"
type input "4"
type input "12"
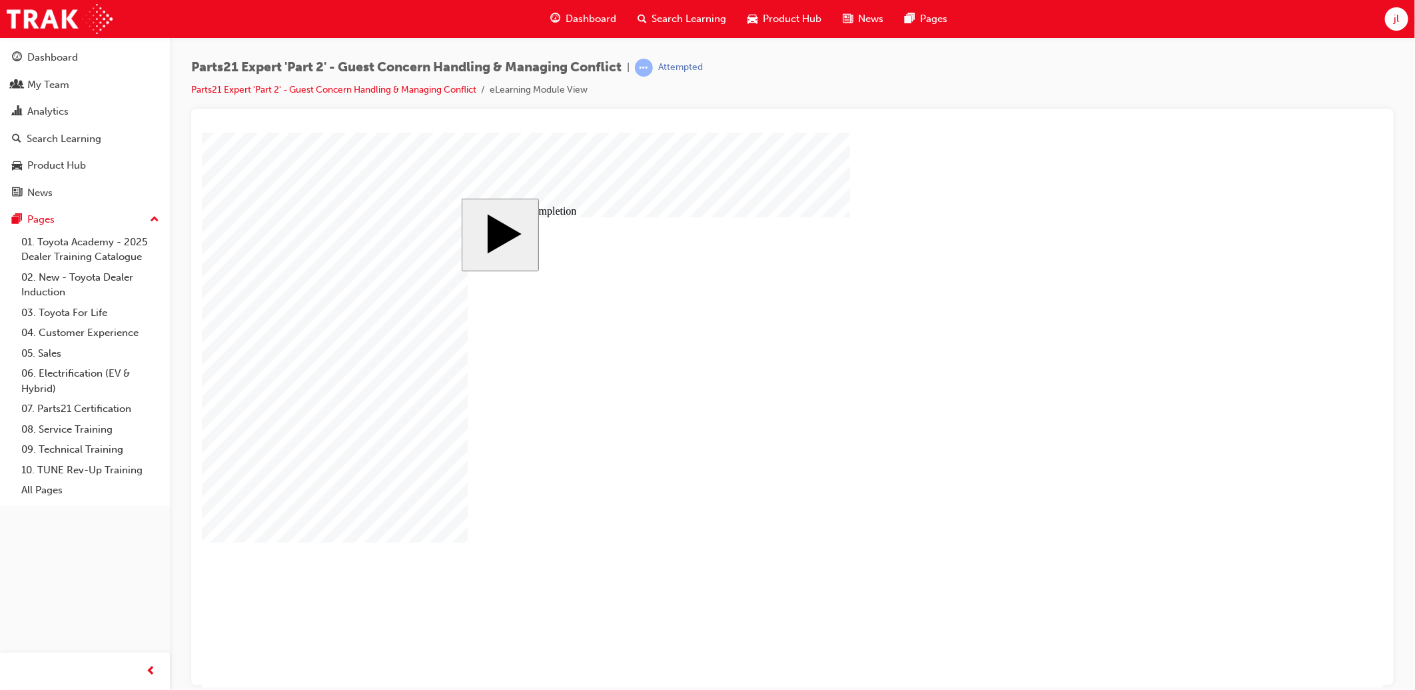
type input "3"
type input "100"
type input "3"
type input "6"
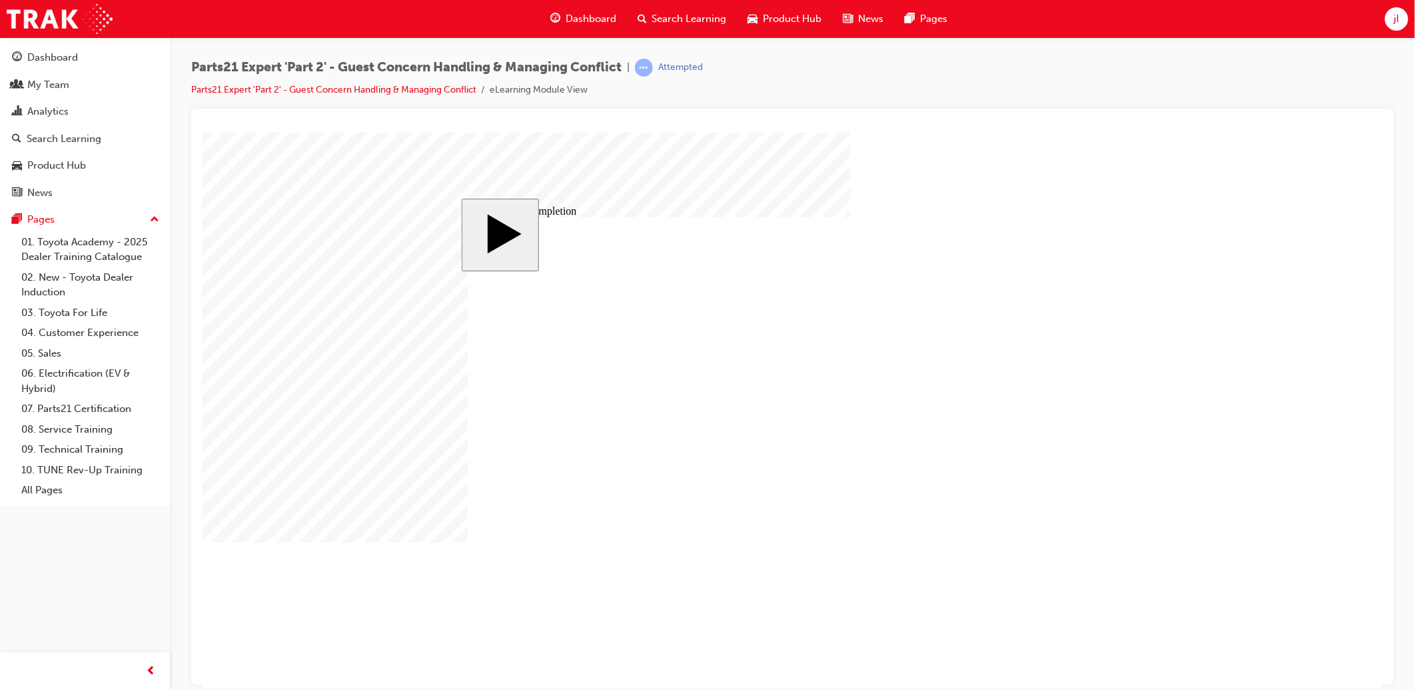
type input "50"
type input "4"
type input "16"
type input "25"
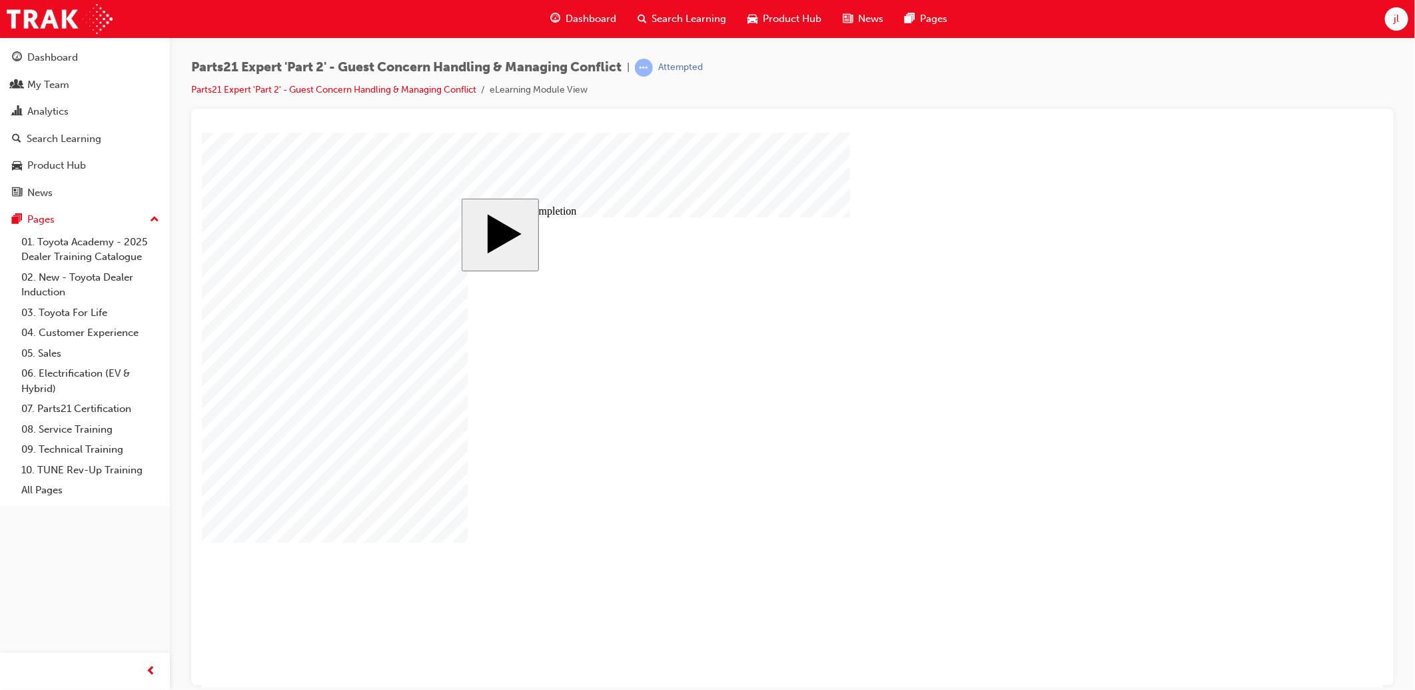
type input "16"
type input "4"
type input "12"
type input "3"
type input "100"
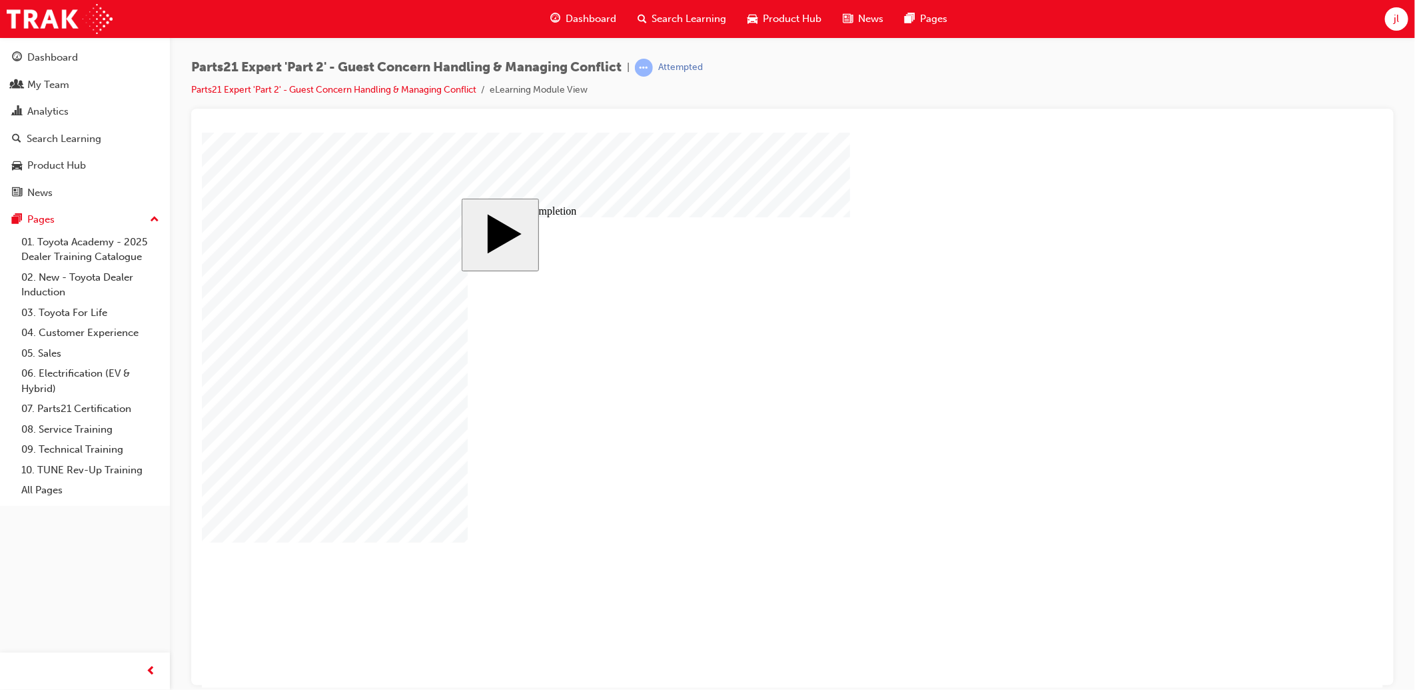
type input "3"
type input "6"
type input "50"
type input "4"
type input "16"
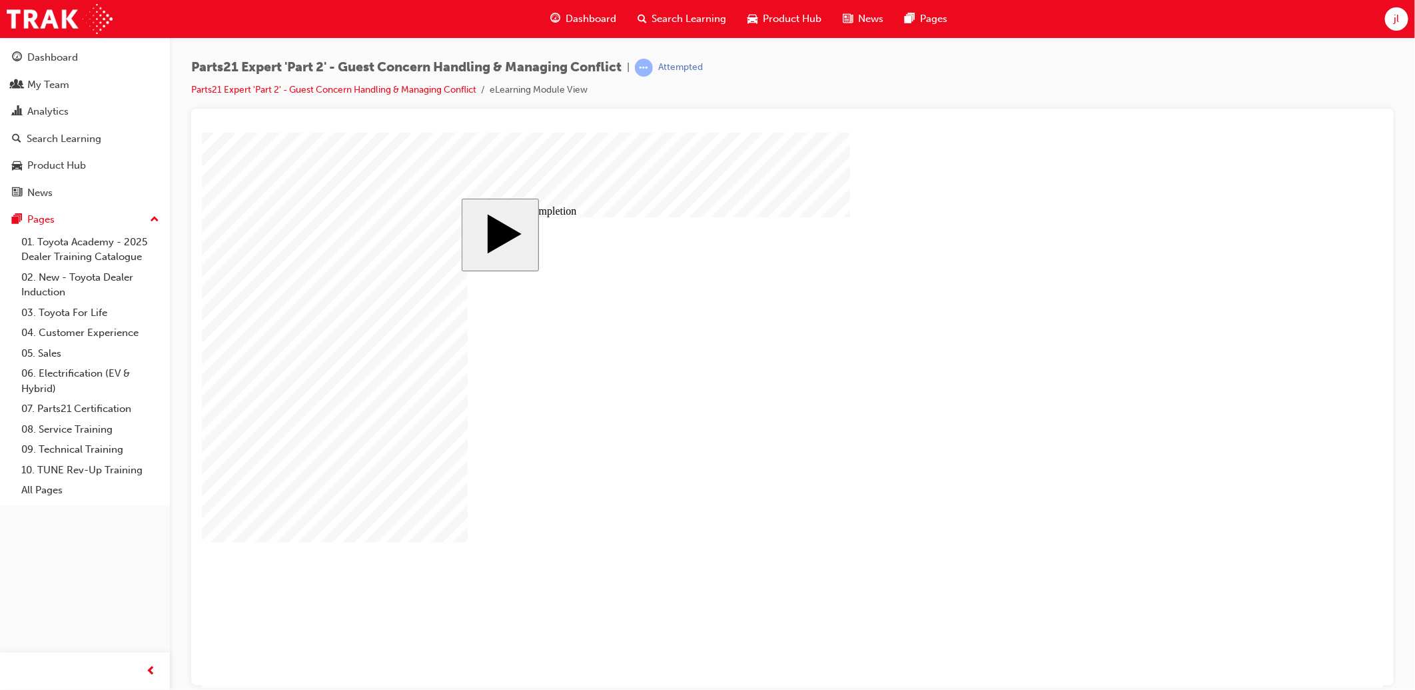
type input "25"
click at [1237, 485] on body "slide: Course Completion Rectangle 1 Rectangle 2 That was incorrect, please try…" at bounding box center [791, 409] width 1181 height 555
